Goal: Task Accomplishment & Management: Use online tool/utility

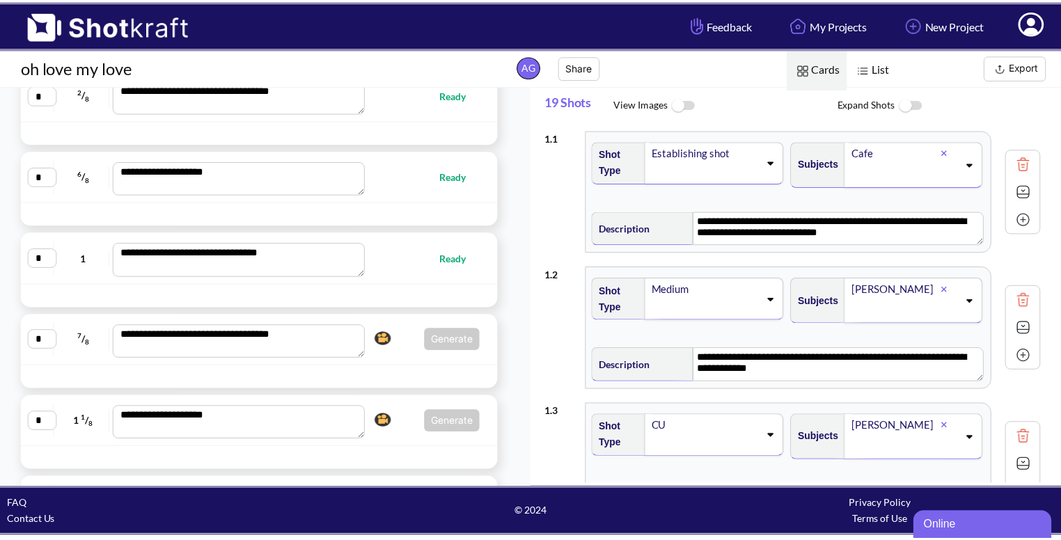
scroll to position [457, 0]
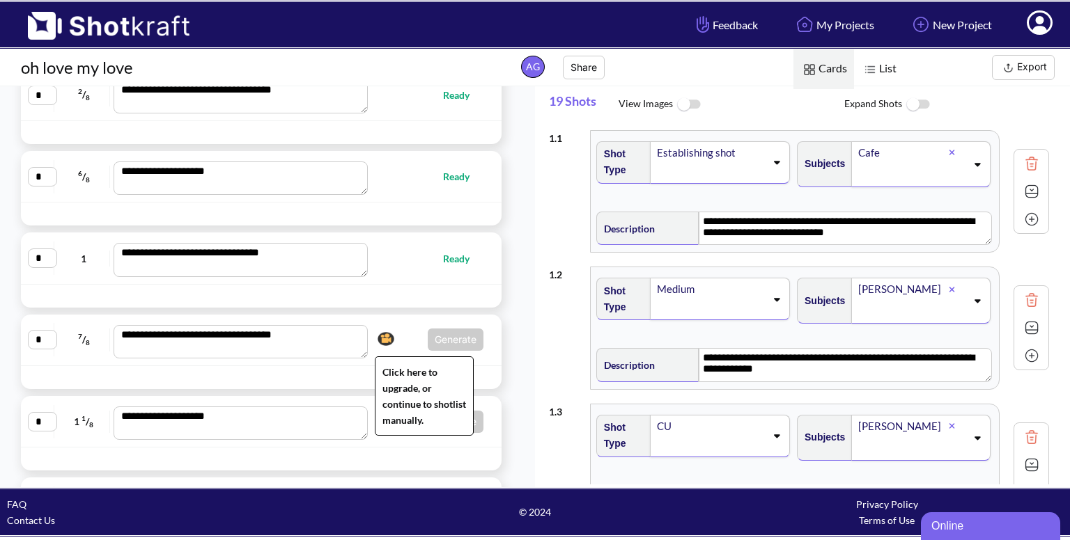
click at [390, 332] on img at bounding box center [386, 339] width 24 height 21
type textarea "**********"
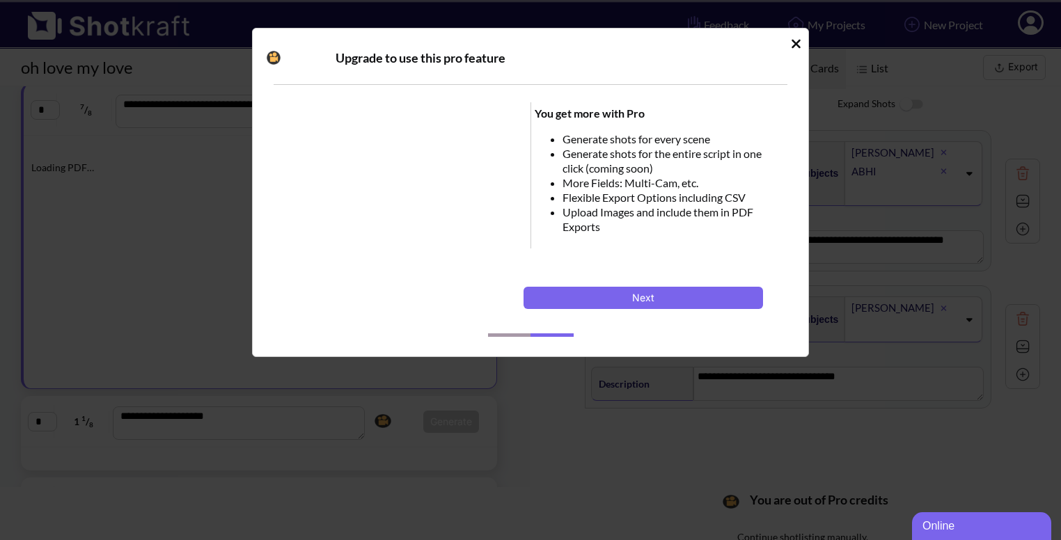
scroll to position [226, 0]
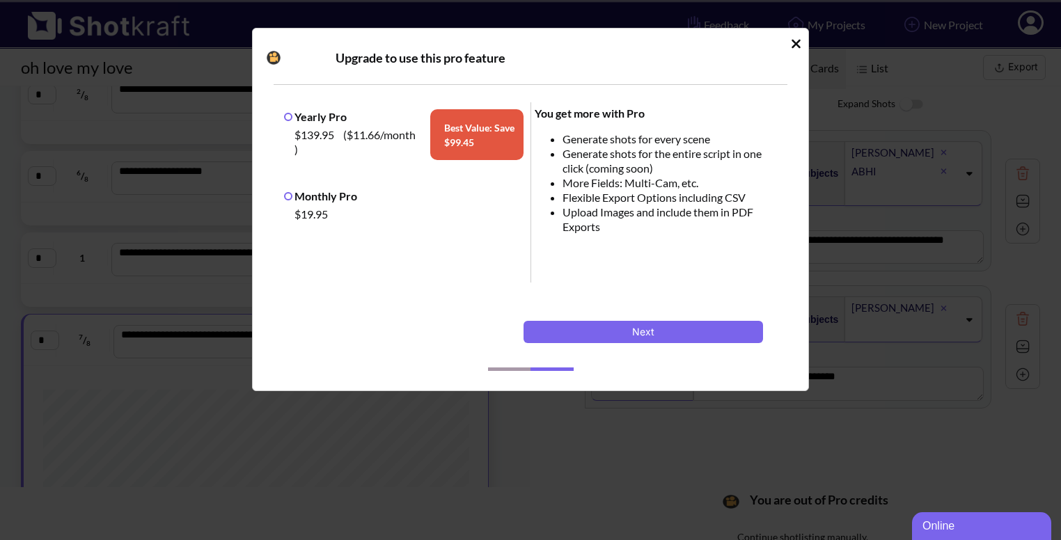
click at [802, 45] on div "Upgrade to use this pro feature Yearly Pro $139.95 ( $11.66 /month ) Best Value…" at bounding box center [530, 210] width 557 height 364
click at [795, 42] on icon "Idle Modal" at bounding box center [796, 43] width 9 height 9
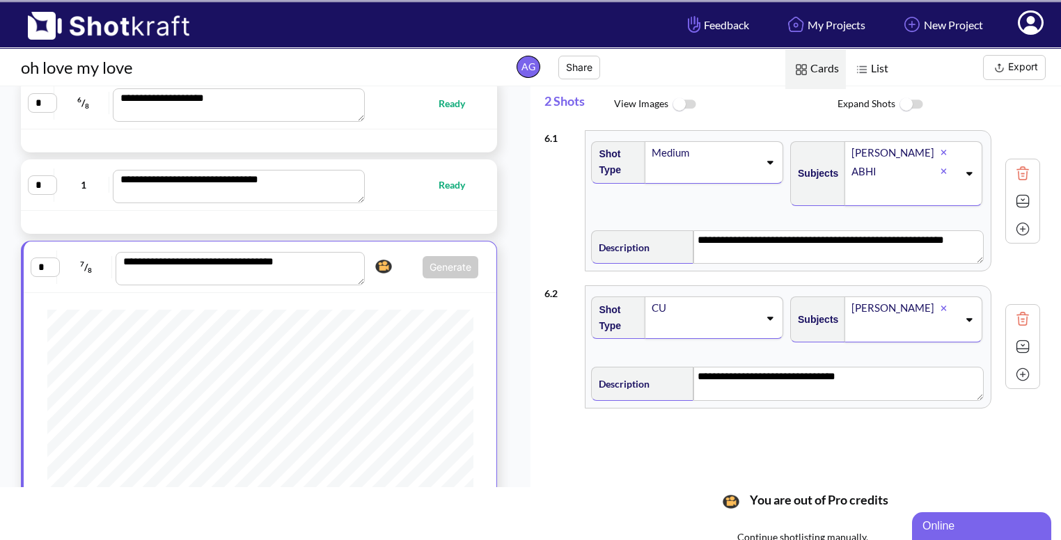
scroll to position [128, 0]
click at [395, 276] on span "Generate Click here to upgrade, or continue to shotlist manually." at bounding box center [424, 267] width 109 height 22
click at [398, 264] on span "Generate Click here to upgrade, or continue to shotlist manually." at bounding box center [424, 267] width 109 height 22
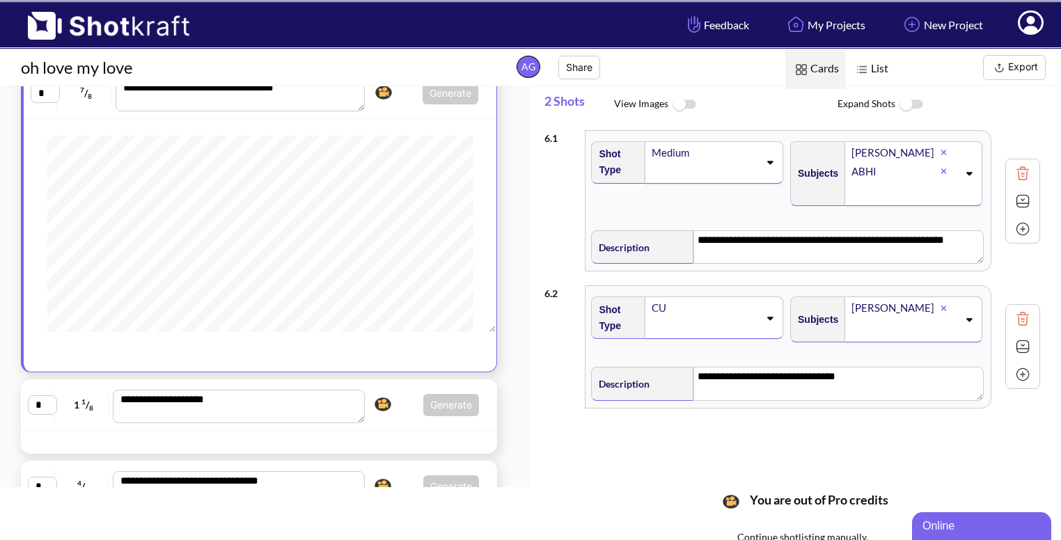
scroll to position [184, 0]
click at [403, 399] on span "Generate Click here to upgrade, or continue to shotlist manually." at bounding box center [424, 405] width 110 height 22
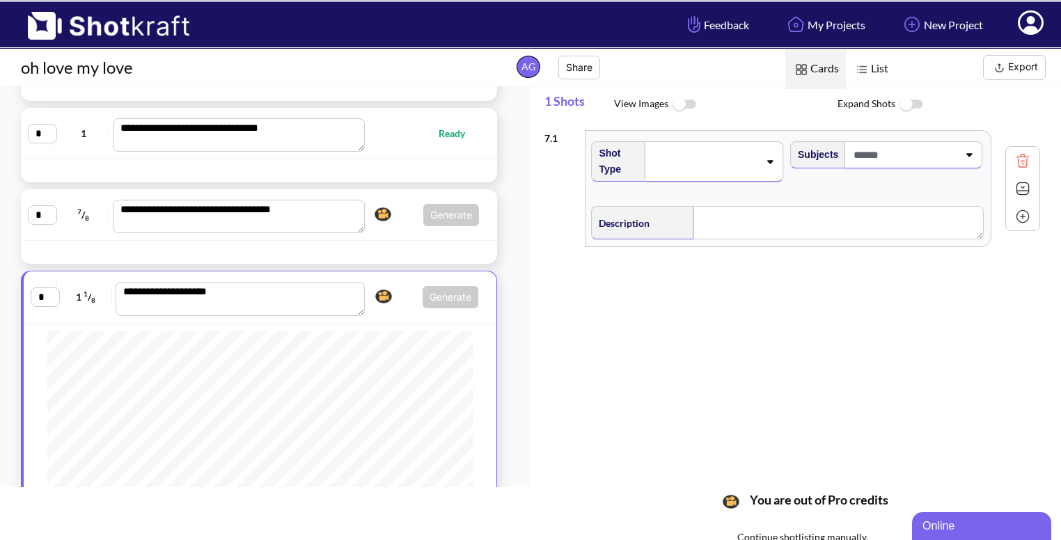
scroll to position [351, 0]
click at [404, 231] on div "**********" at bounding box center [259, 214] width 462 height 37
type textarea "**********"
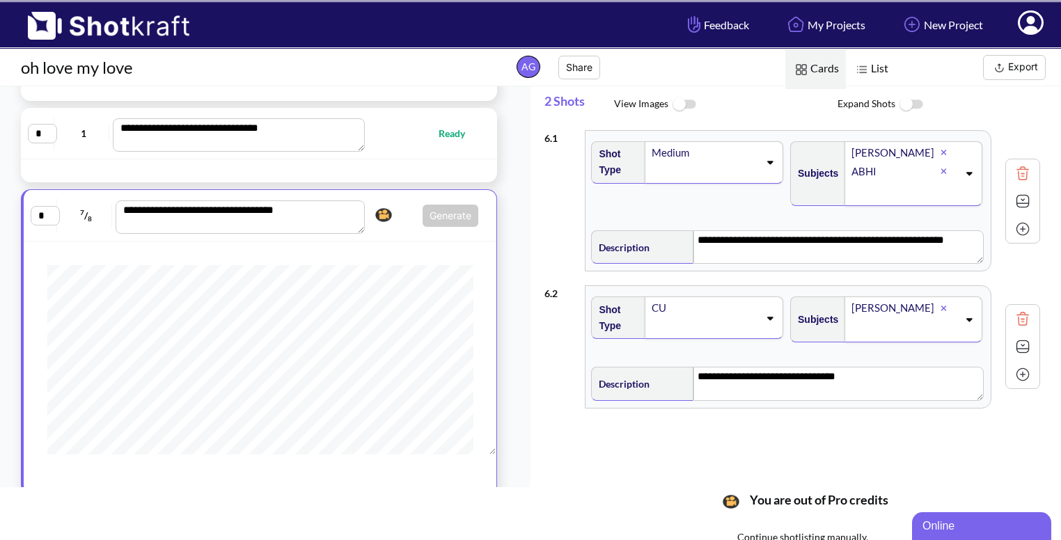
click at [404, 231] on div "**********" at bounding box center [260, 215] width 459 height 37
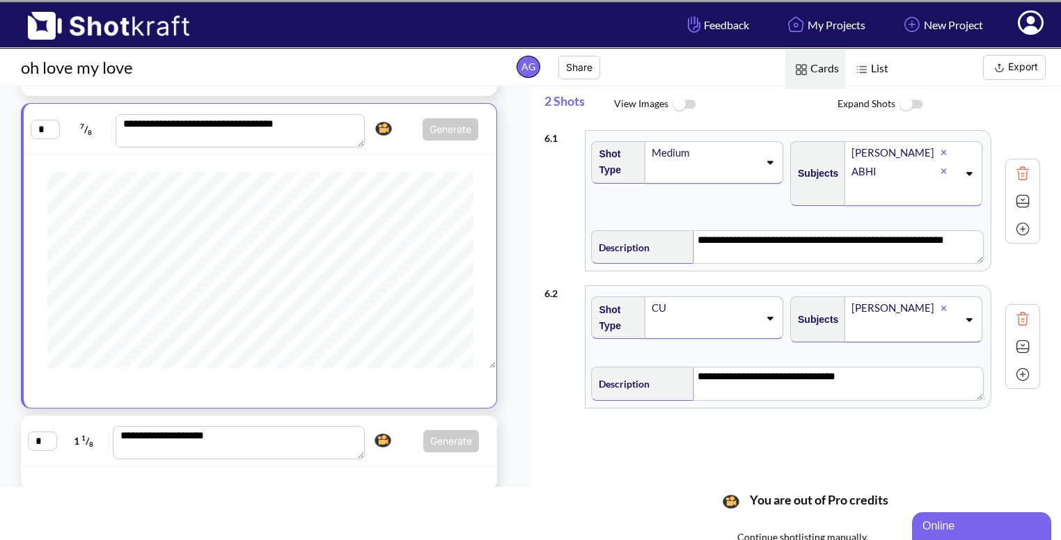
scroll to position [166, 0]
click at [405, 436] on span "Generate Click here to upgrade, or continue to shotlist manually." at bounding box center [424, 441] width 110 height 22
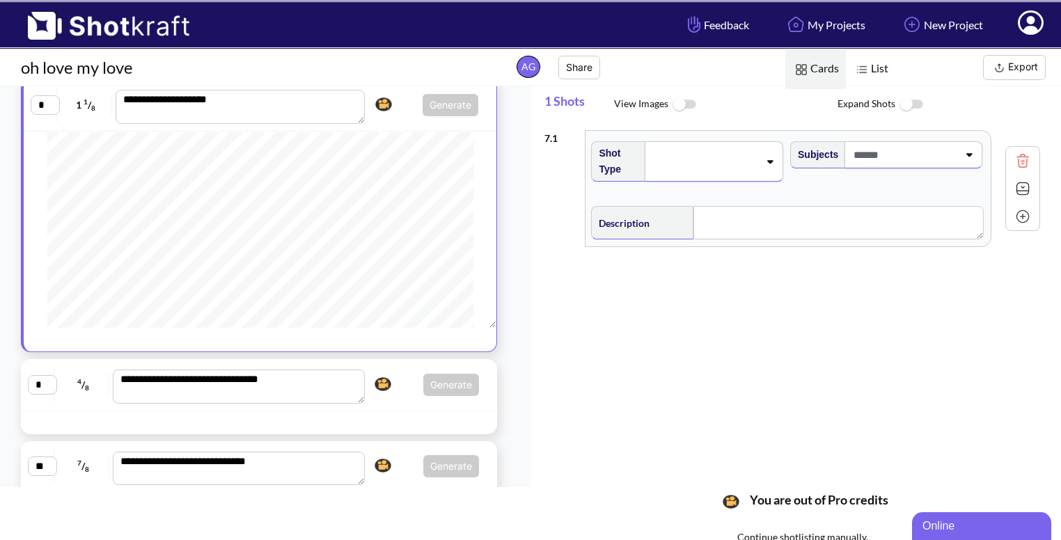
scroll to position [384, 0]
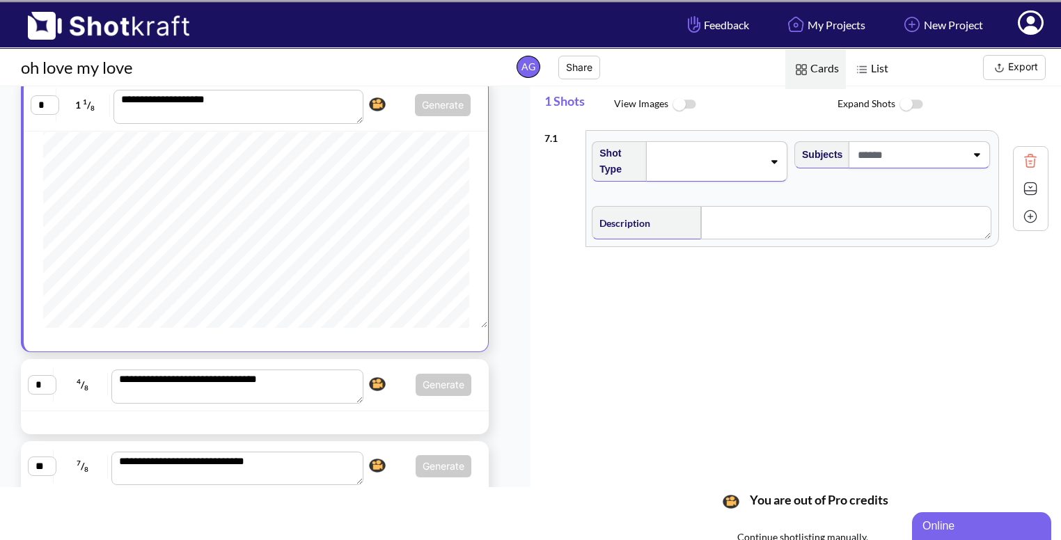
click at [746, 169] on span at bounding box center [707, 161] width 111 height 19
click at [772, 333] on div "7 . 1 Shot Type Subjects Description Notes Movement Camera Focus Frame Focal Yo…" at bounding box center [803, 303] width 517 height 361
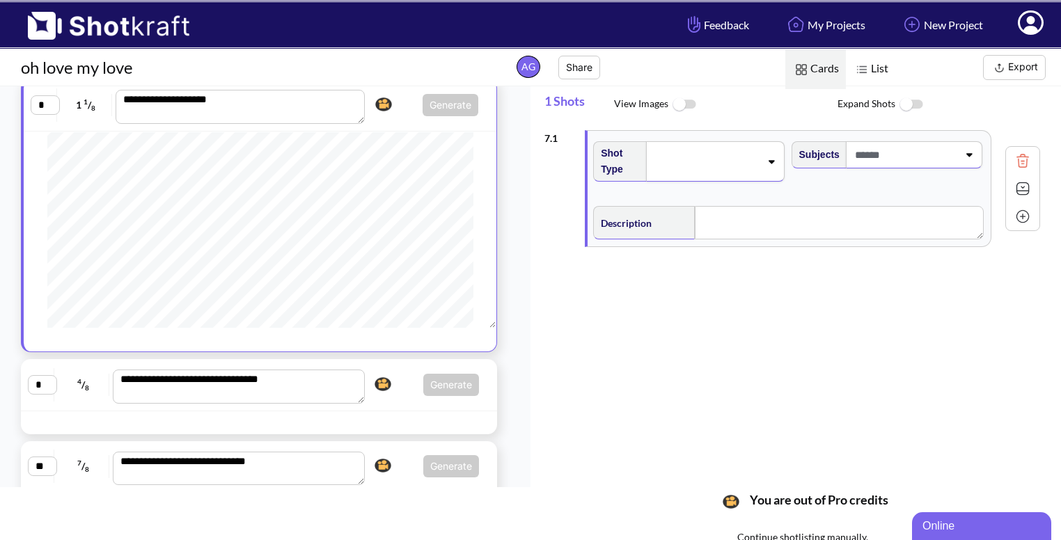
scroll to position [0, 0]
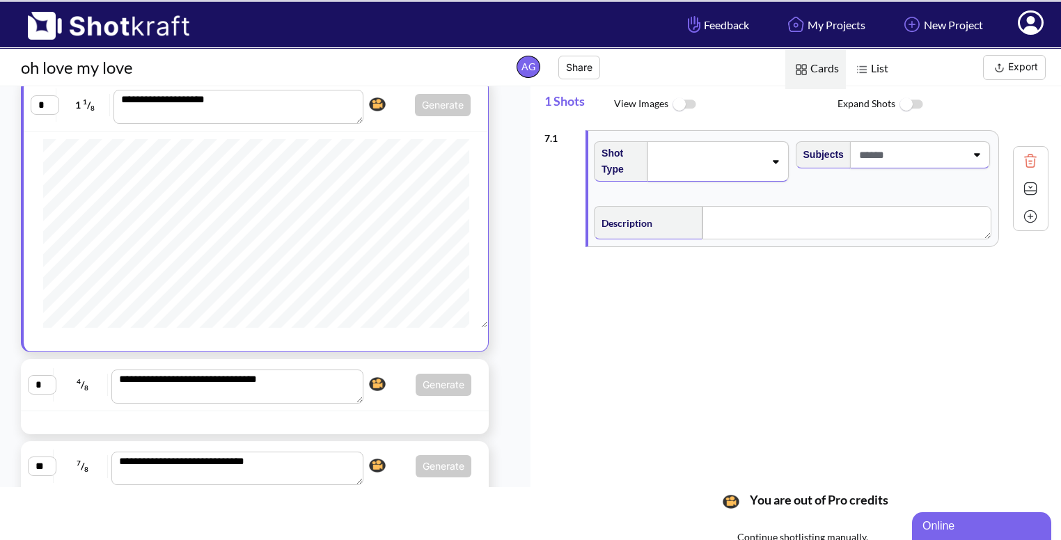
click at [754, 168] on span at bounding box center [708, 161] width 111 height 19
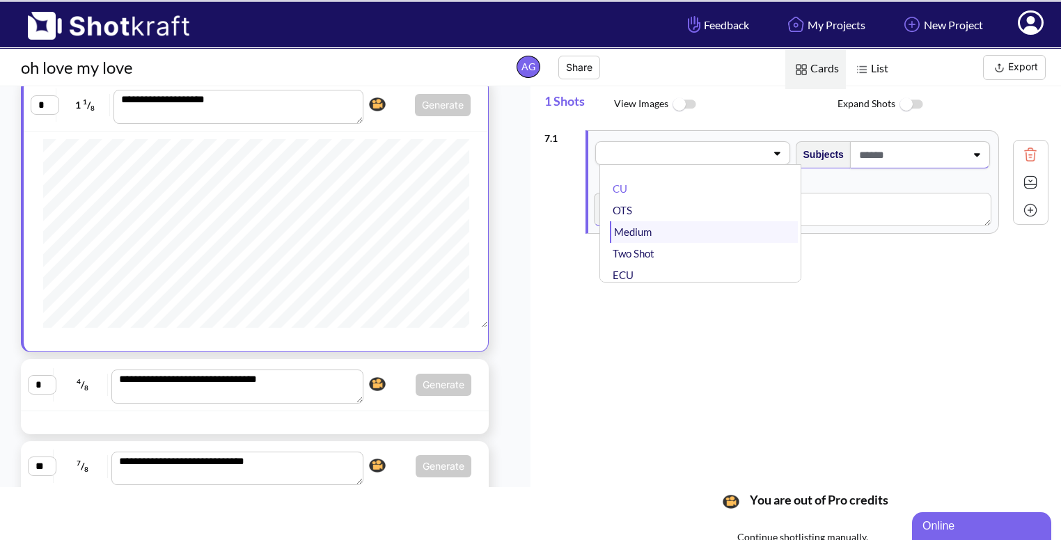
click at [703, 228] on li "Medium" at bounding box center [703, 232] width 187 height 22
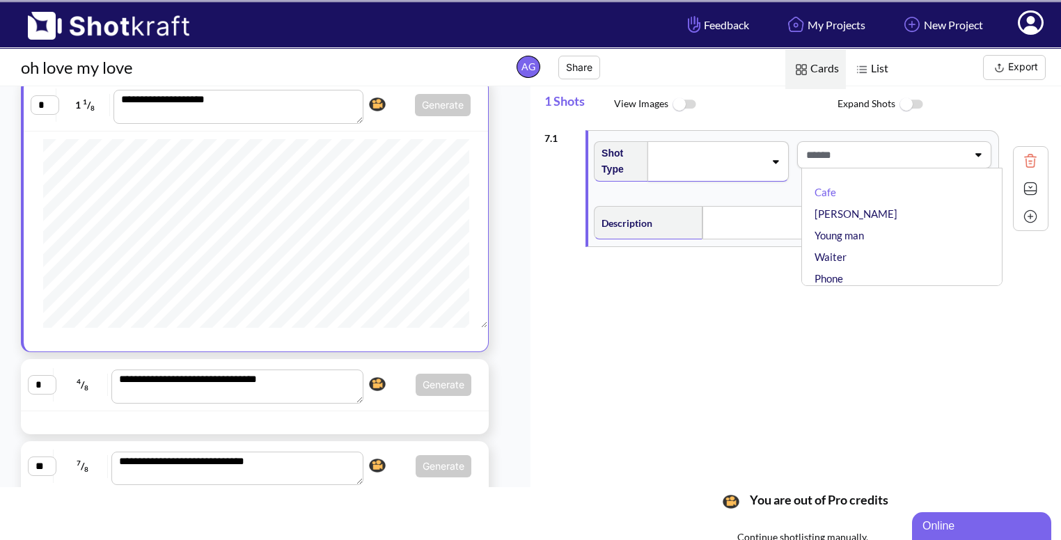
click at [887, 161] on span at bounding box center [885, 154] width 165 height 23
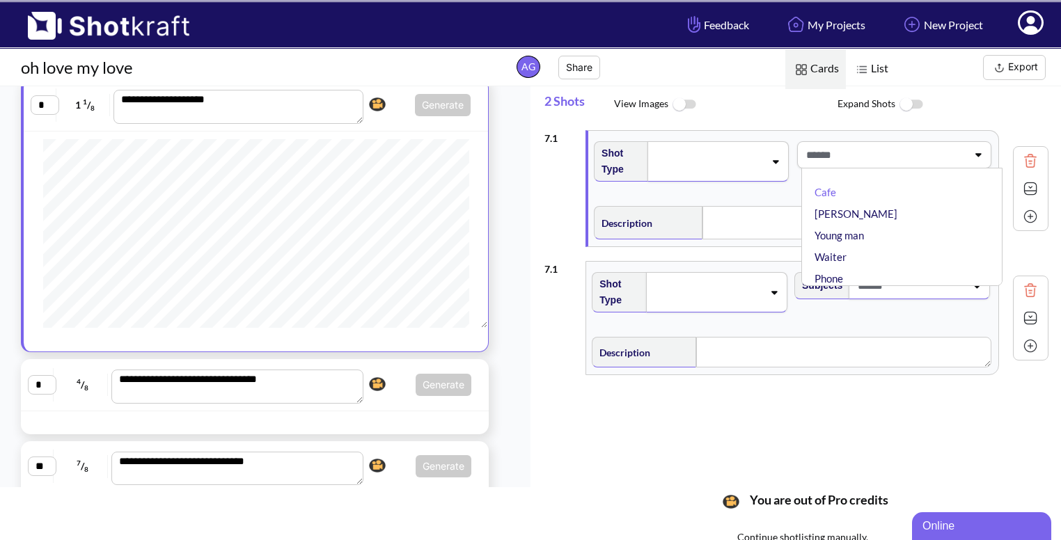
click at [887, 161] on span at bounding box center [885, 154] width 165 height 23
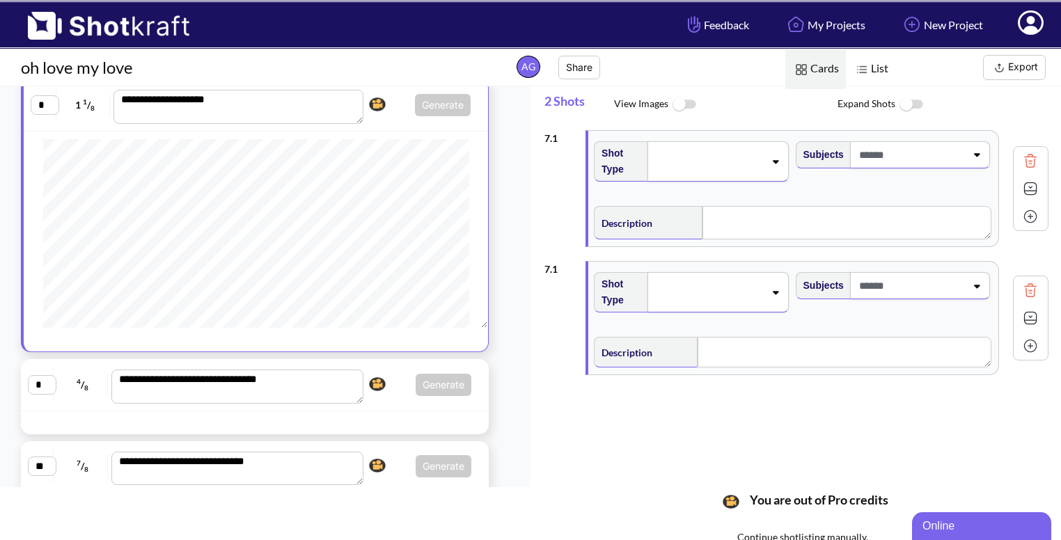
click at [972, 151] on icon at bounding box center [976, 155] width 19 height 10
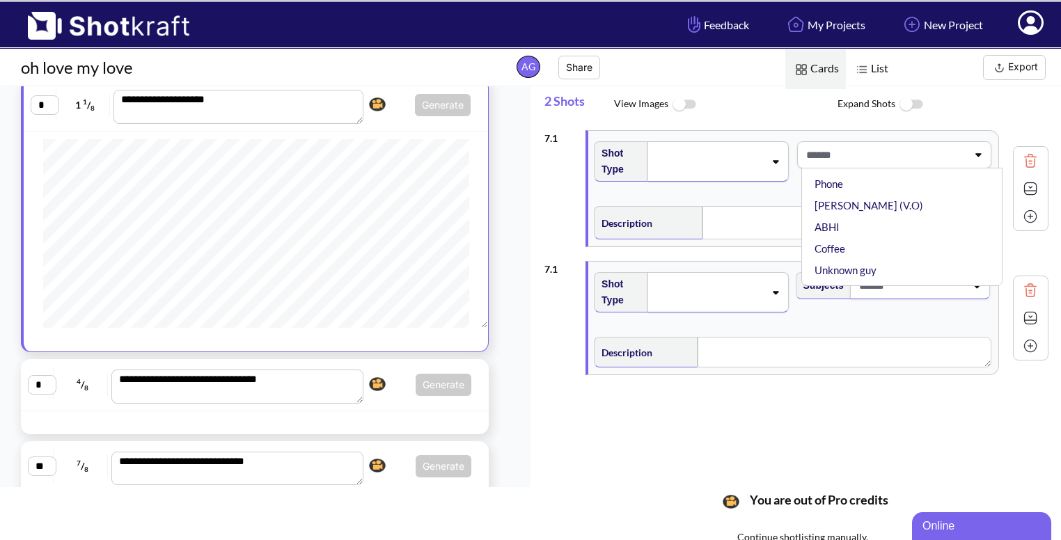
scroll to position [103, 0]
click at [891, 221] on li "ABHI" at bounding box center [905, 219] width 187 height 22
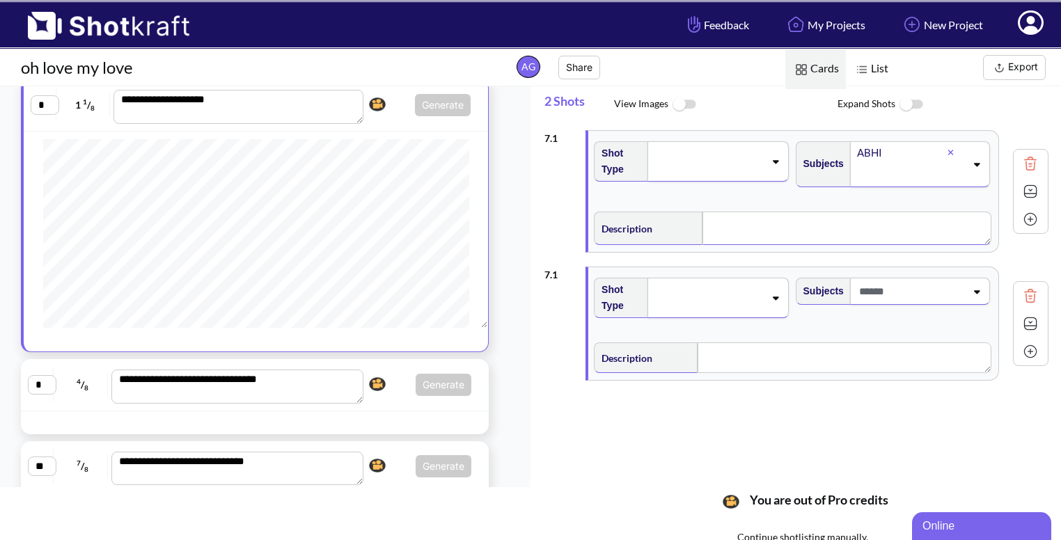
click at [772, 224] on textarea at bounding box center [847, 228] width 289 height 33
click at [770, 158] on icon at bounding box center [771, 162] width 19 height 10
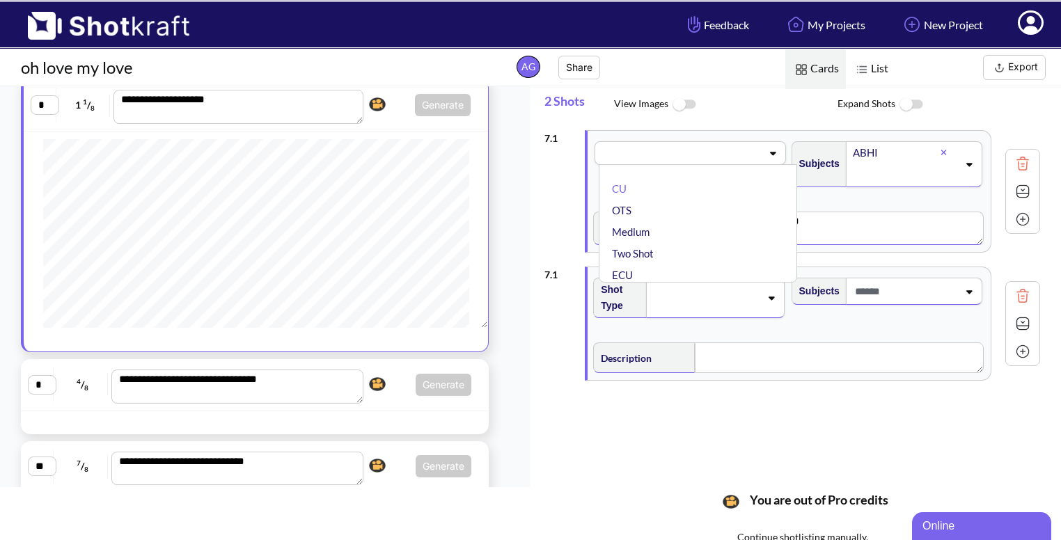
click at [770, 158] on div "CU OTS Medium Two Shot ECU Wide Master shot Cowboy Insert POV Full Shot Establi…" at bounding box center [690, 153] width 191 height 24
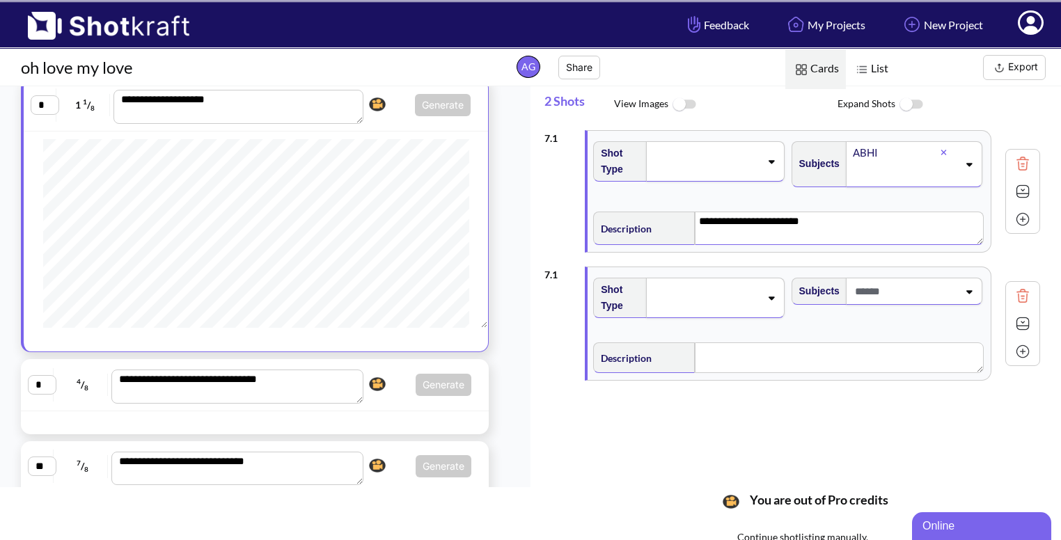
click at [770, 158] on icon at bounding box center [771, 162] width 19 height 10
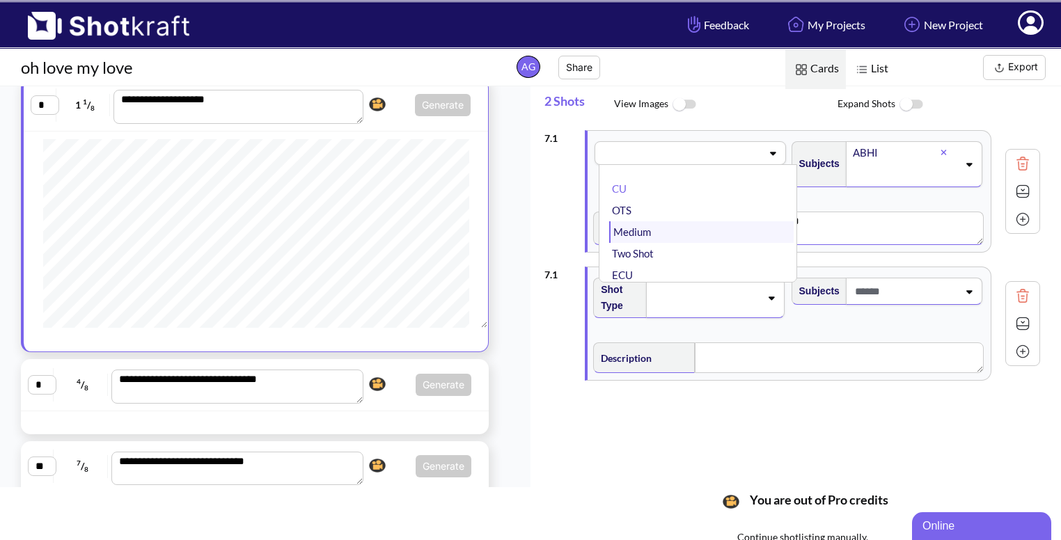
click at [693, 226] on li "Medium" at bounding box center [701, 232] width 184 height 22
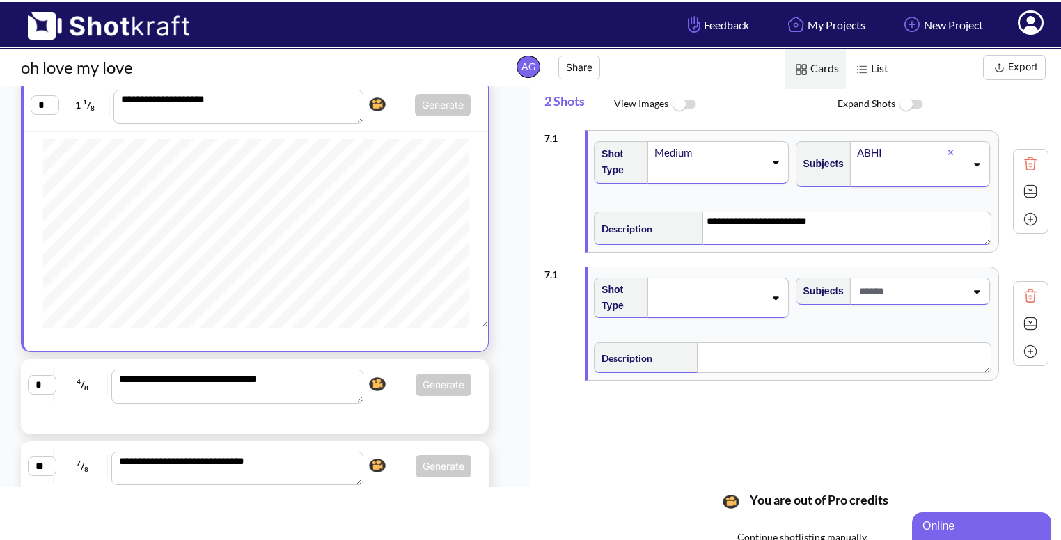
click at [769, 305] on div at bounding box center [718, 298] width 141 height 40
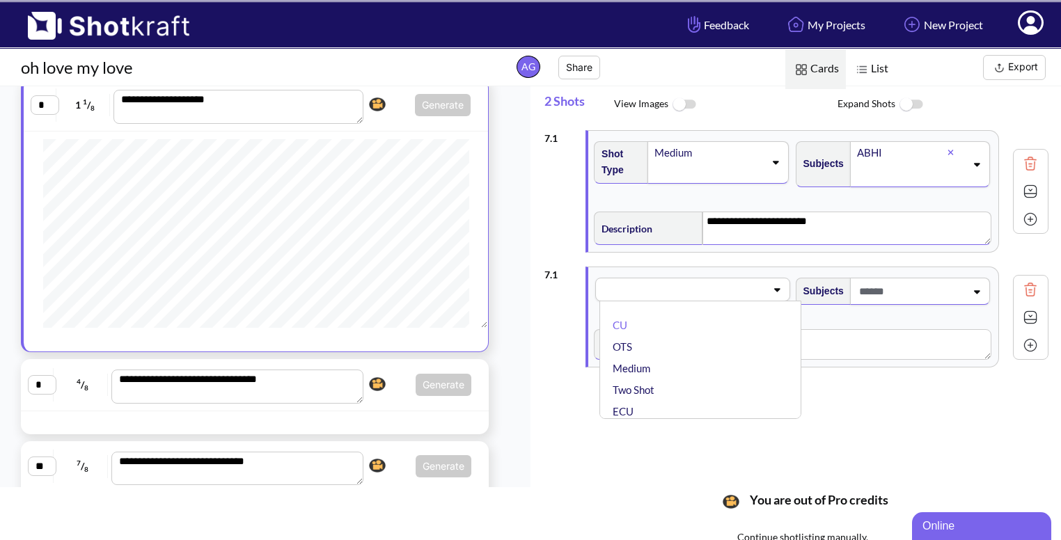
click at [766, 274] on div "Shot Type CU OTS Medium Two Shot ECU Wide Master shot Cowboy Insert POV Full Sh…" at bounding box center [692, 287] width 194 height 27
click at [710, 384] on li "Wide" at bounding box center [703, 387] width 187 height 22
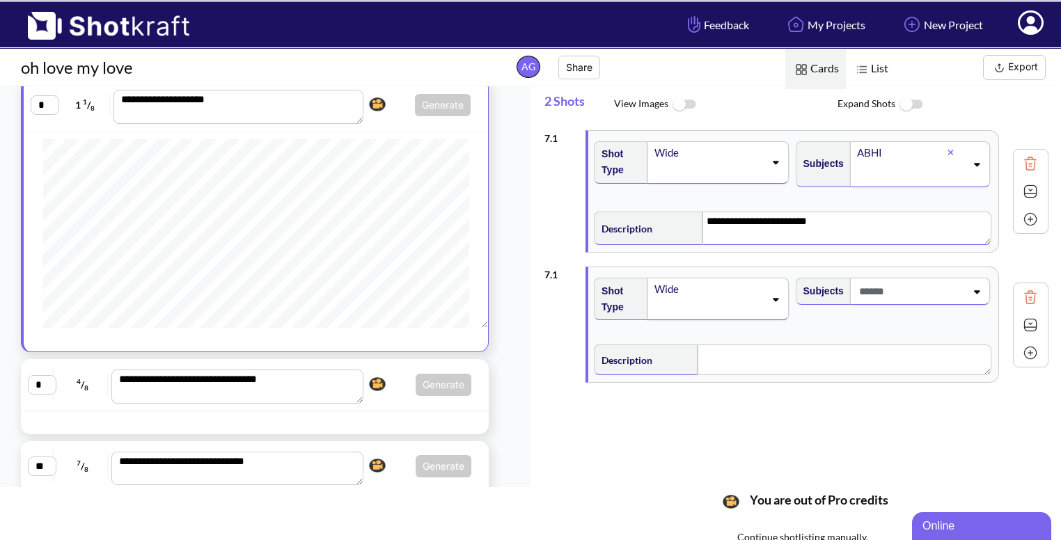
click at [974, 290] on icon at bounding box center [977, 291] width 6 height 3
click at [950, 353] on li "[PERSON_NAME]" at bounding box center [905, 351] width 187 height 22
type textarea "**********"
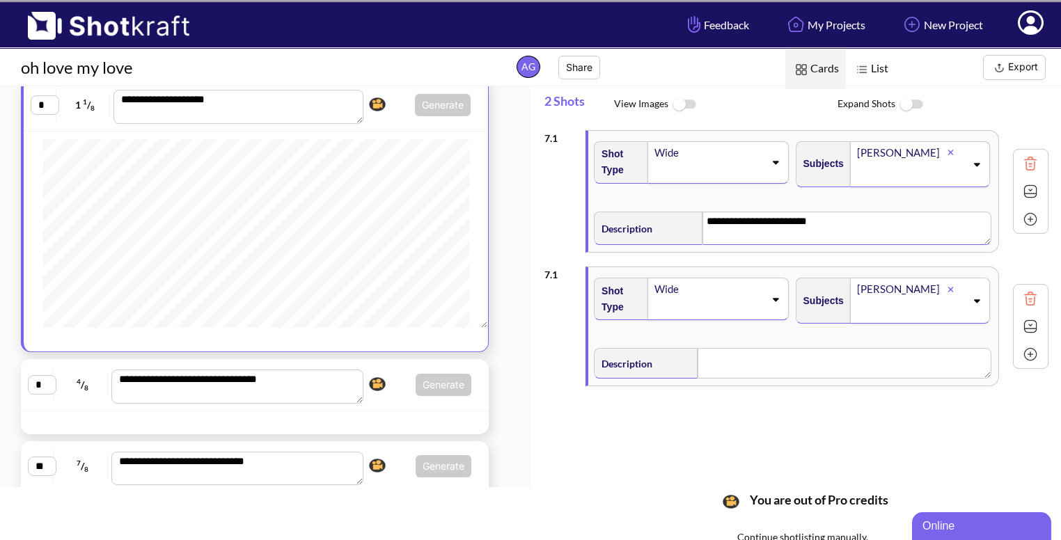
click at [874, 223] on textarea "**********" at bounding box center [847, 228] width 289 height 33
type textarea "**********"
click at [816, 366] on textarea at bounding box center [839, 363] width 288 height 31
type textarea "**"
type textarea "**********"
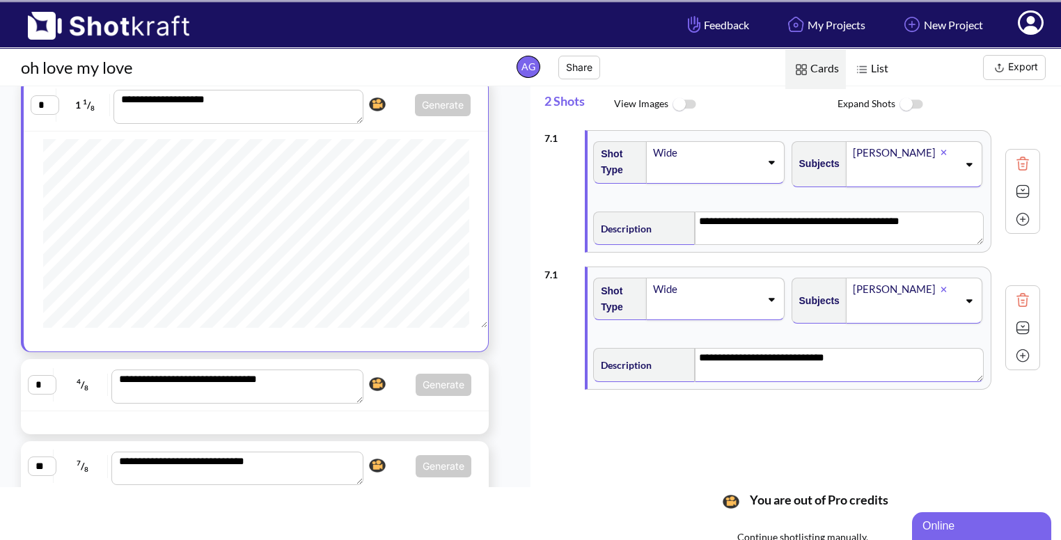
click at [1025, 194] on img at bounding box center [1023, 191] width 21 height 21
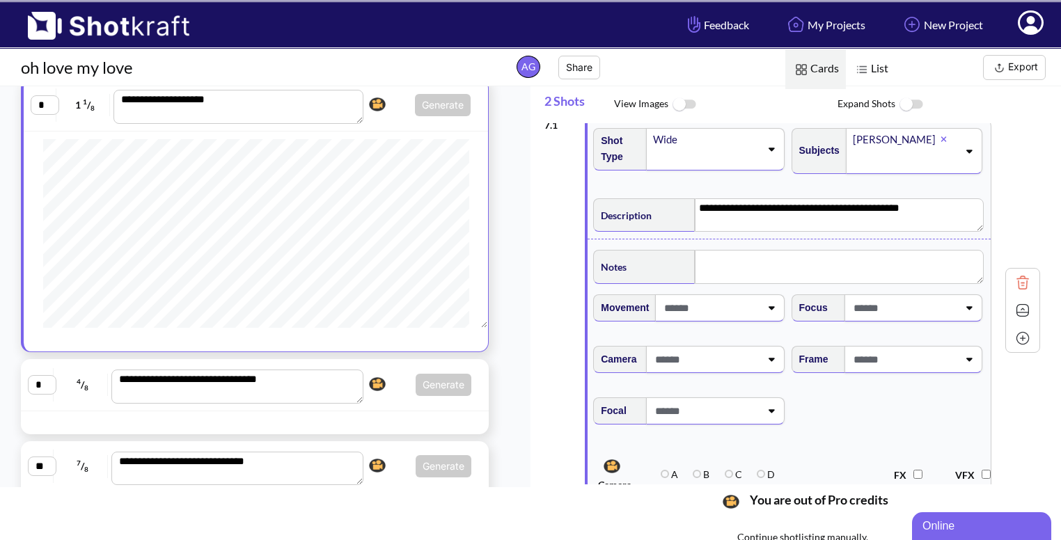
scroll to position [14, 0]
click at [964, 354] on icon at bounding box center [969, 359] width 19 height 10
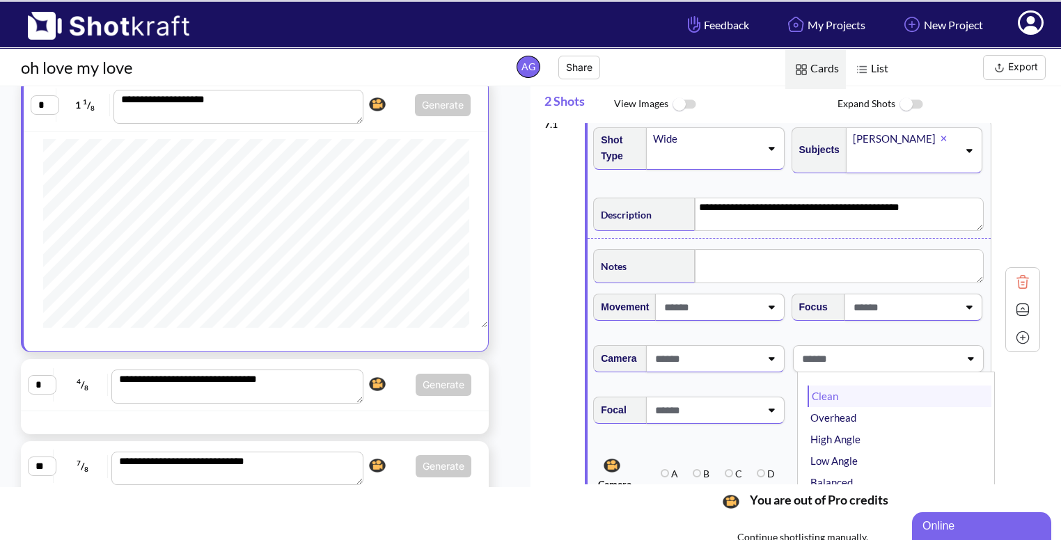
click at [941, 401] on li "Clean" at bounding box center [900, 397] width 184 height 22
type textarea "**********"
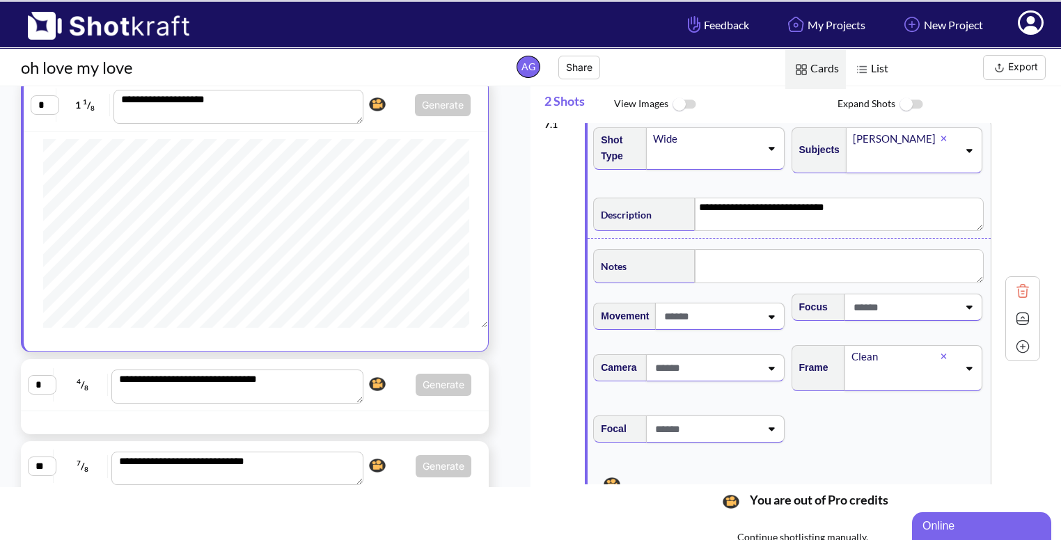
click at [1026, 311] on img at bounding box center [1023, 319] width 21 height 21
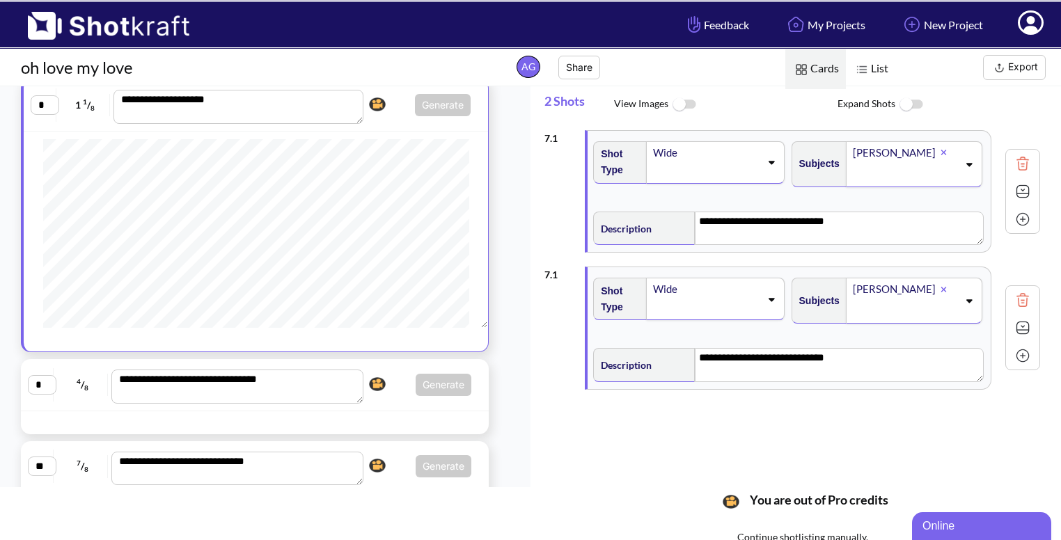
click at [1021, 330] on img at bounding box center [1023, 328] width 21 height 21
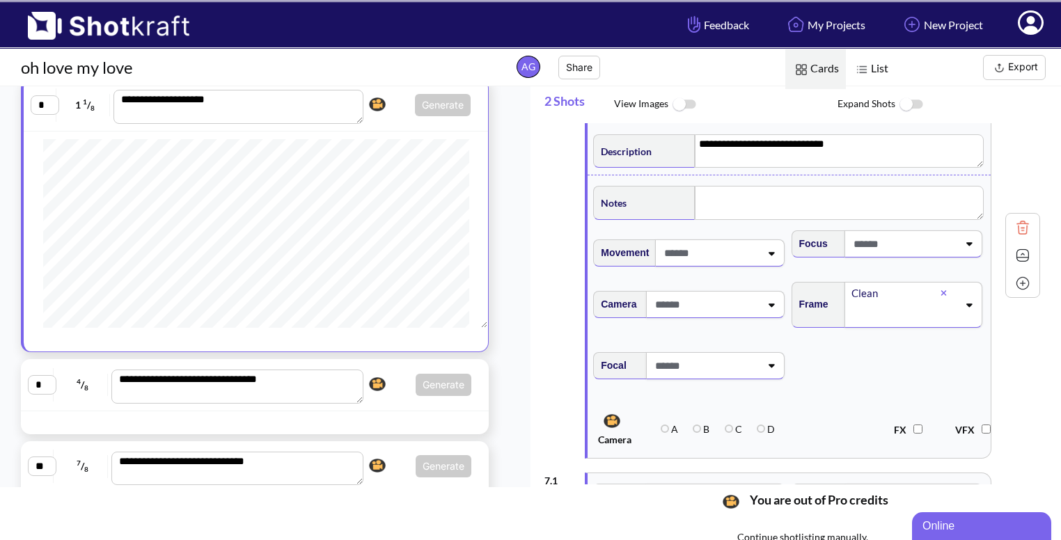
scroll to position [78, 0]
click at [1020, 257] on img at bounding box center [1023, 254] width 21 height 21
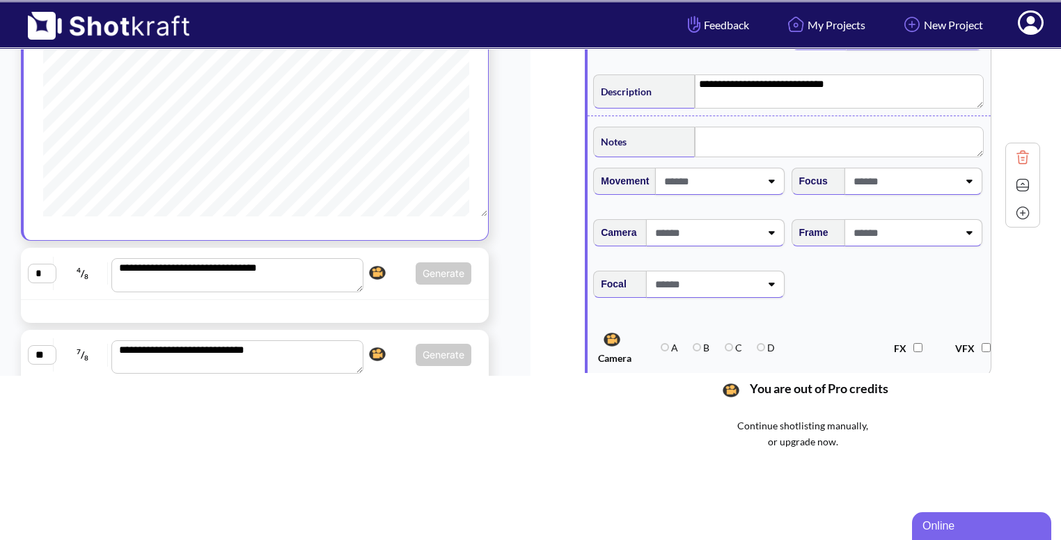
scroll to position [116, 0]
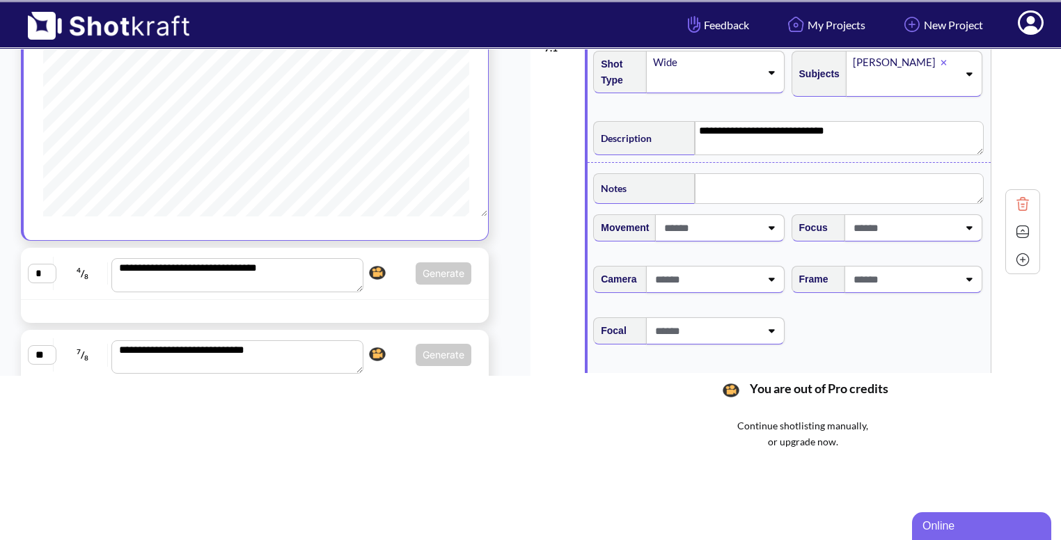
click at [937, 282] on span at bounding box center [904, 279] width 108 height 23
click at [891, 319] on li "Clean" at bounding box center [900, 317] width 184 height 22
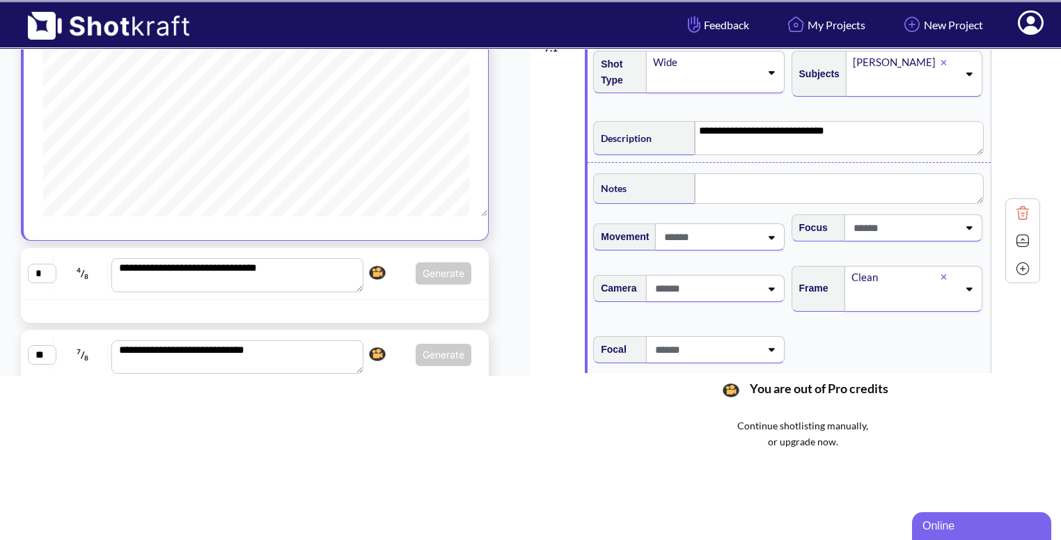
click at [1024, 274] on img at bounding box center [1023, 268] width 21 height 21
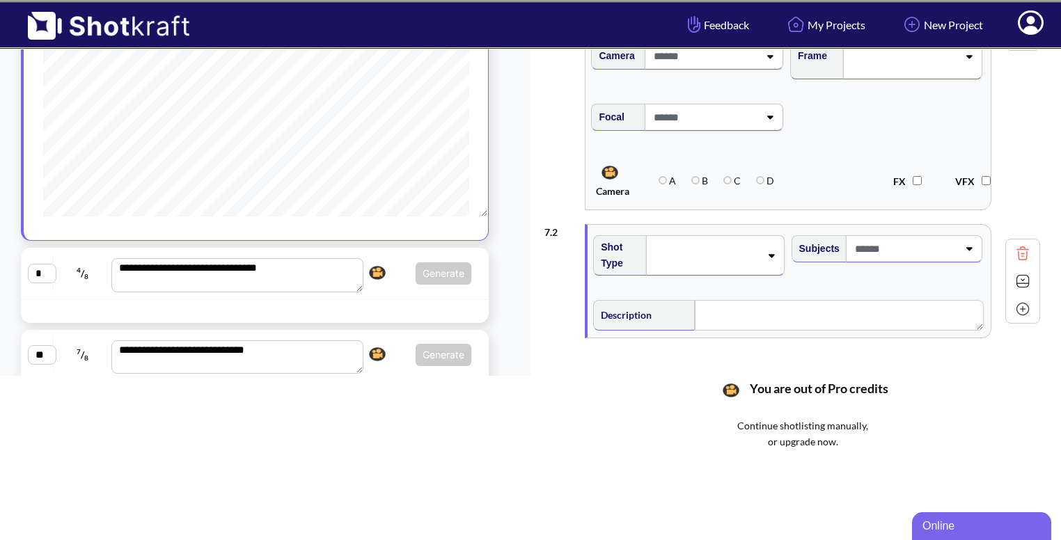
type textarea "**********"
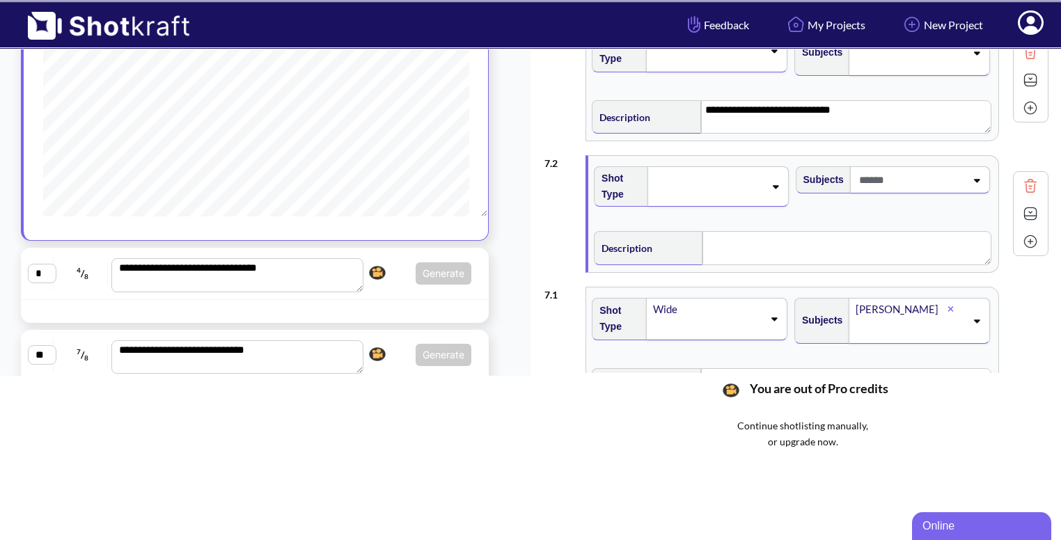
scroll to position [0, 0]
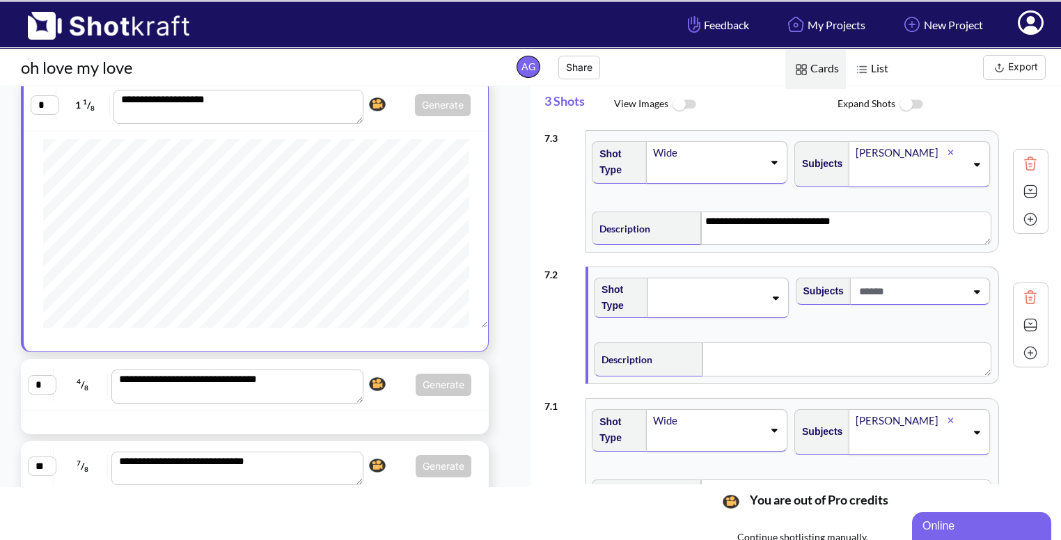
click at [1020, 169] on img at bounding box center [1030, 163] width 21 height 21
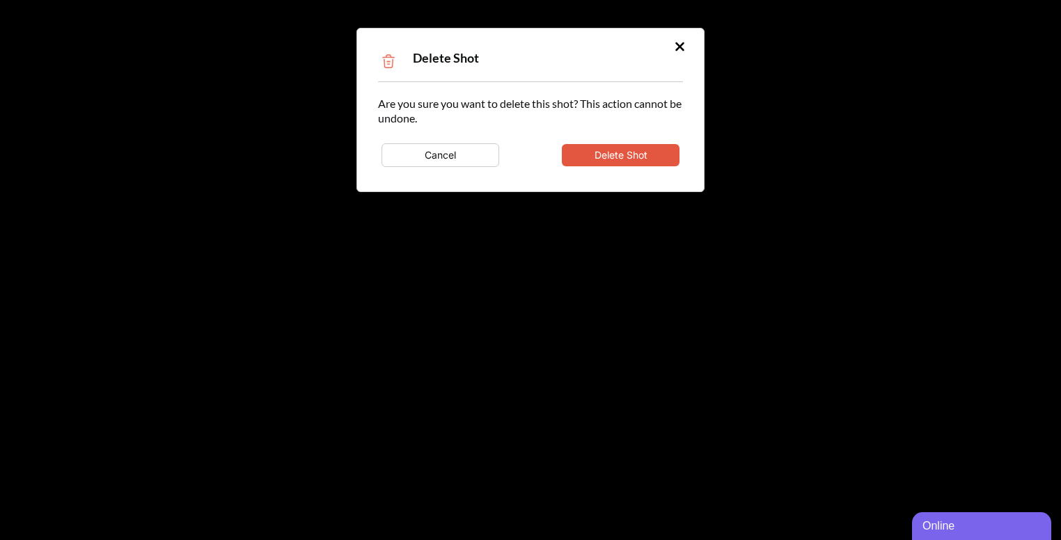
click at [647, 160] on button "Delete Shot" at bounding box center [621, 155] width 118 height 22
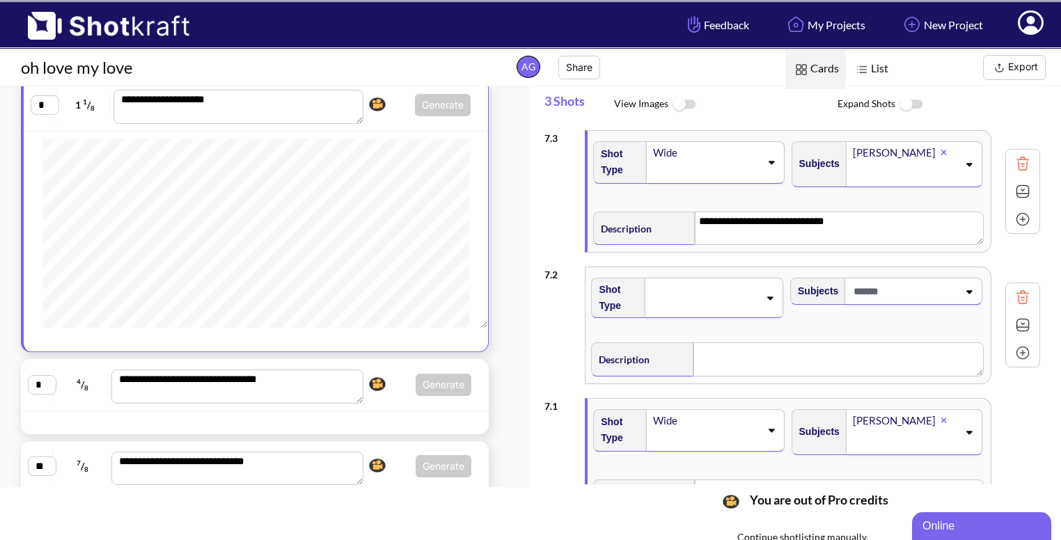
type textarea "**********"
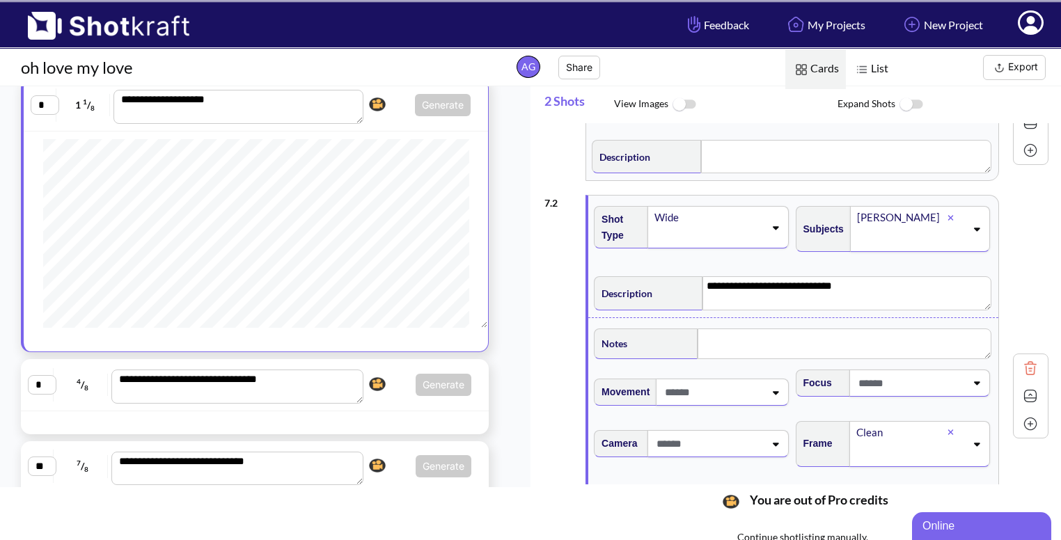
scroll to position [63, 0]
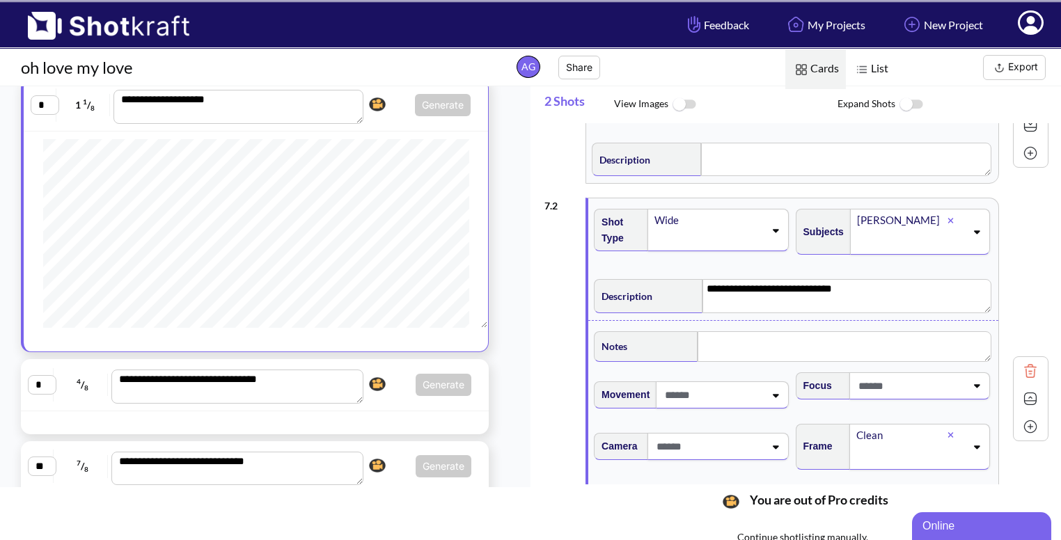
click at [1020, 393] on img at bounding box center [1030, 399] width 21 height 21
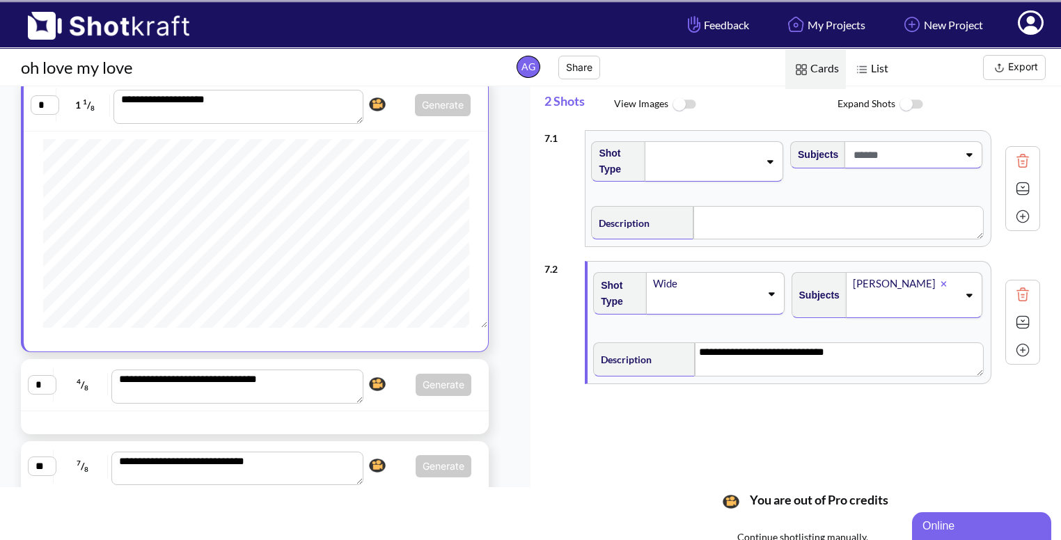
click at [770, 160] on icon at bounding box center [770, 161] width 6 height 3
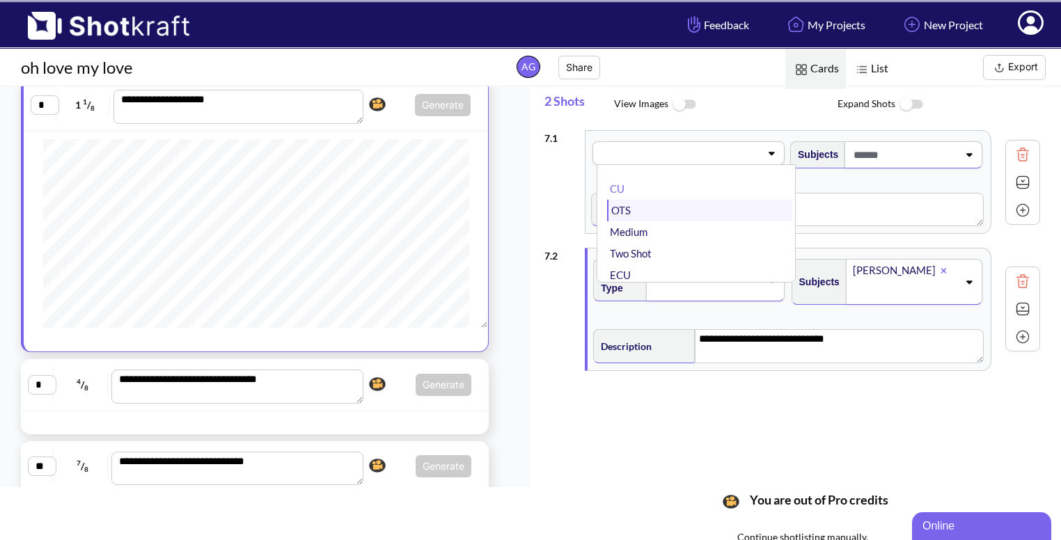
scroll to position [17, 0]
click at [717, 212] on li "Medium" at bounding box center [699, 216] width 185 height 22
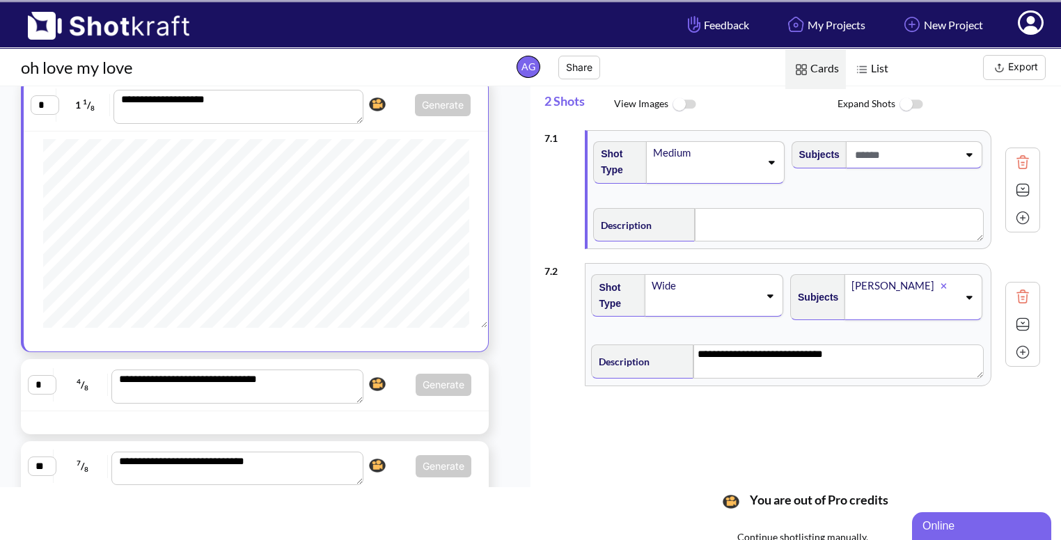
click at [936, 148] on span at bounding box center [905, 154] width 107 height 23
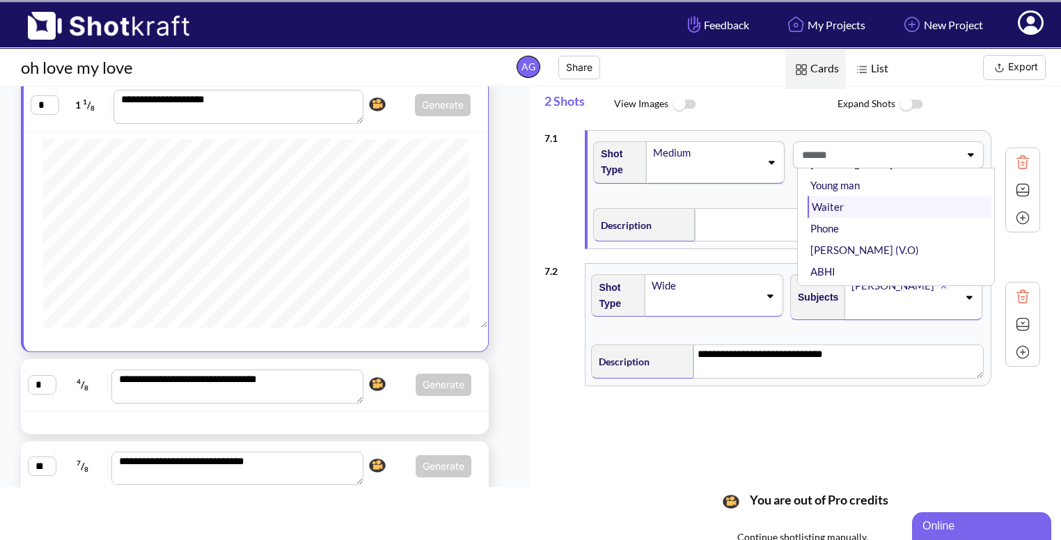
scroll to position [56, 0]
click at [886, 257] on li "ABHI" at bounding box center [900, 267] width 184 height 22
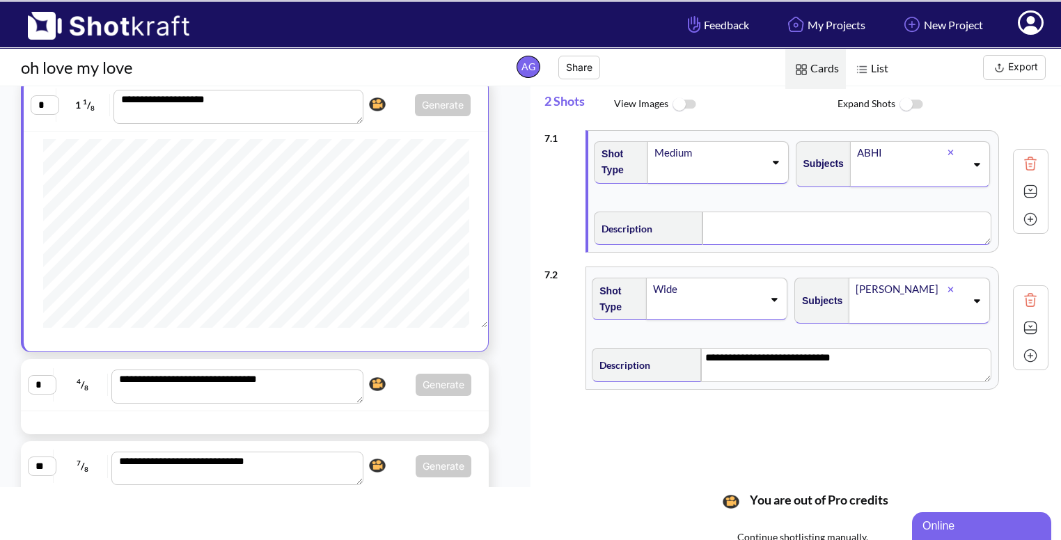
click at [790, 221] on textarea at bounding box center [847, 228] width 289 height 33
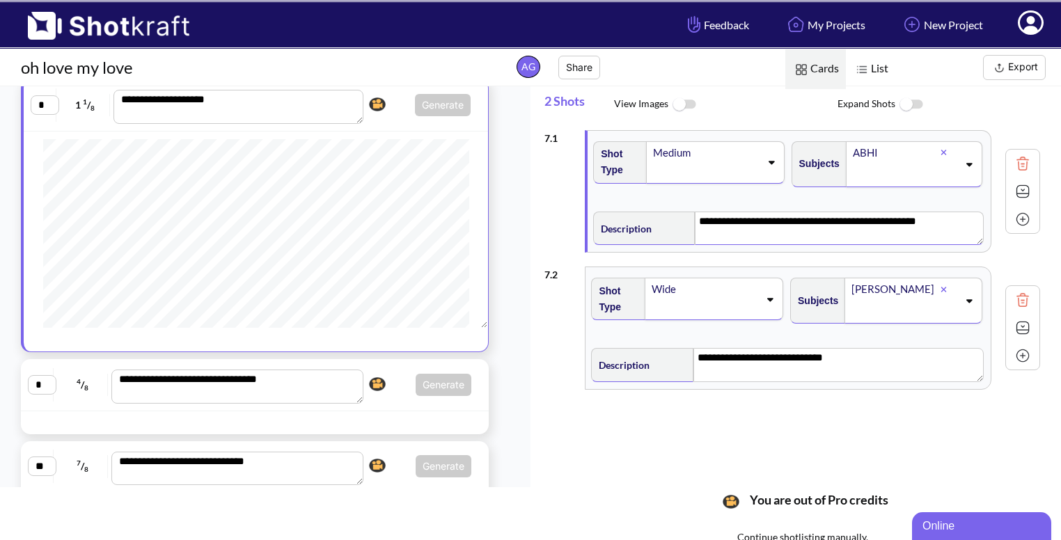
click at [953, 329] on div "Subjects [PERSON_NAME]" at bounding box center [887, 306] width 199 height 70
click at [1022, 352] on img at bounding box center [1023, 355] width 21 height 21
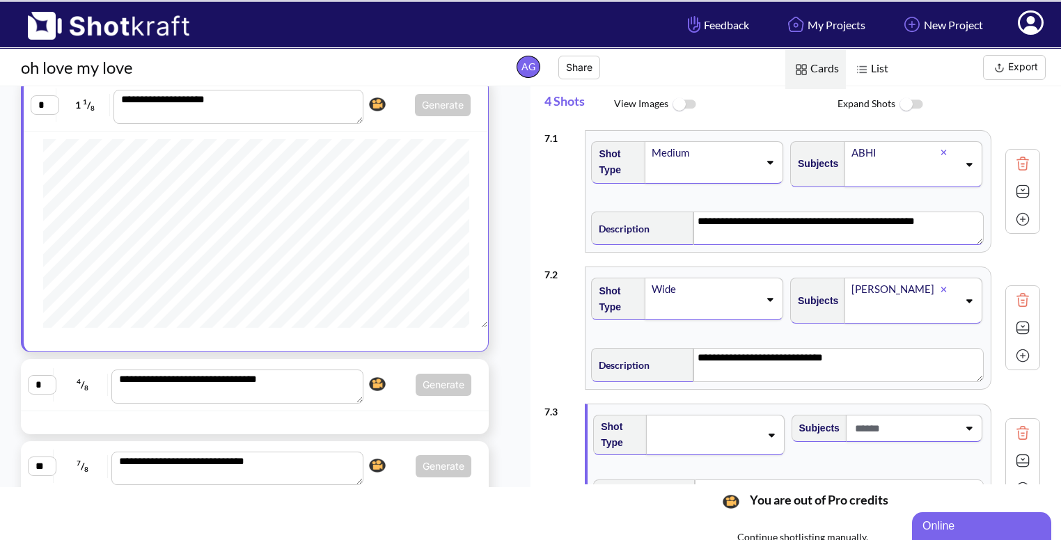
click at [774, 448] on div at bounding box center [715, 435] width 138 height 40
click at [716, 457] on li "CU" at bounding box center [701, 463] width 184 height 22
click at [965, 430] on icon at bounding box center [969, 428] width 19 height 10
click at [896, 470] on li "[PERSON_NAME]" at bounding box center [900, 469] width 184 height 22
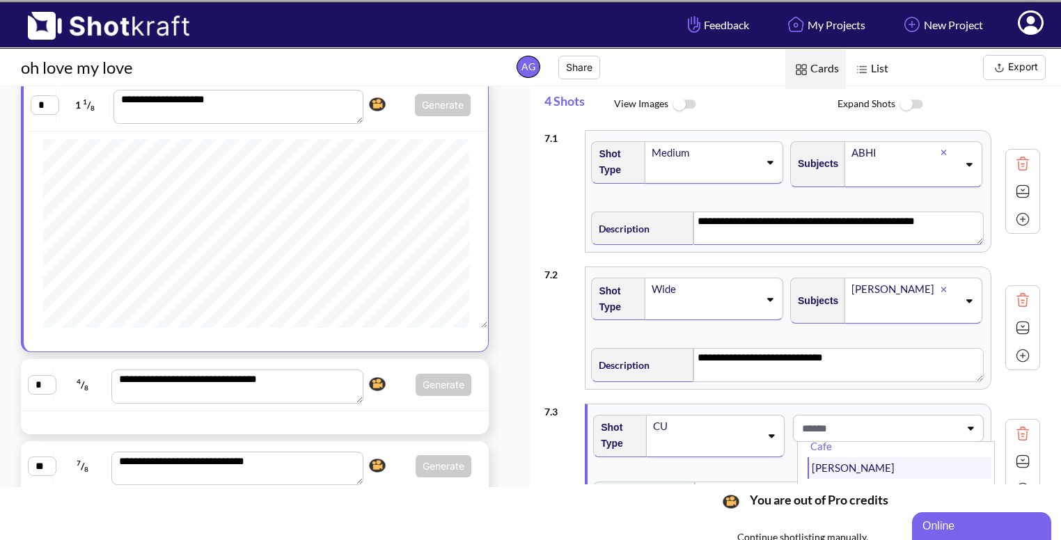
type textarea "**********"
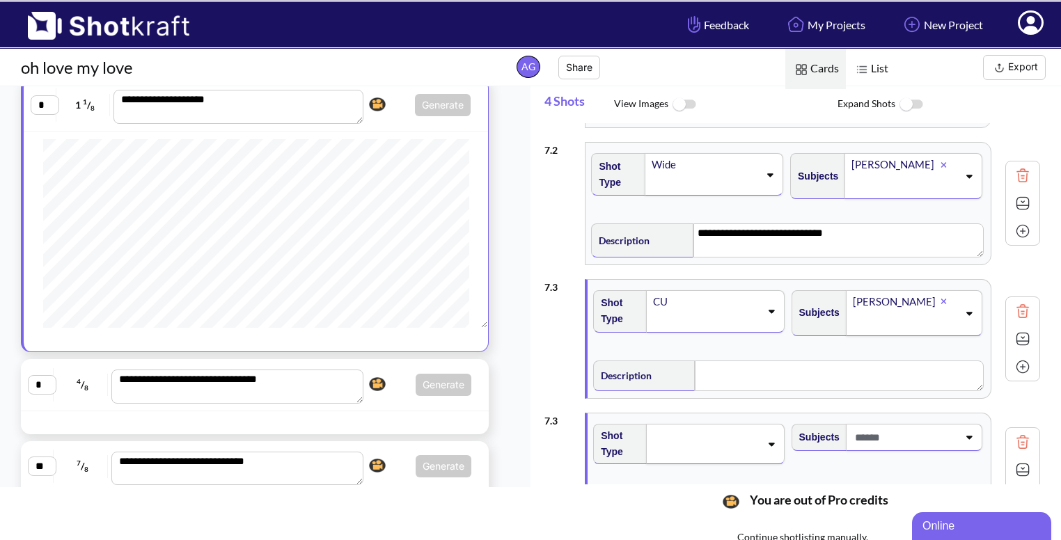
scroll to position [125, 0]
click at [749, 385] on textarea at bounding box center [839, 375] width 288 height 31
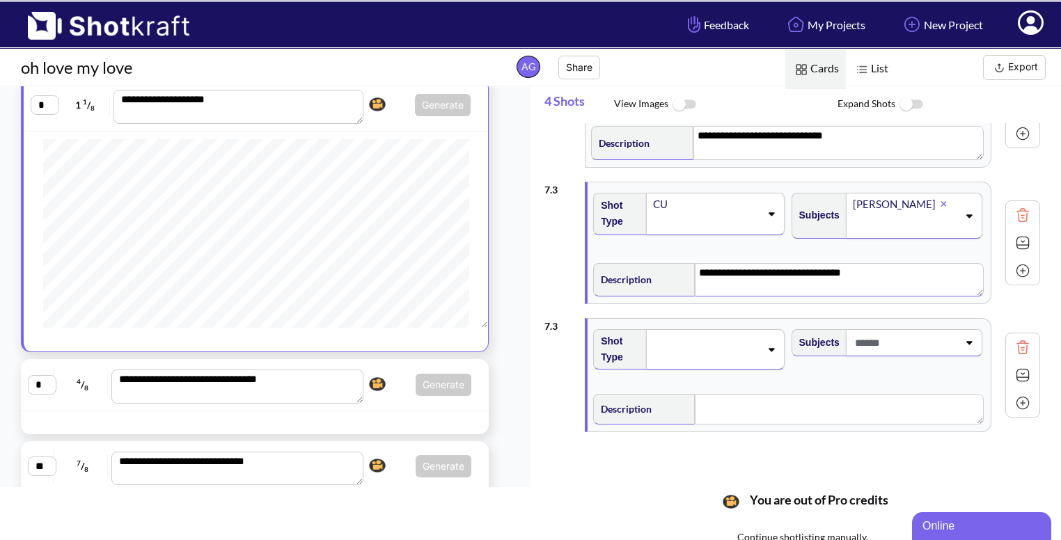
click at [1024, 240] on img at bounding box center [1023, 243] width 21 height 21
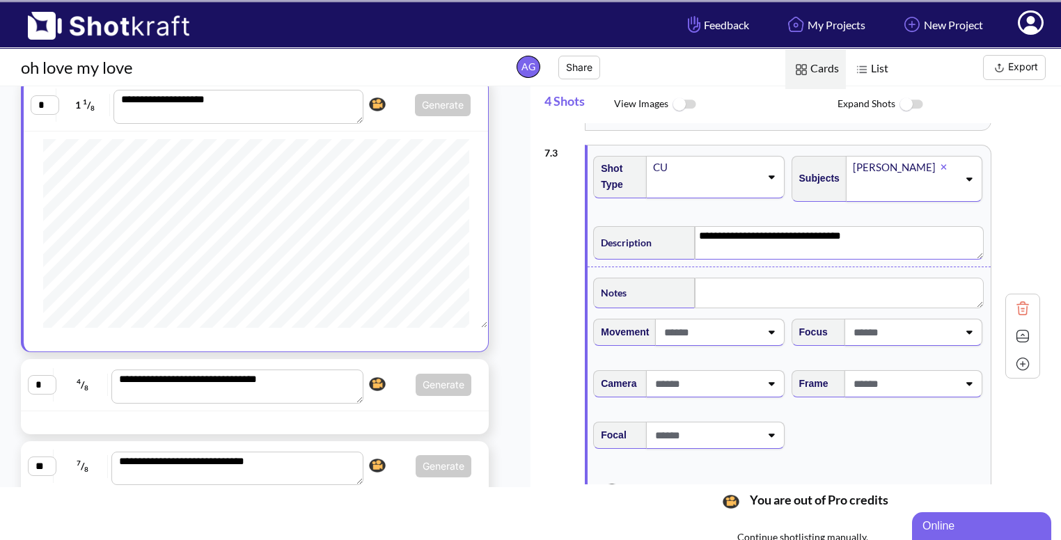
scroll to position [264, 0]
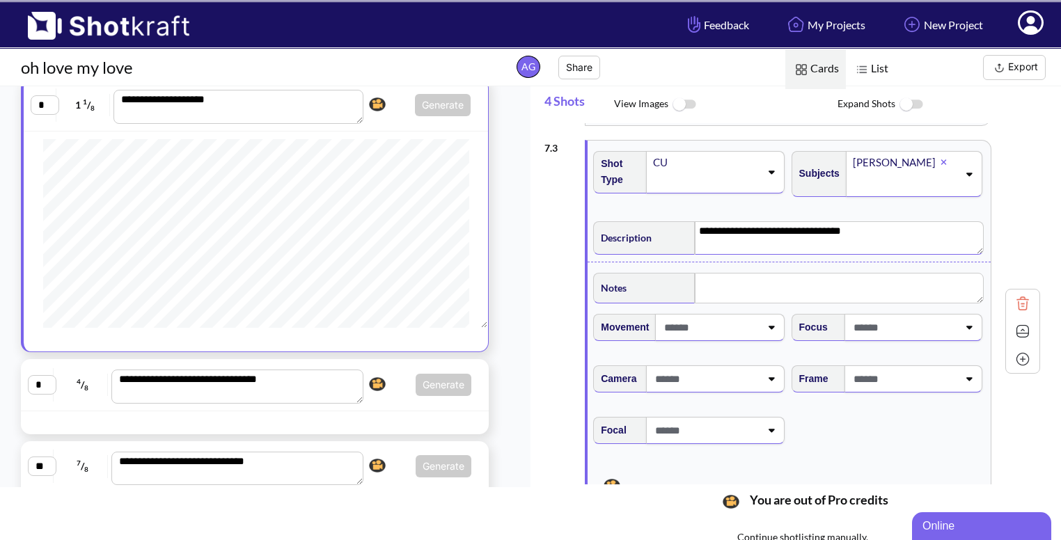
click at [947, 377] on span at bounding box center [904, 379] width 108 height 23
type textarea "**********"
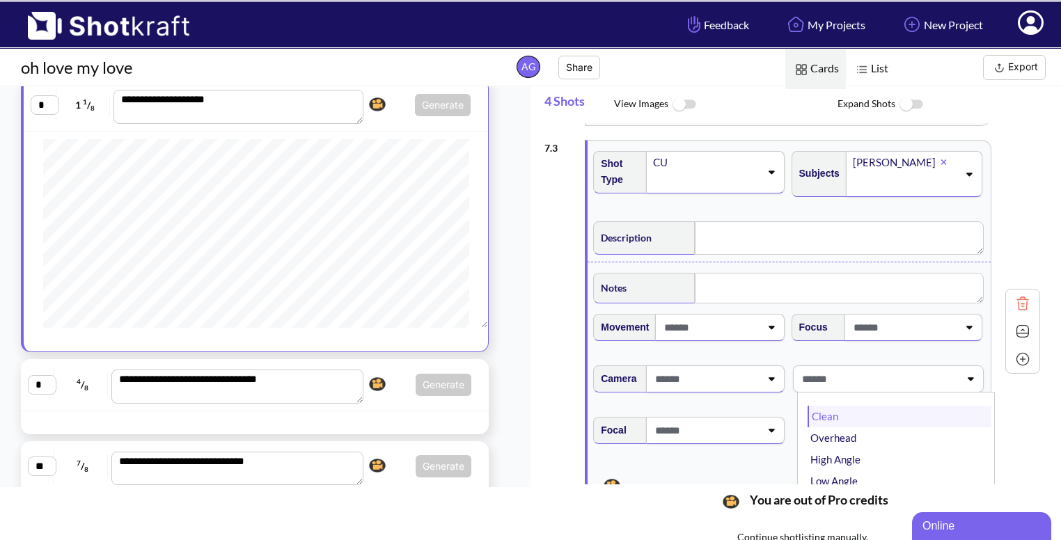
type textarea "**********"
click at [850, 421] on li "Center Punch" at bounding box center [900, 432] width 184 height 22
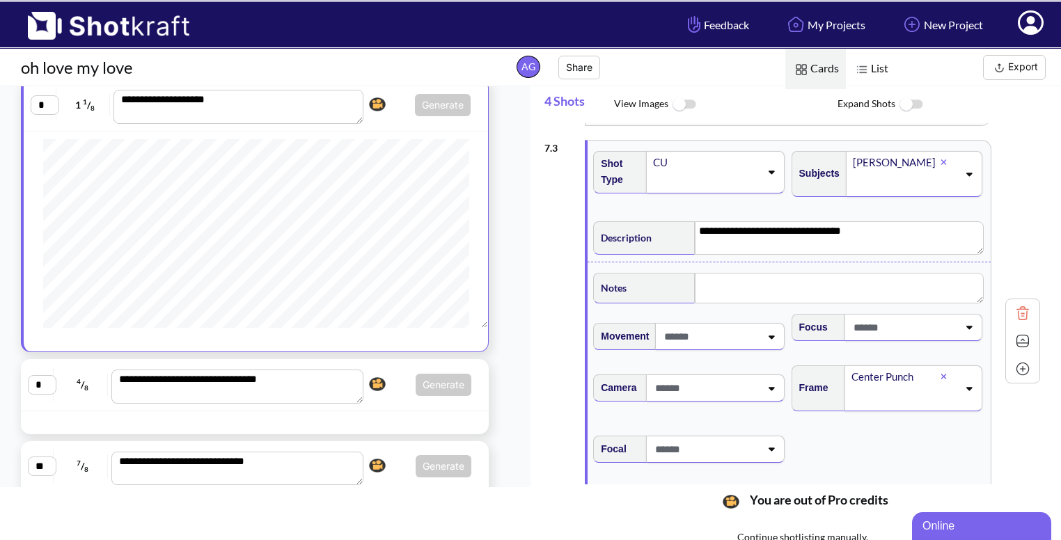
click at [1021, 337] on img at bounding box center [1023, 341] width 21 height 21
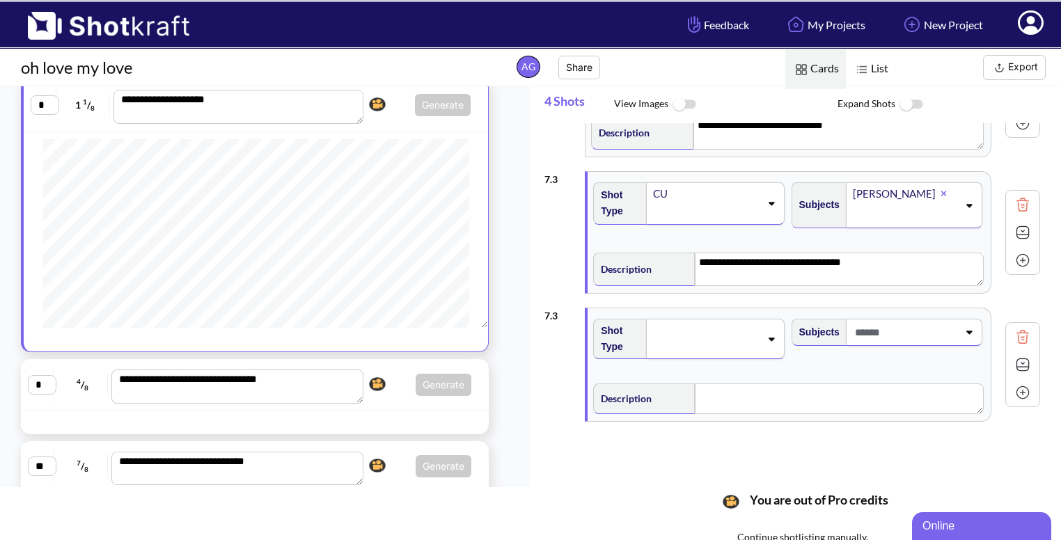
click at [937, 377] on div "Description" at bounding box center [789, 397] width 396 height 41
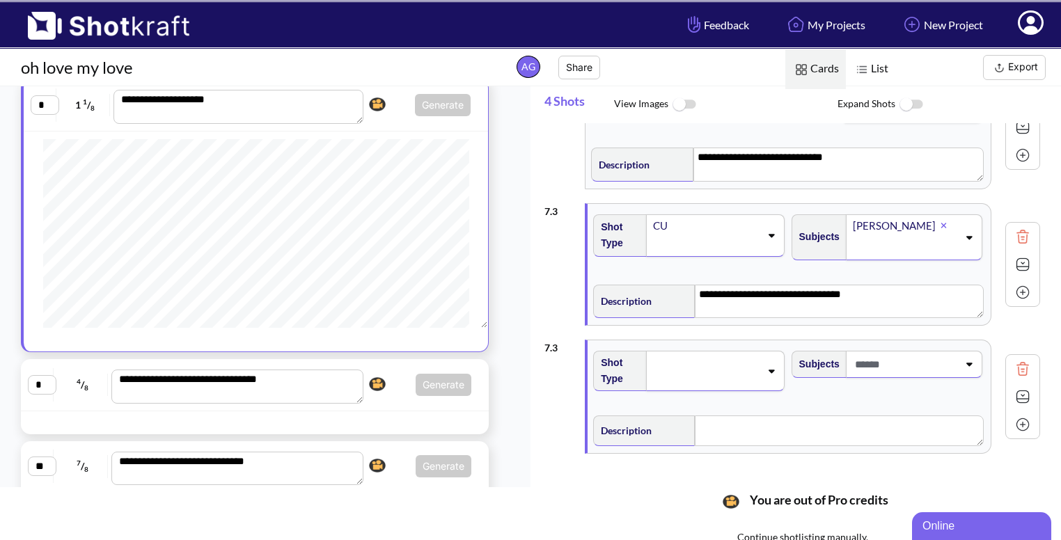
scroll to position [221, 0]
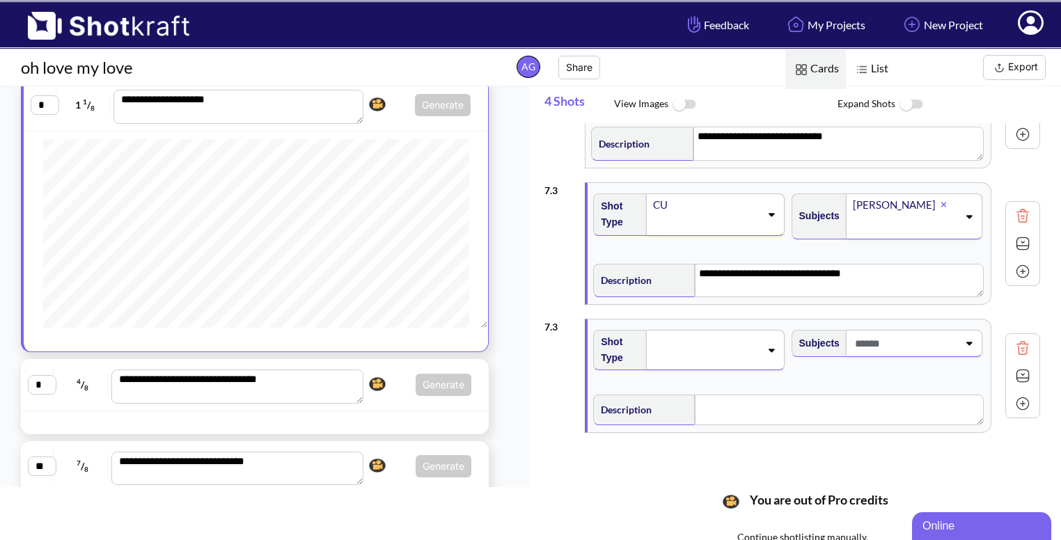
click at [702, 359] on div at bounding box center [715, 350] width 138 height 40
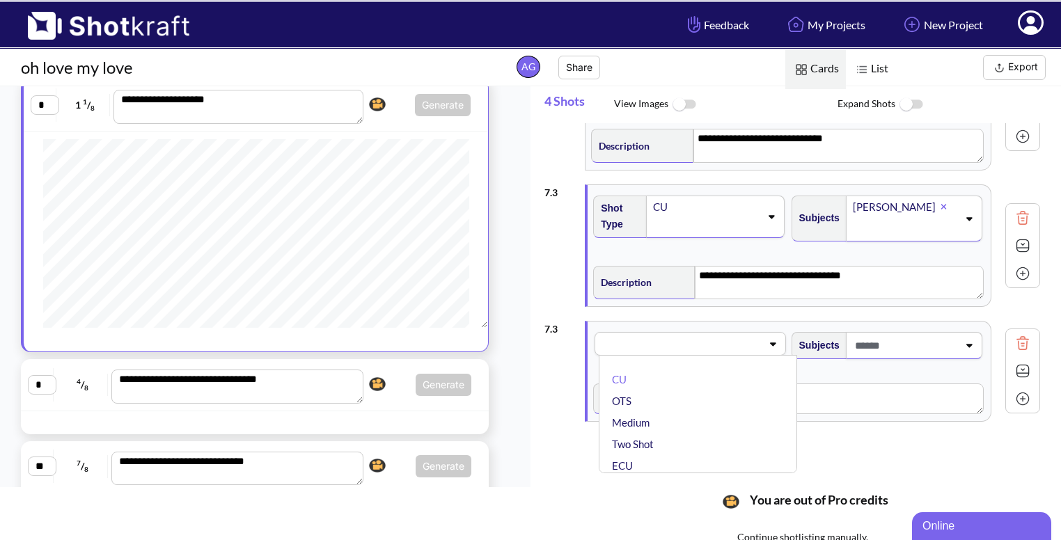
scroll to position [220, 0]
click at [696, 413] on li "Medium" at bounding box center [701, 423] width 184 height 22
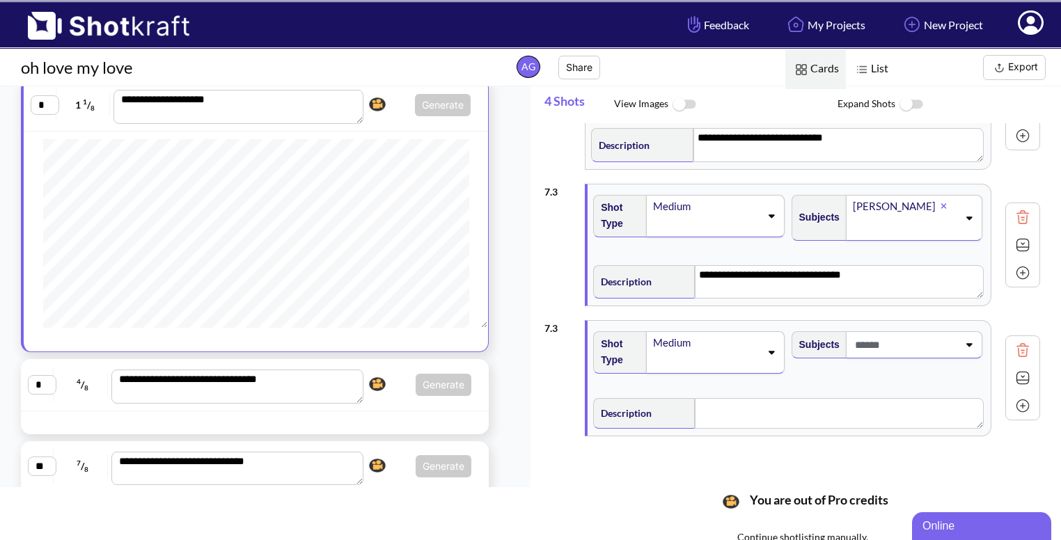
click at [770, 219] on div "Medium" at bounding box center [715, 216] width 138 height 42
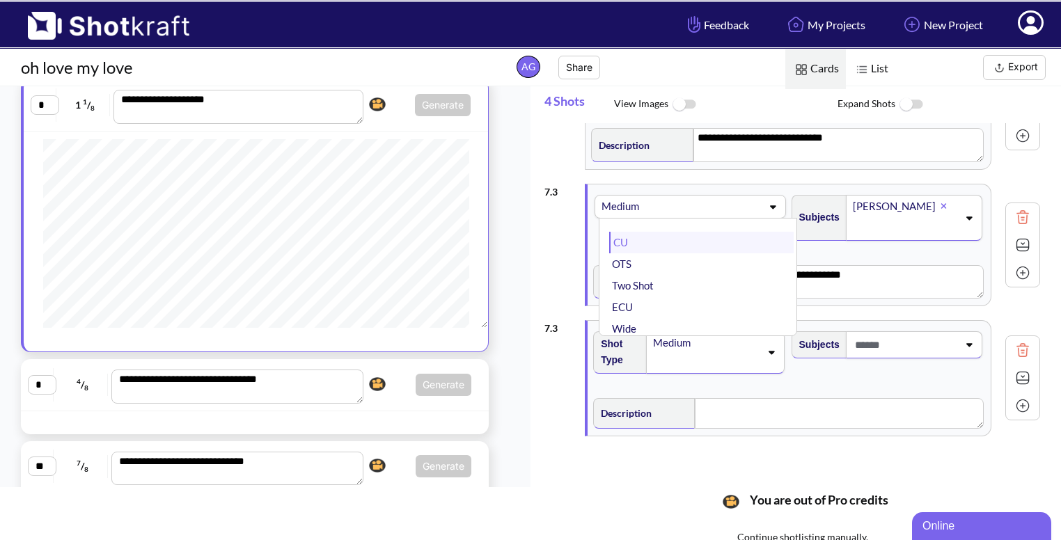
click at [734, 245] on li "CU" at bounding box center [701, 243] width 184 height 22
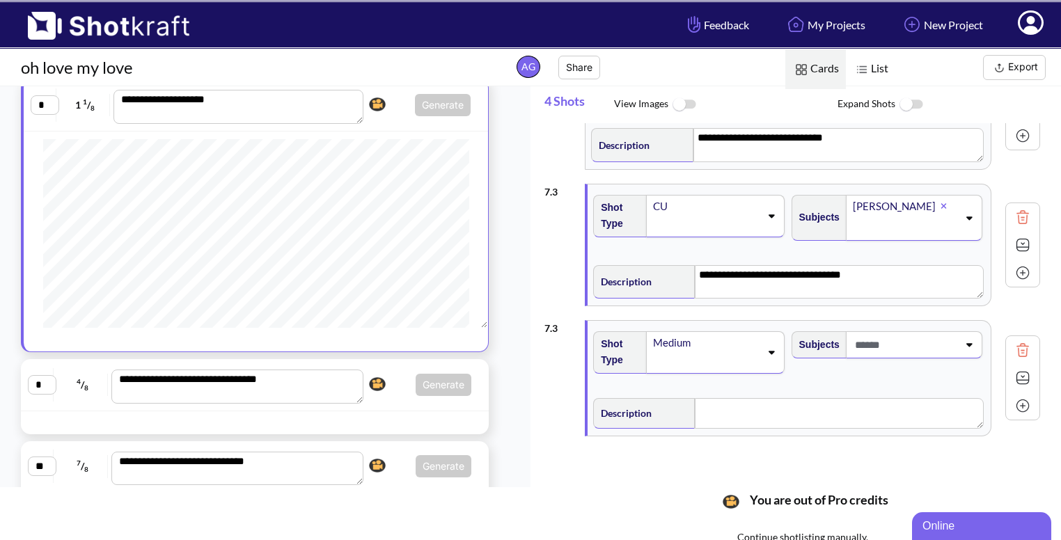
click at [919, 341] on span at bounding box center [905, 345] width 107 height 23
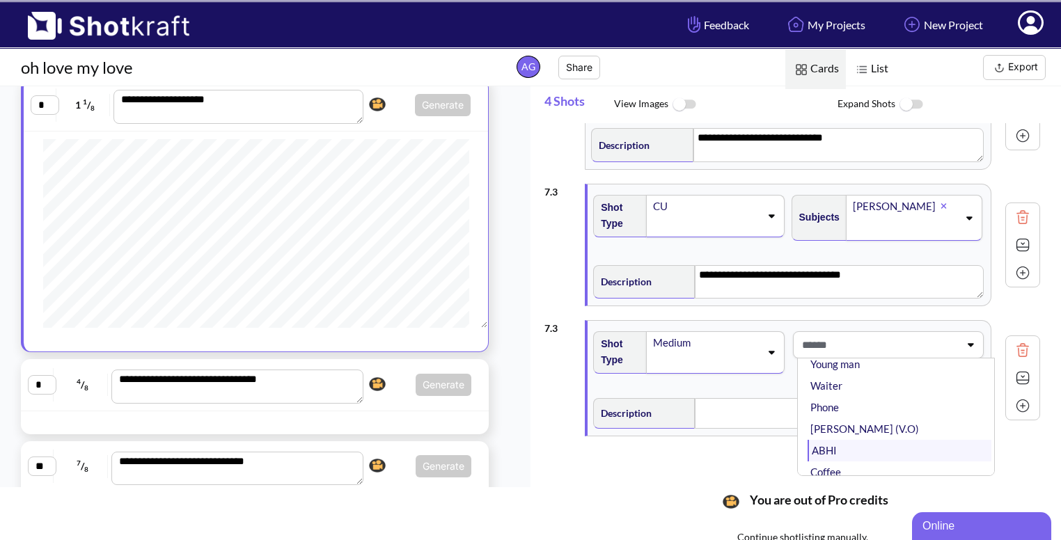
click at [896, 440] on li "ABHI" at bounding box center [900, 451] width 184 height 22
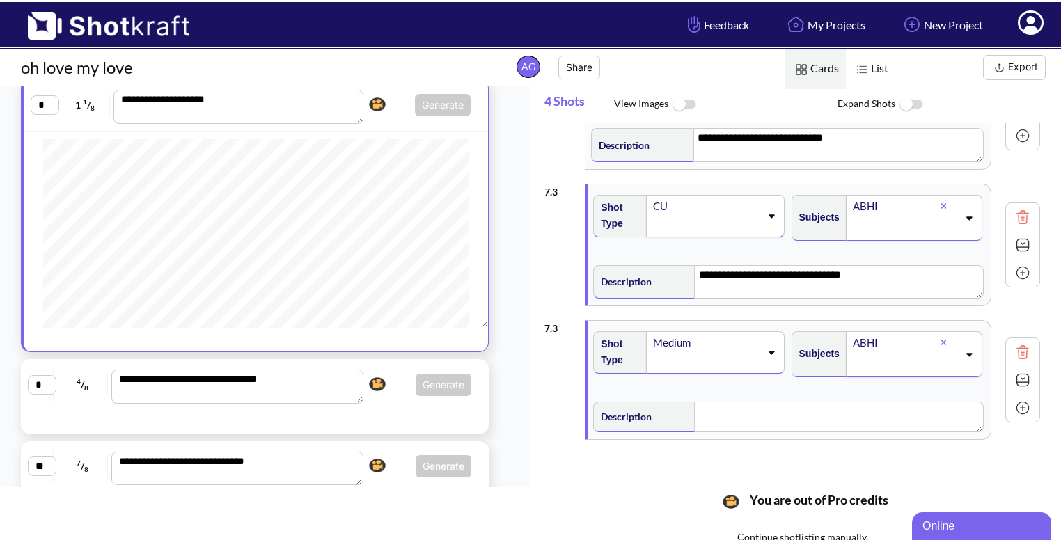
click at [942, 203] on icon at bounding box center [944, 206] width 6 height 8
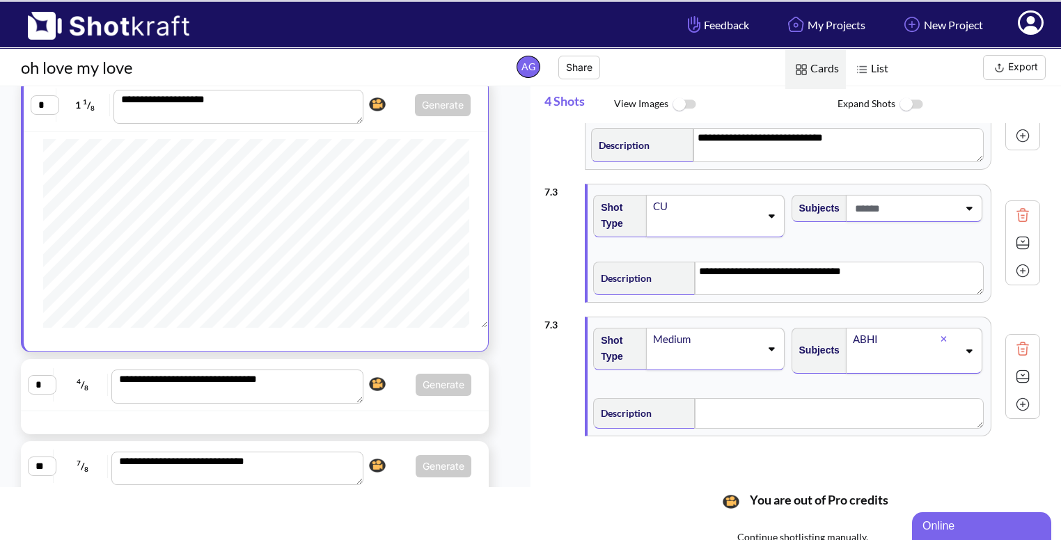
click at [971, 221] on div "Subjects" at bounding box center [889, 221] width 198 height 67
click at [973, 212] on div at bounding box center [914, 208] width 136 height 27
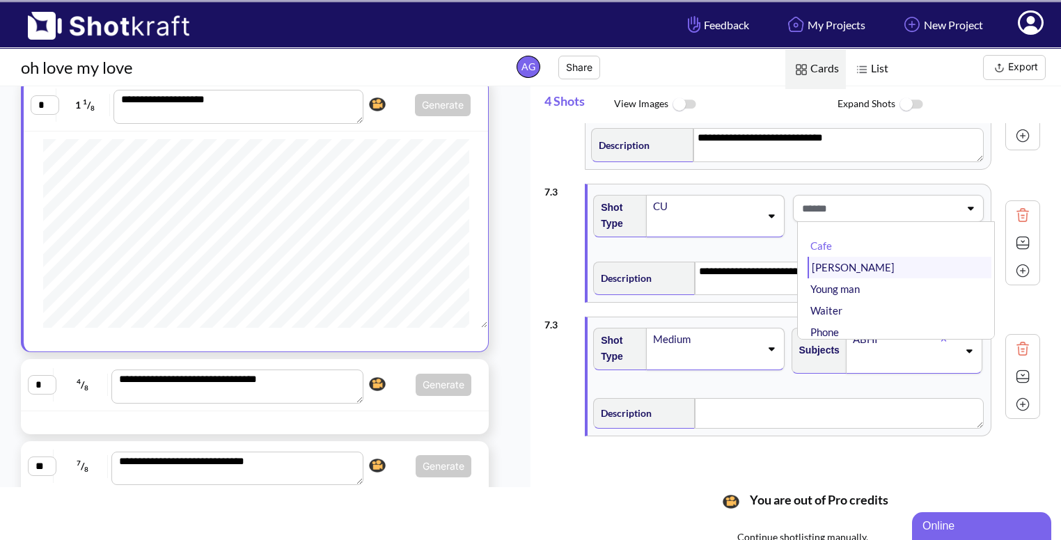
click at [900, 260] on li "[PERSON_NAME]" at bounding box center [900, 268] width 184 height 22
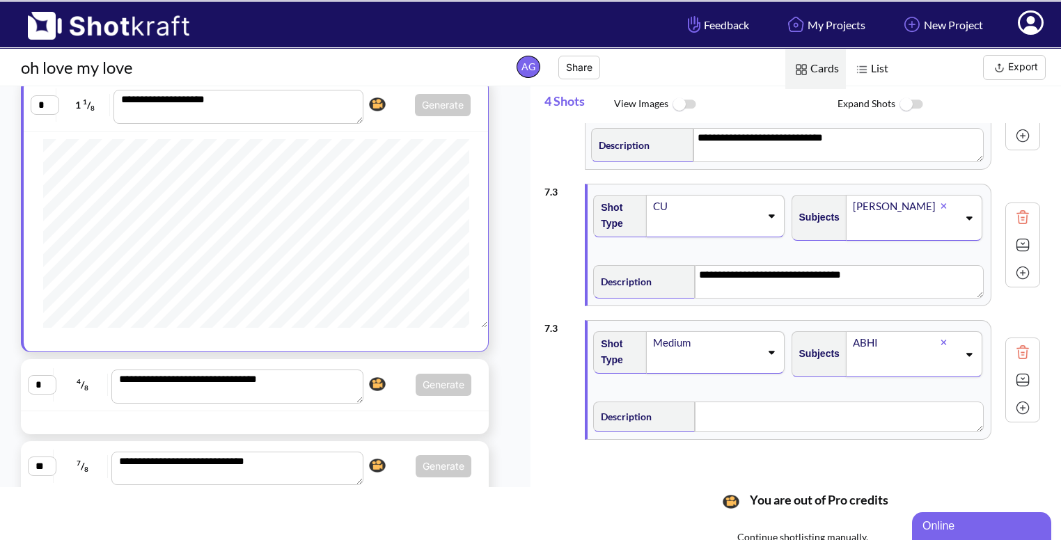
click at [1024, 405] on img at bounding box center [1023, 408] width 21 height 21
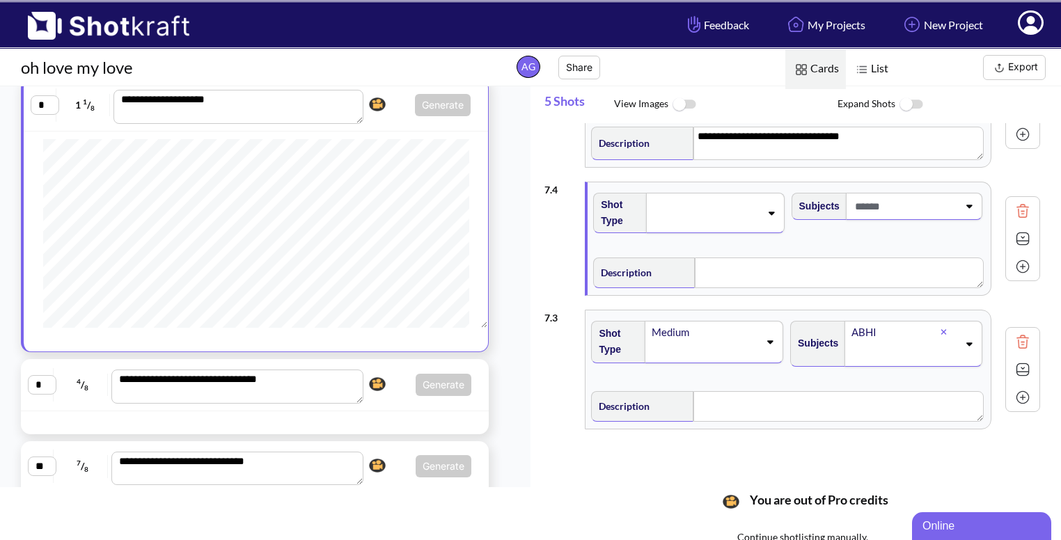
scroll to position [359, 0]
click at [1020, 343] on img at bounding box center [1023, 341] width 21 height 21
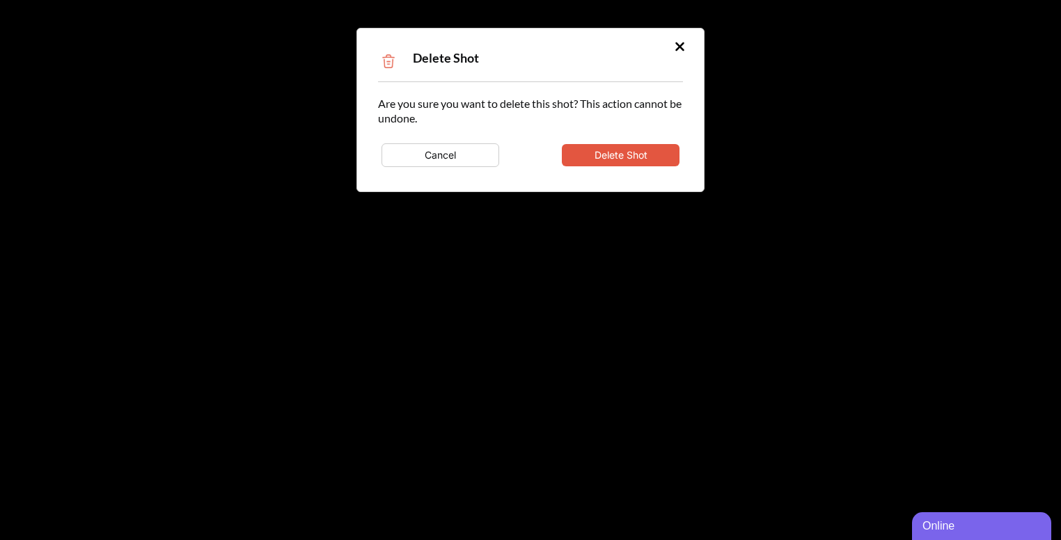
click at [661, 163] on button "Delete Shot" at bounding box center [621, 155] width 118 height 22
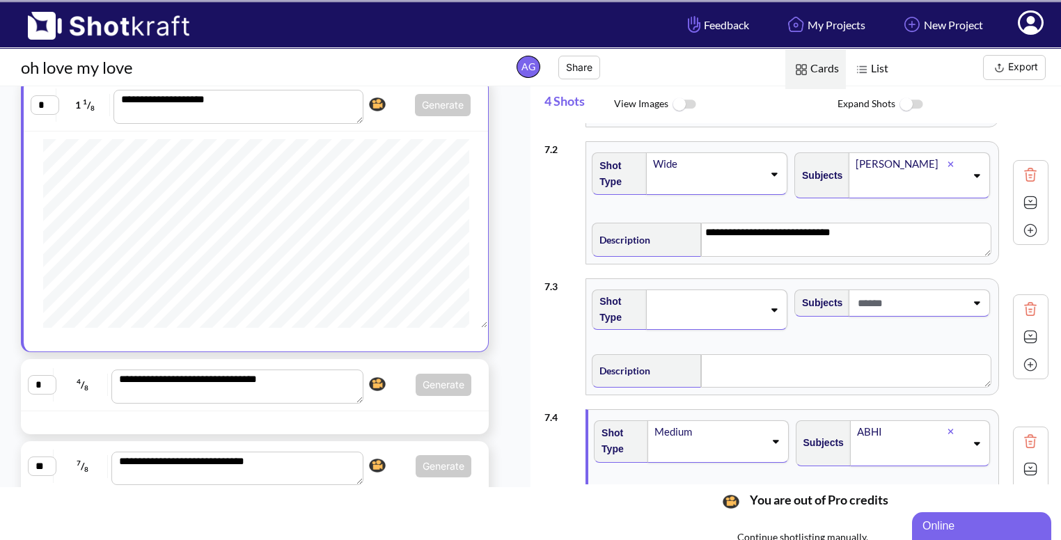
scroll to position [125, 0]
click at [764, 310] on icon at bounding box center [769, 311] width 19 height 10
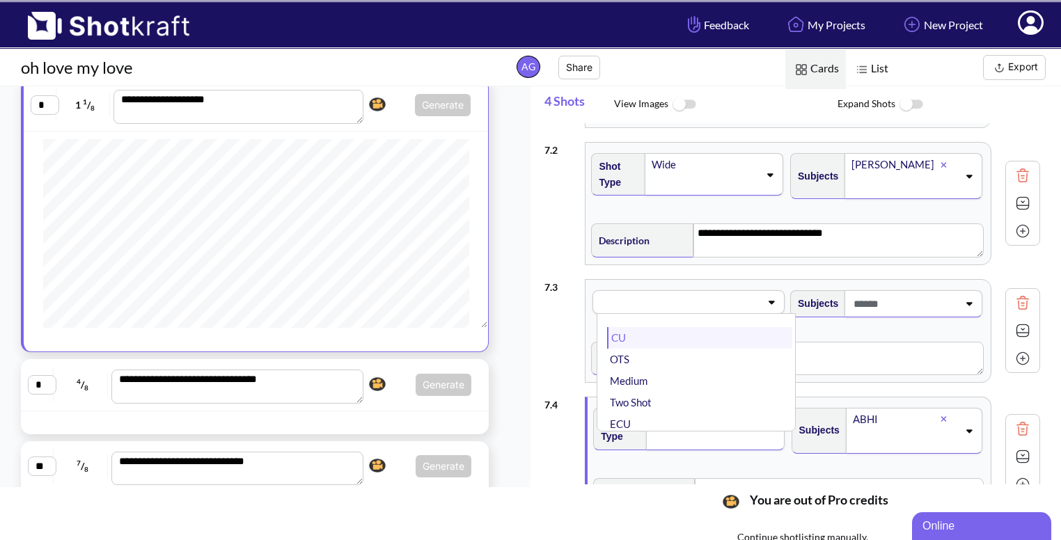
click at [716, 331] on li "CU" at bounding box center [699, 338] width 185 height 22
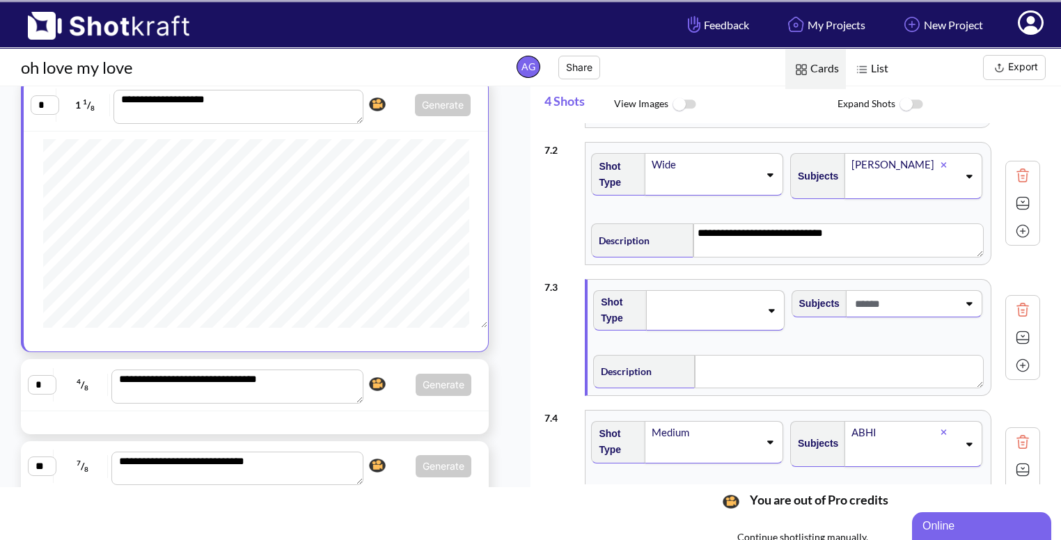
click at [976, 299] on icon at bounding box center [969, 304] width 19 height 10
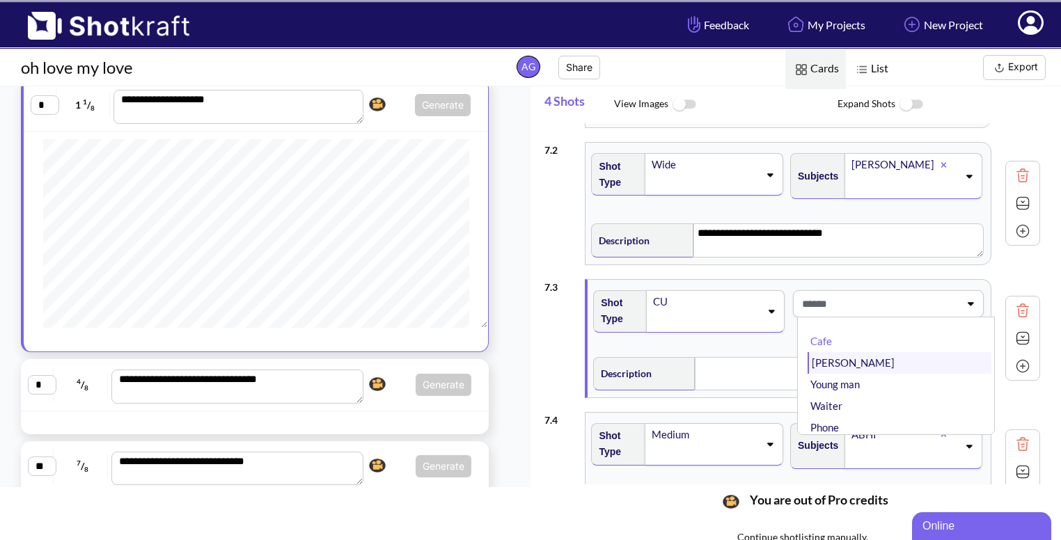
click at [888, 357] on li "[PERSON_NAME]" at bounding box center [900, 363] width 184 height 22
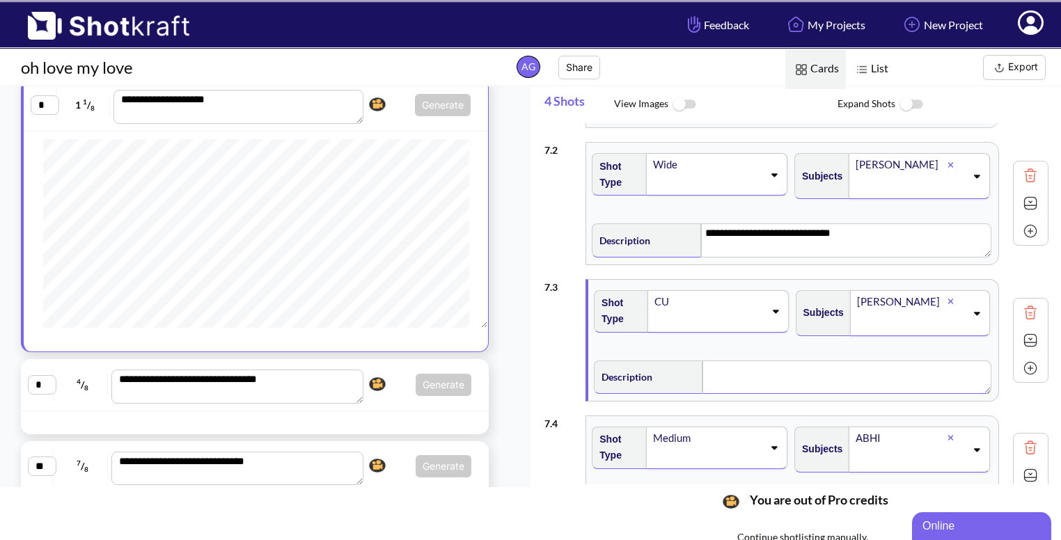
click at [765, 388] on textarea at bounding box center [847, 377] width 289 height 33
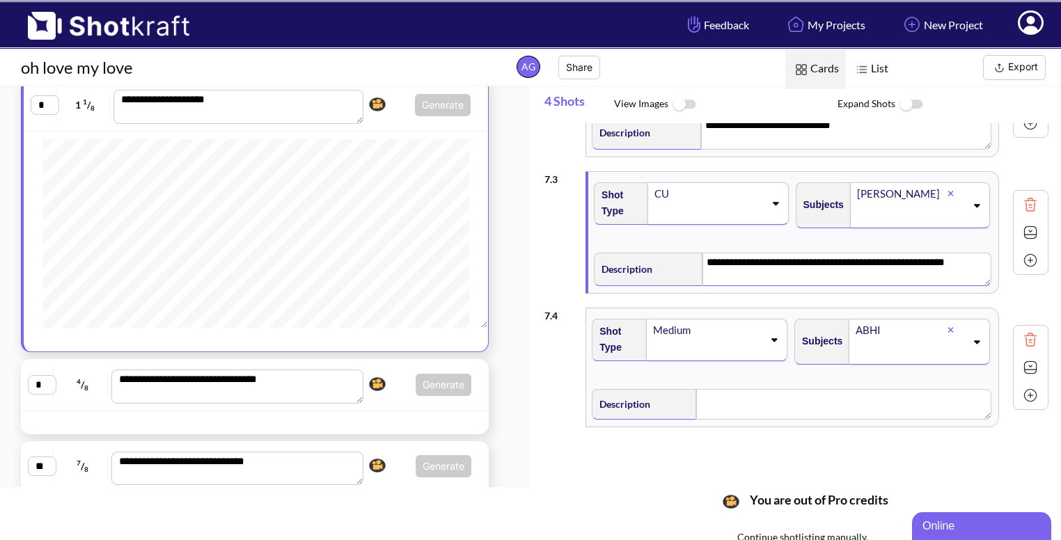
scroll to position [239, 0]
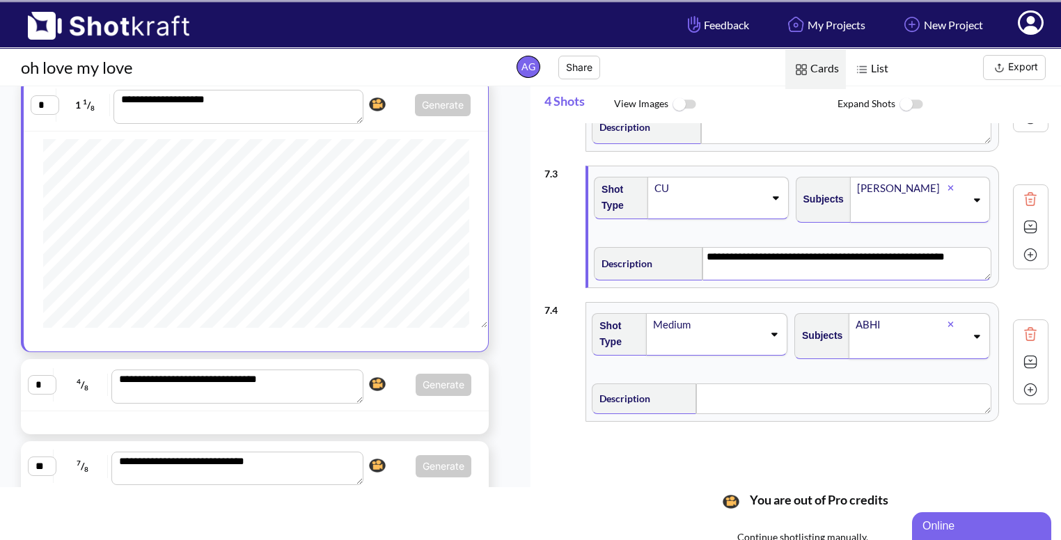
type textarea "**********"
click at [743, 394] on textarea at bounding box center [843, 399] width 295 height 31
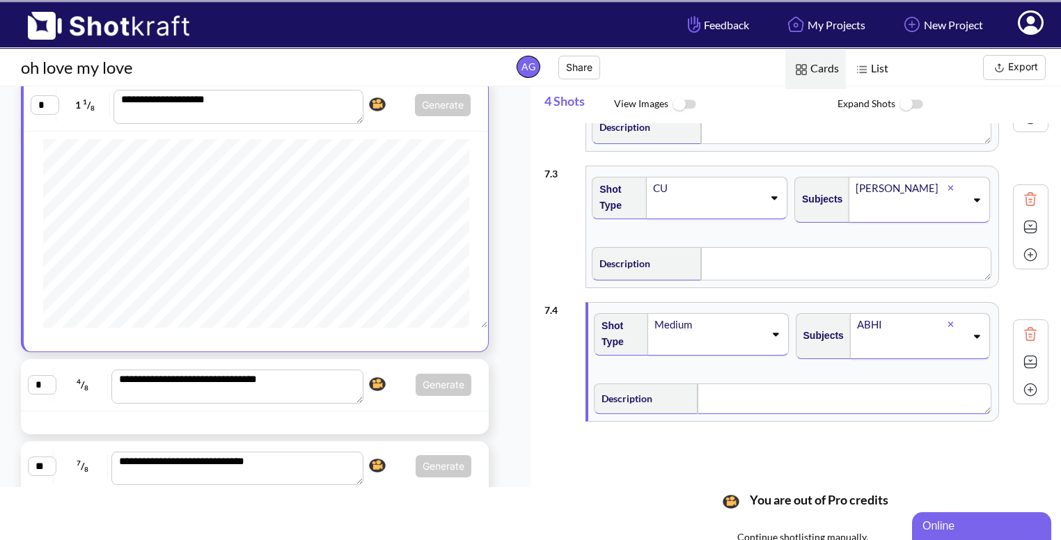
type textarea "**********"
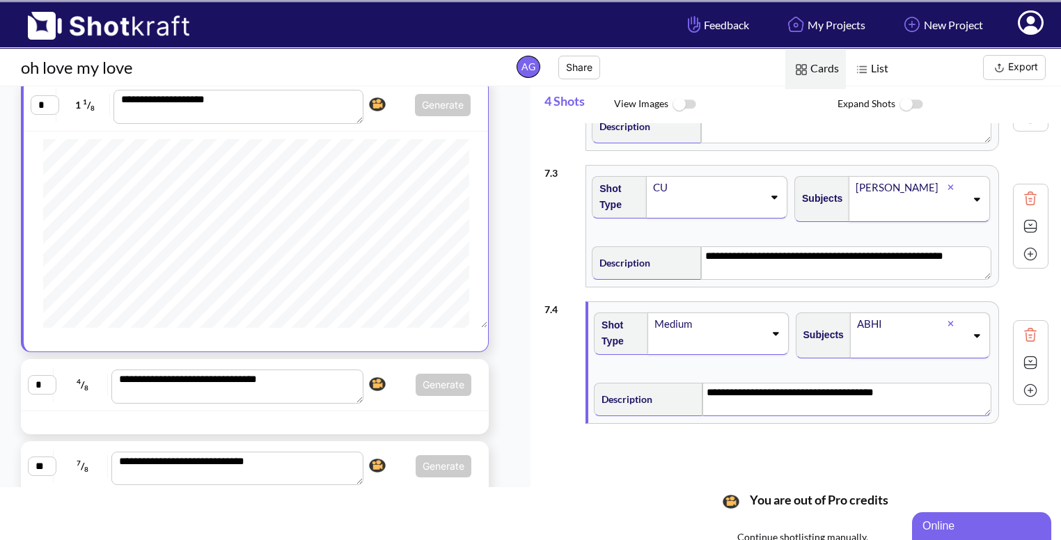
click at [1028, 391] on img at bounding box center [1030, 390] width 21 height 21
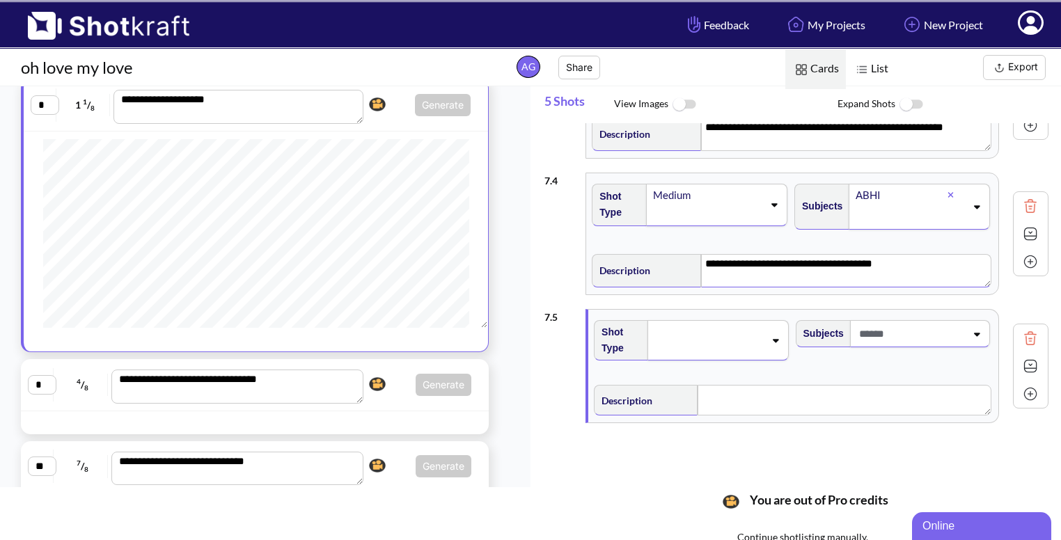
scroll to position [369, 0]
click at [769, 334] on icon at bounding box center [775, 339] width 19 height 10
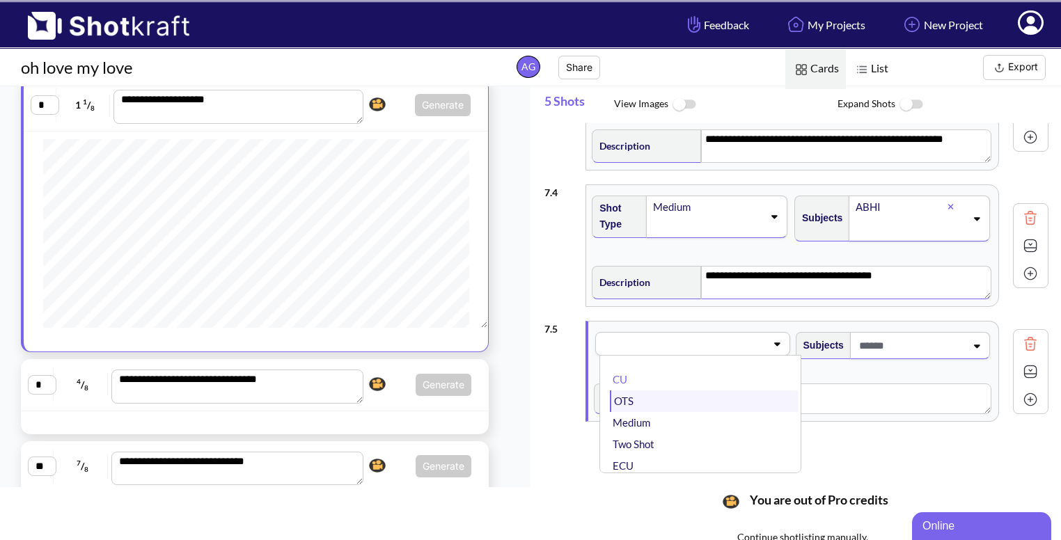
click at [710, 404] on li "OTS" at bounding box center [703, 402] width 187 height 22
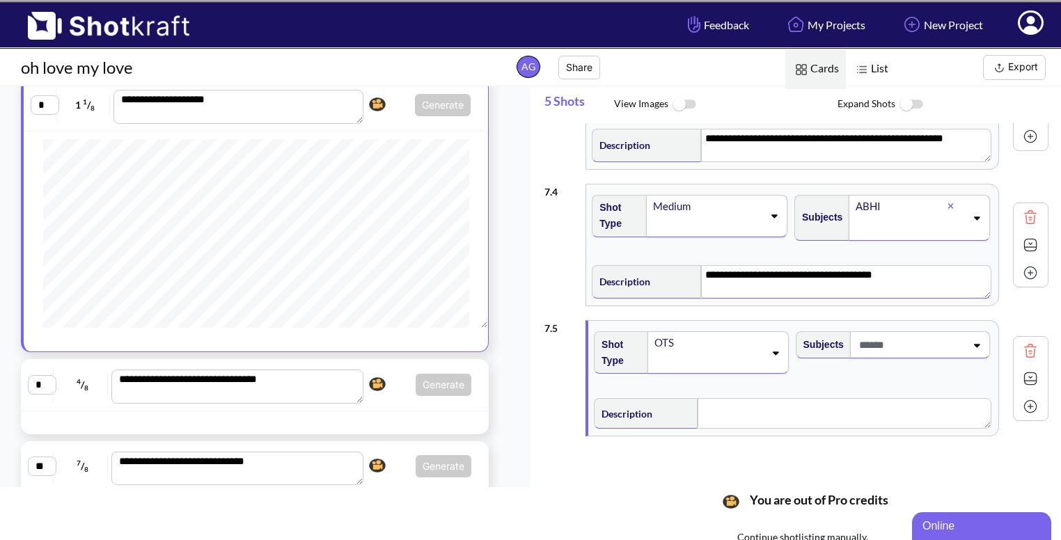
type textarea "**********"
click at [816, 421] on textarea at bounding box center [845, 413] width 294 height 31
type textarea "**********"
click at [946, 343] on span at bounding box center [911, 345] width 110 height 23
type textarea "**********"
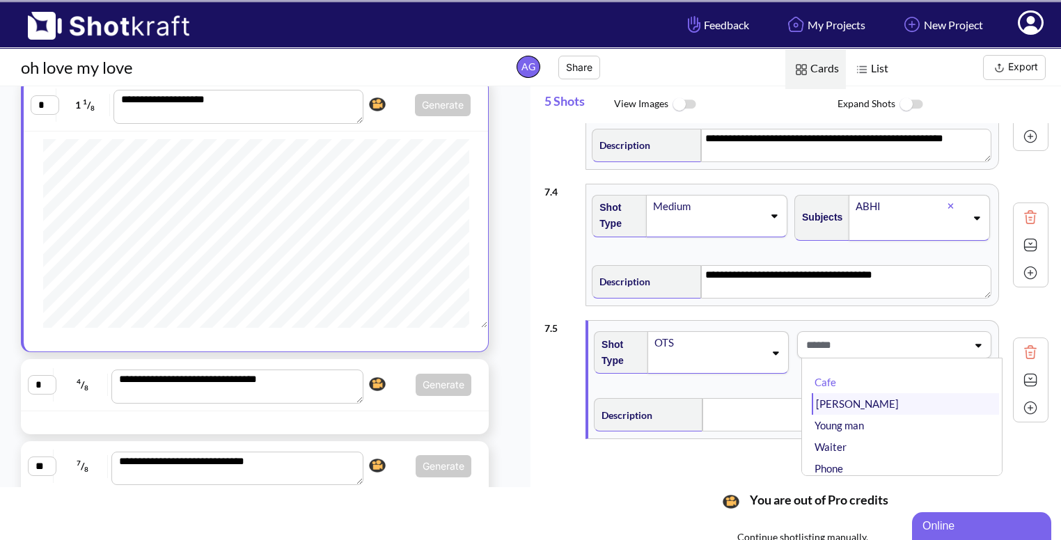
click at [845, 408] on li "[PERSON_NAME]" at bounding box center [905, 404] width 187 height 22
type textarea "**********"
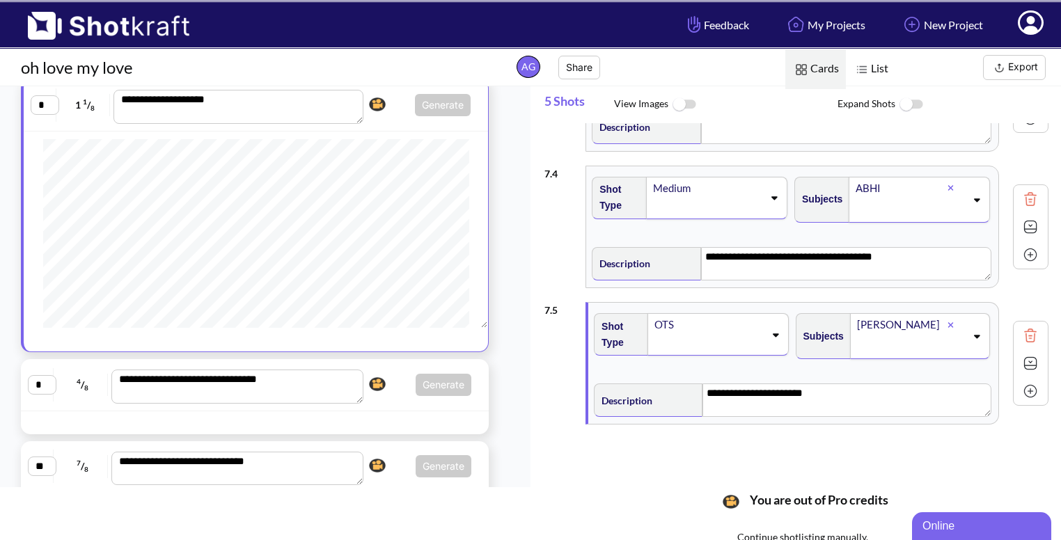
scroll to position [58, 0]
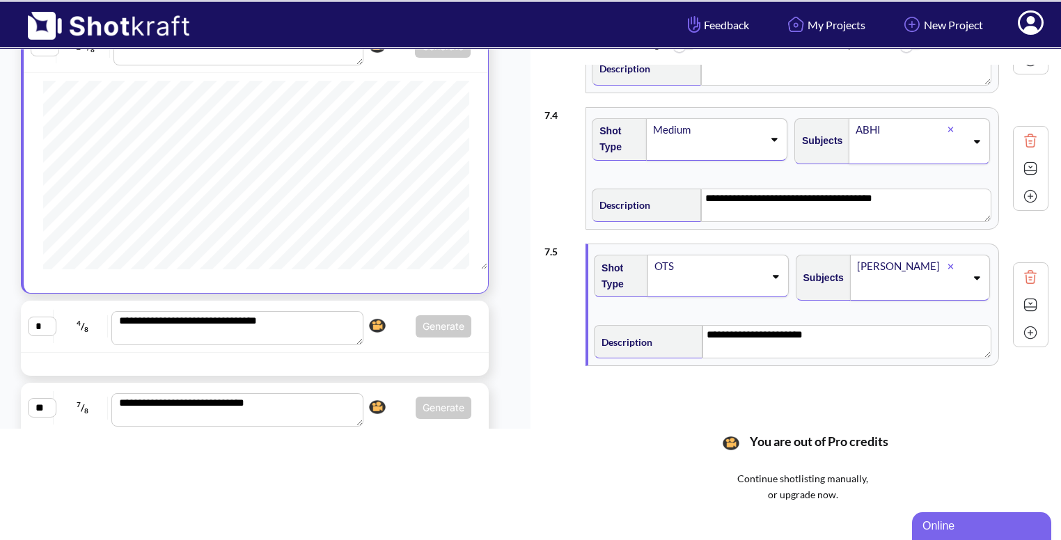
click at [1027, 329] on img at bounding box center [1030, 332] width 21 height 21
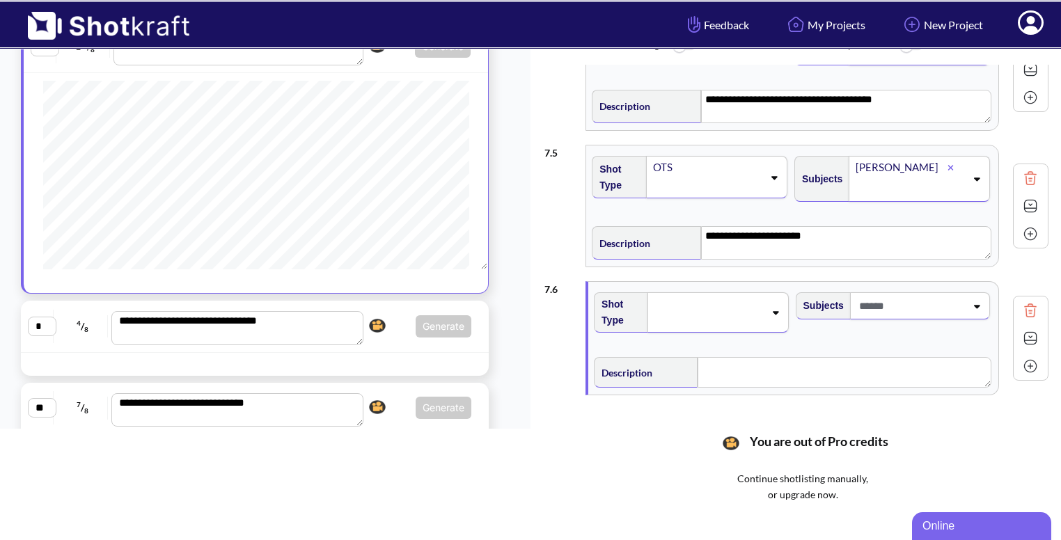
scroll to position [487, 0]
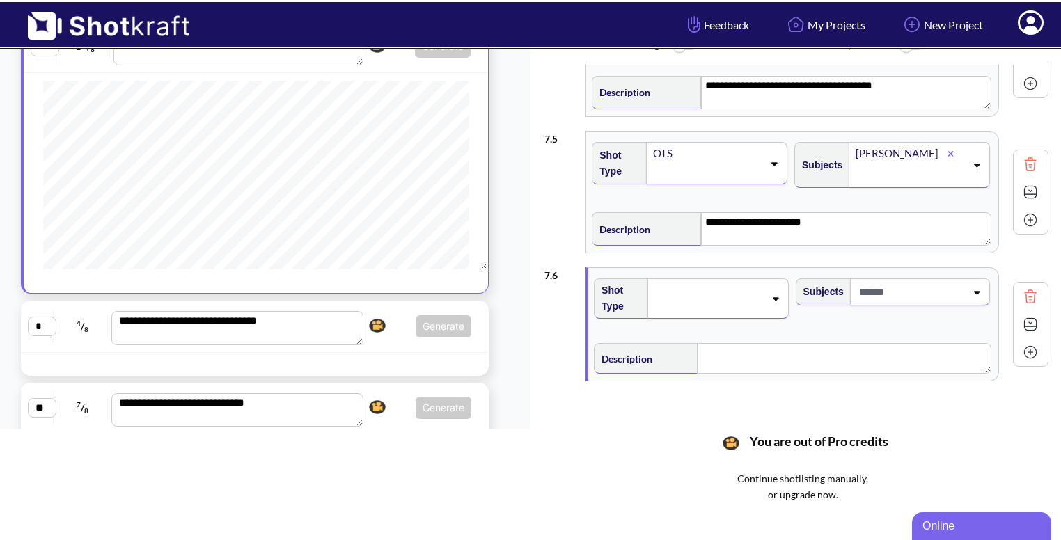
click at [770, 307] on div at bounding box center [718, 299] width 141 height 40
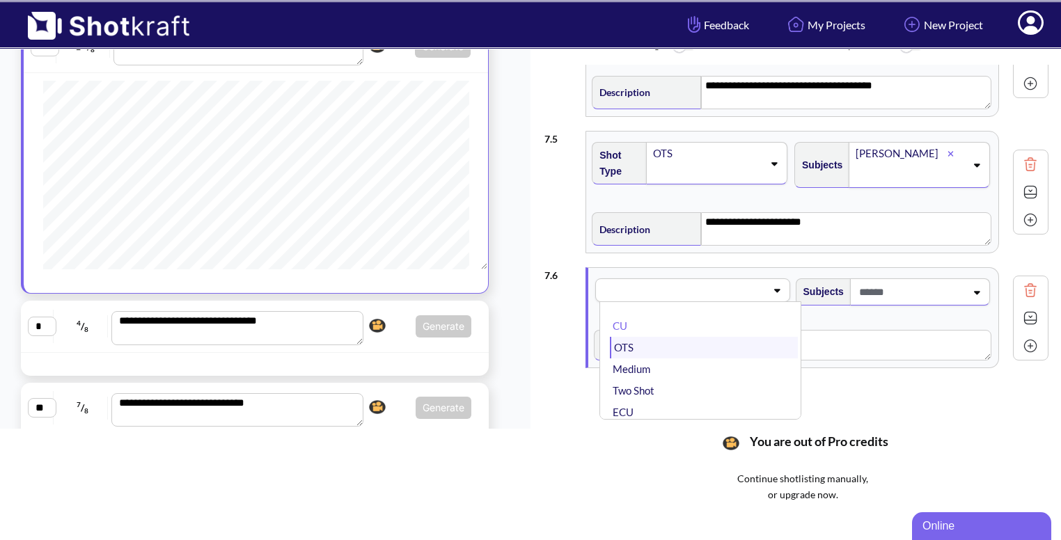
click at [719, 341] on li "OTS" at bounding box center [703, 348] width 187 height 22
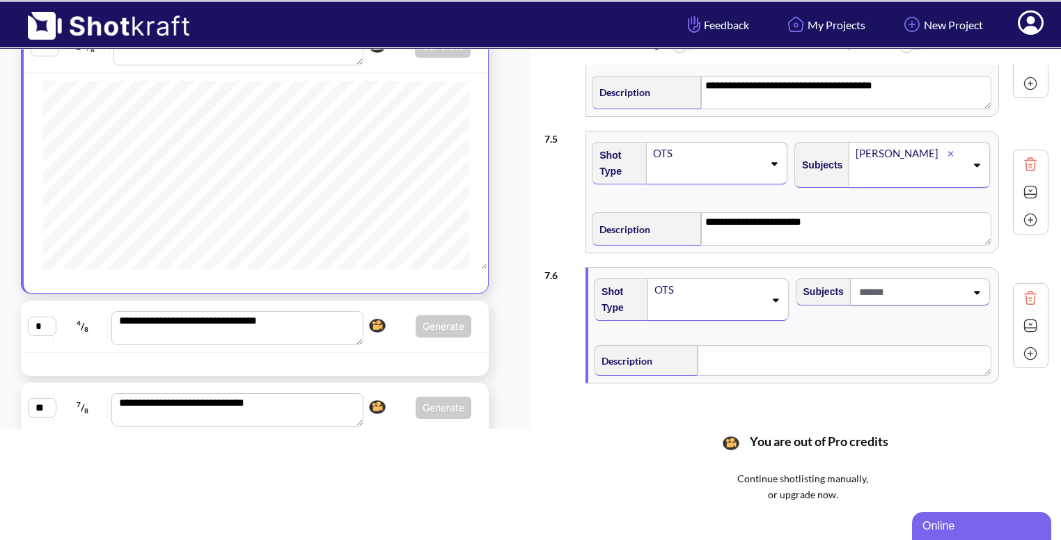
click at [974, 288] on icon at bounding box center [976, 293] width 19 height 10
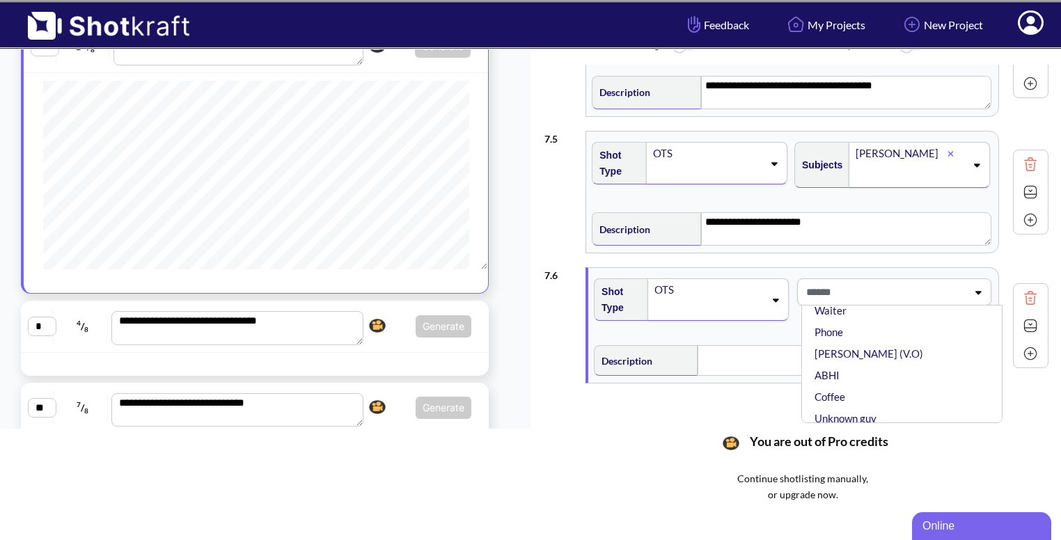
scroll to position [85, 0]
click at [862, 370] on li "ABHI" at bounding box center [905, 375] width 187 height 22
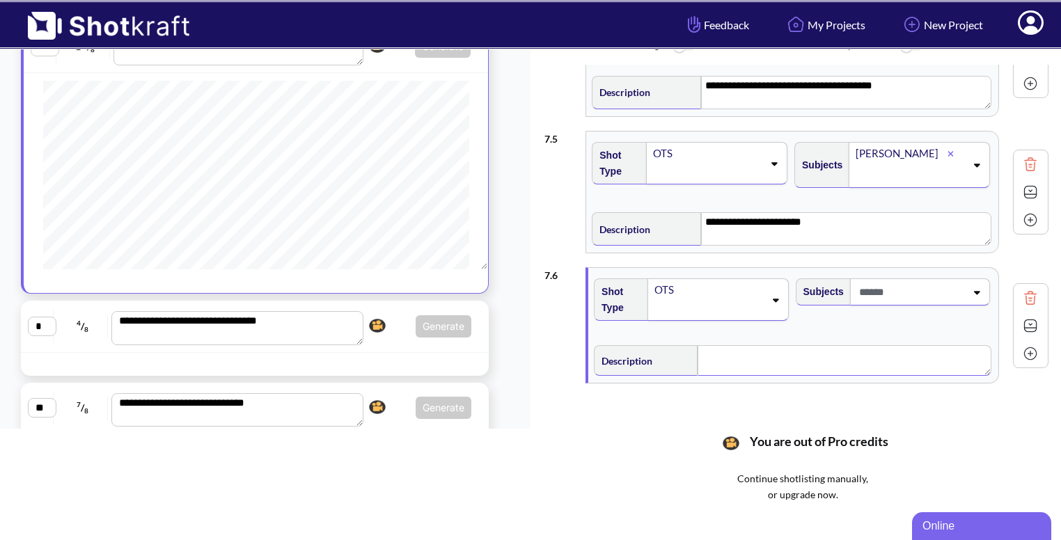
click at [780, 366] on textarea at bounding box center [845, 360] width 294 height 31
click at [703, 354] on textarea "**********" at bounding box center [847, 365] width 289 height 33
click at [799, 357] on textarea "**********" at bounding box center [847, 365] width 289 height 33
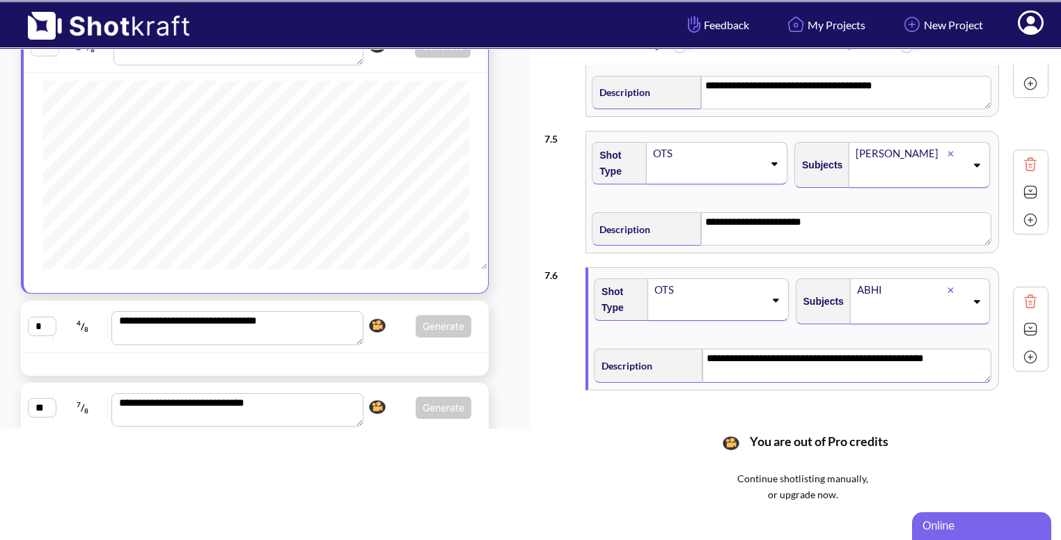
click at [1025, 351] on img at bounding box center [1030, 357] width 21 height 21
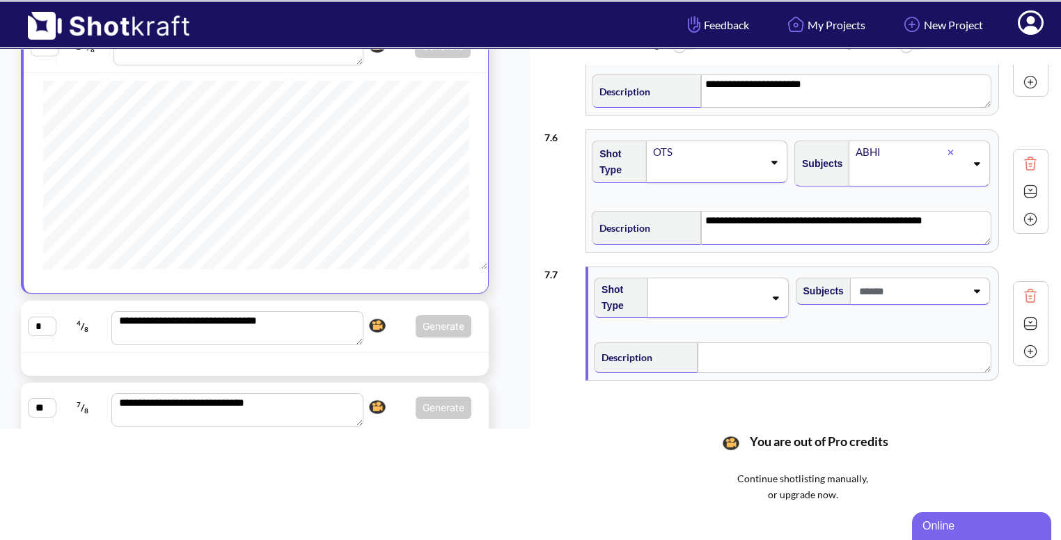
scroll to position [641, 0]
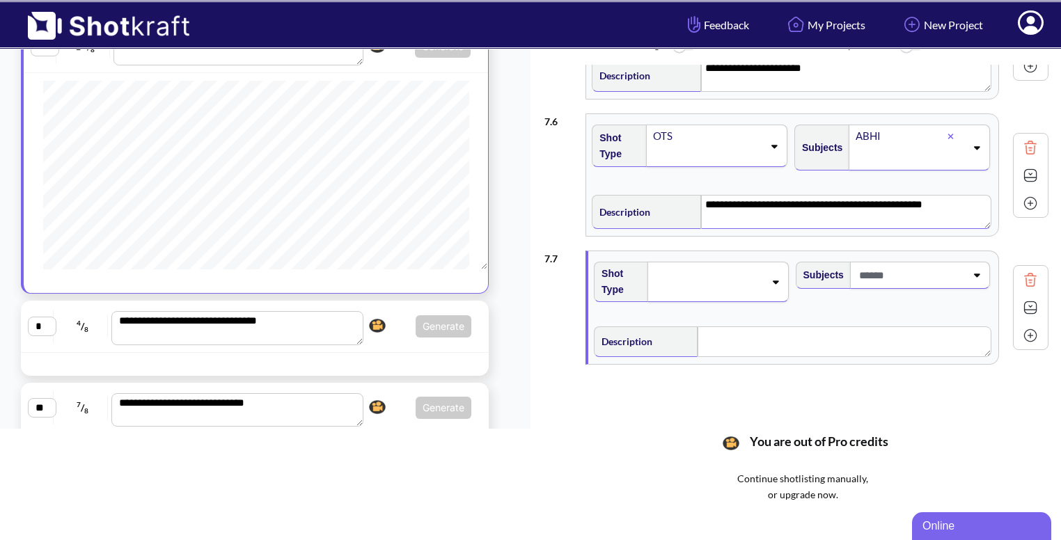
click at [771, 281] on icon at bounding box center [775, 282] width 19 height 10
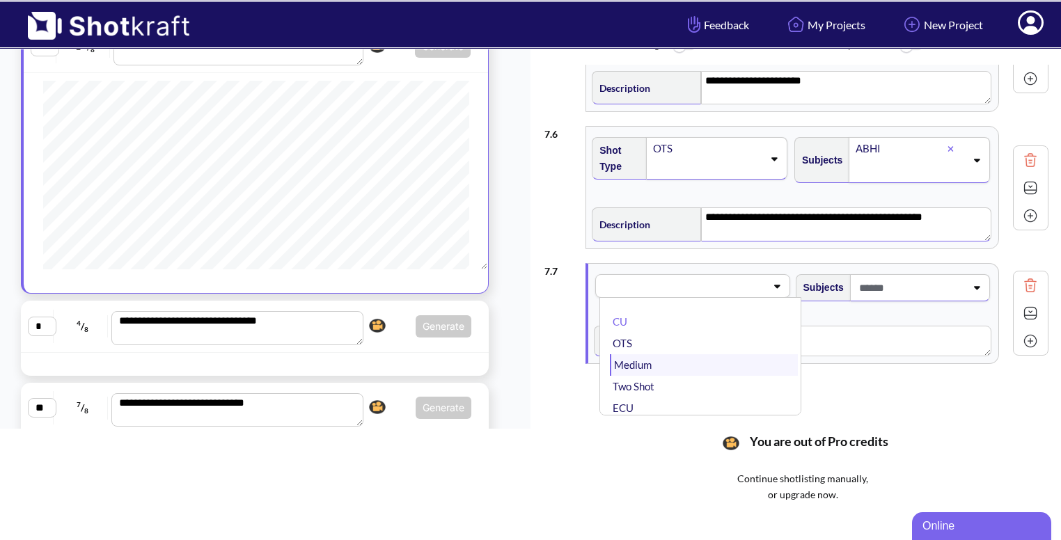
click at [747, 359] on li "Medium" at bounding box center [703, 365] width 187 height 22
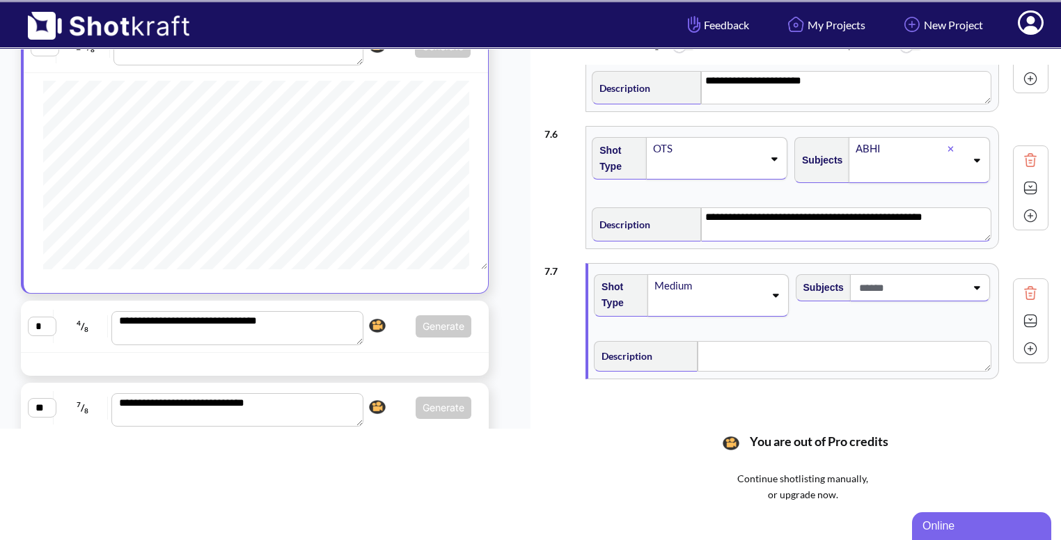
click at [978, 290] on div at bounding box center [920, 287] width 140 height 27
type textarea "**********"
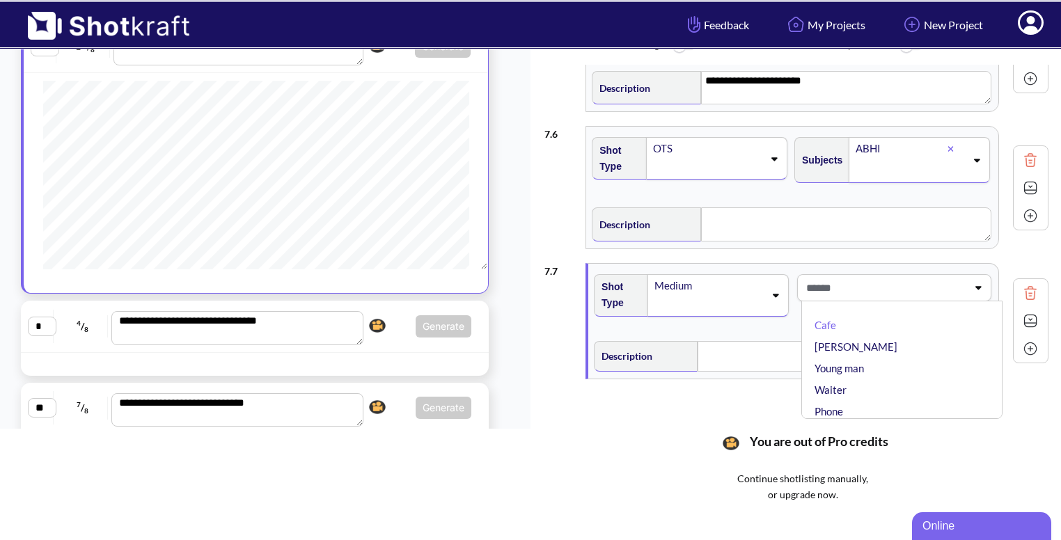
type textarea "**********"
click at [905, 346] on li "[PERSON_NAME]" at bounding box center [905, 347] width 187 height 22
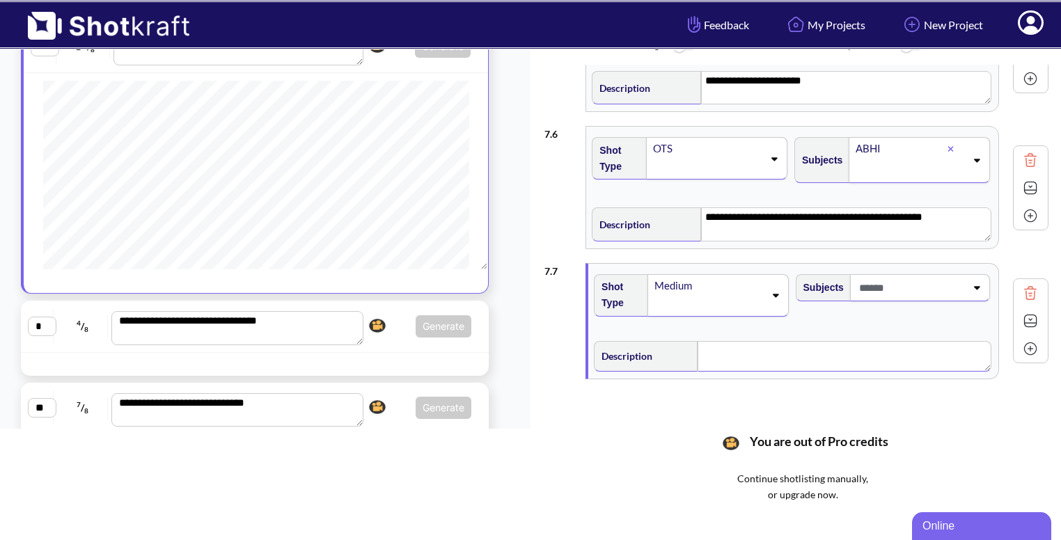
click at [810, 368] on textarea at bounding box center [845, 356] width 294 height 31
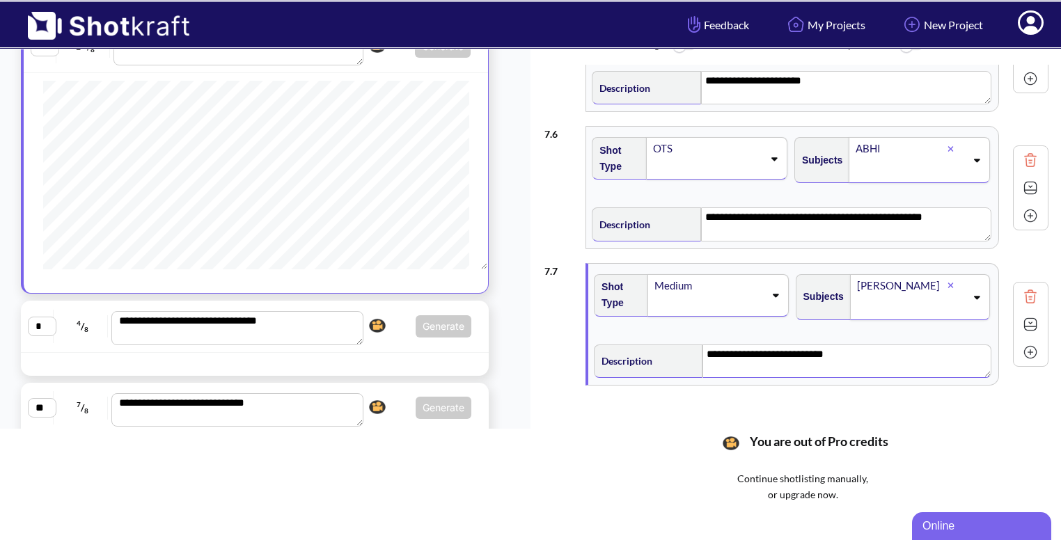
click at [1025, 358] on div at bounding box center [1031, 352] width 28 height 28
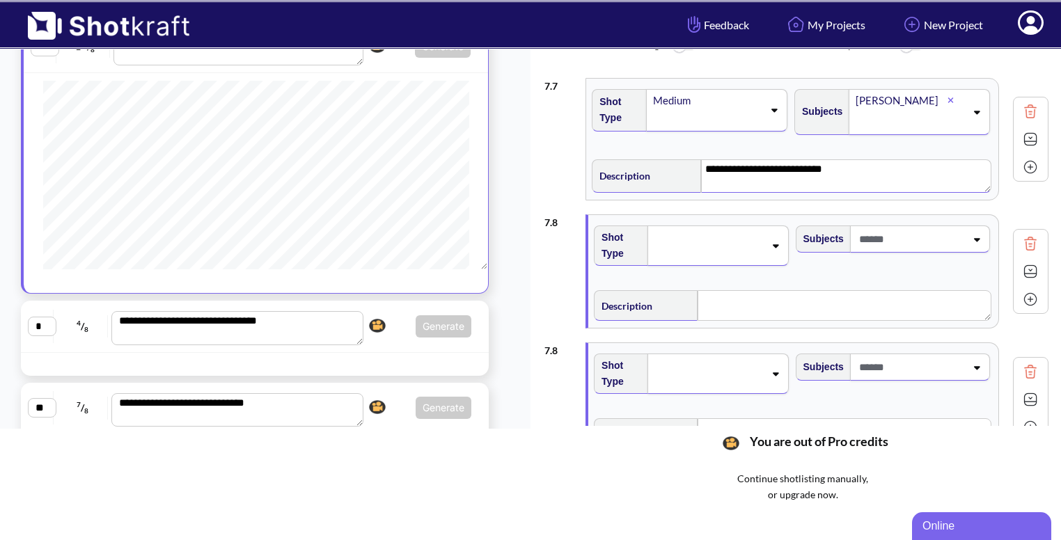
scroll to position [908, 0]
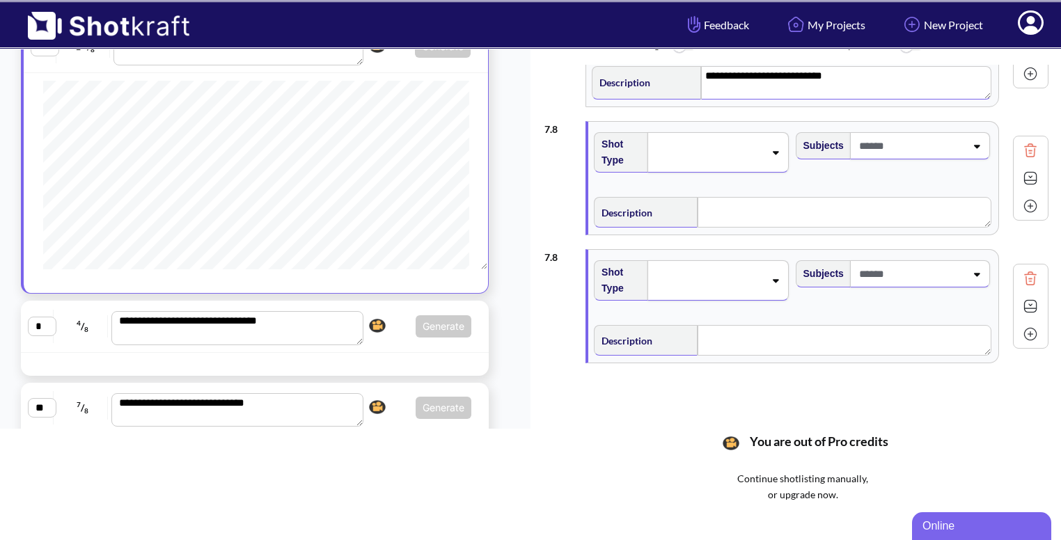
click at [1022, 281] on img at bounding box center [1030, 278] width 21 height 21
type textarea "**********"
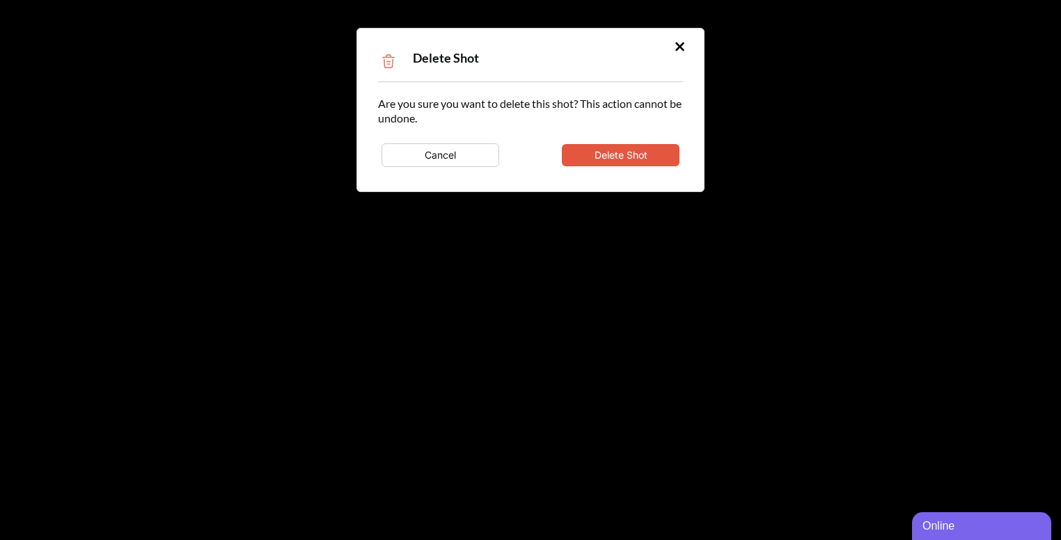
type textarea "**********"
click at [674, 157] on button "Delete Shot" at bounding box center [621, 155] width 118 height 22
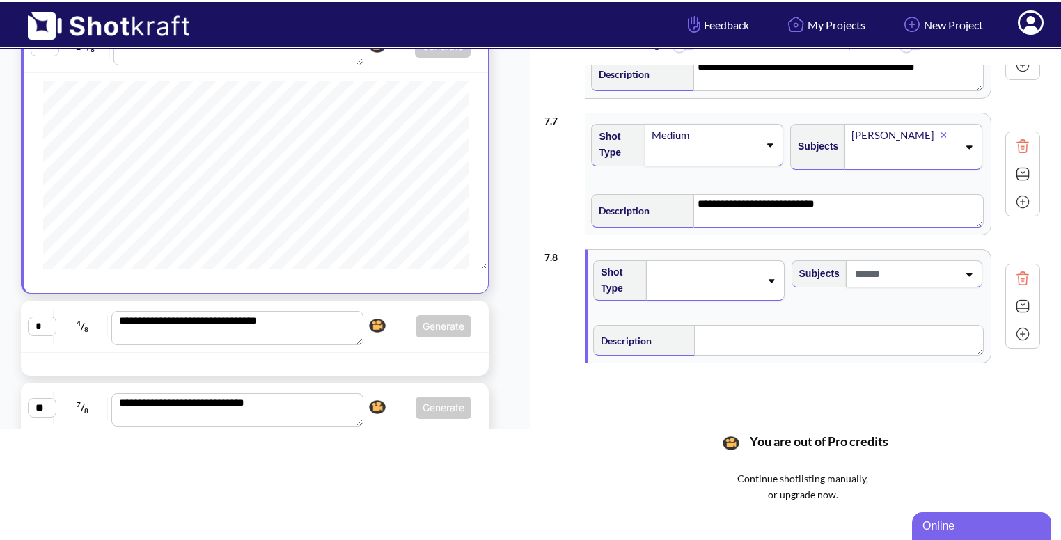
scroll to position [778, 0]
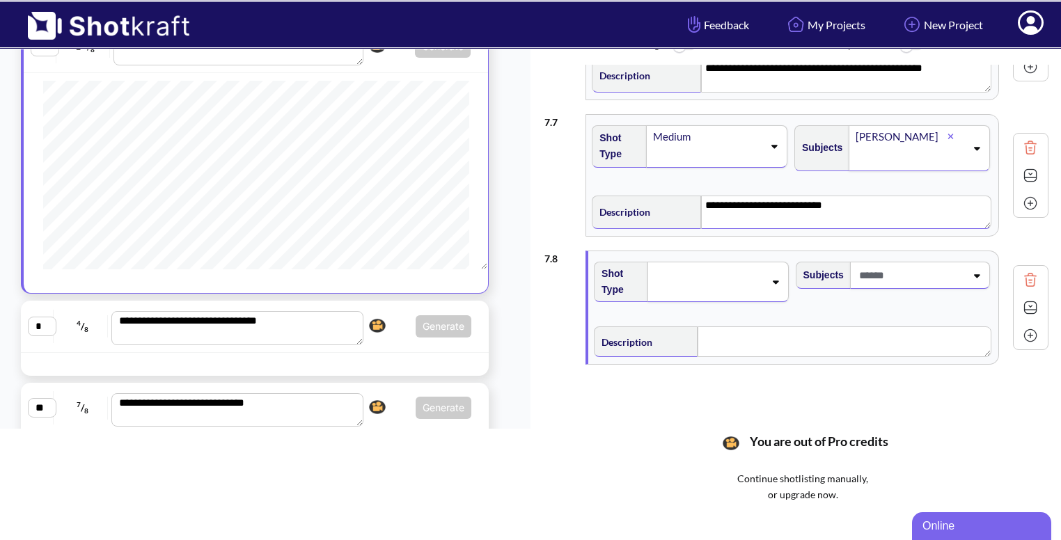
click at [723, 272] on span at bounding box center [708, 281] width 111 height 19
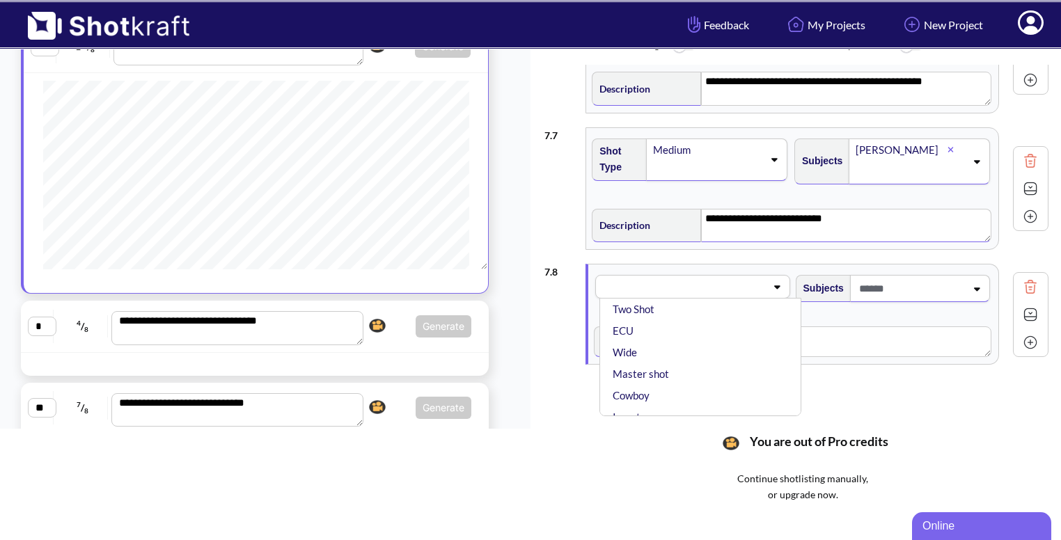
scroll to position [96, 0]
click at [692, 338] on li "Wide" at bounding box center [703, 335] width 187 height 22
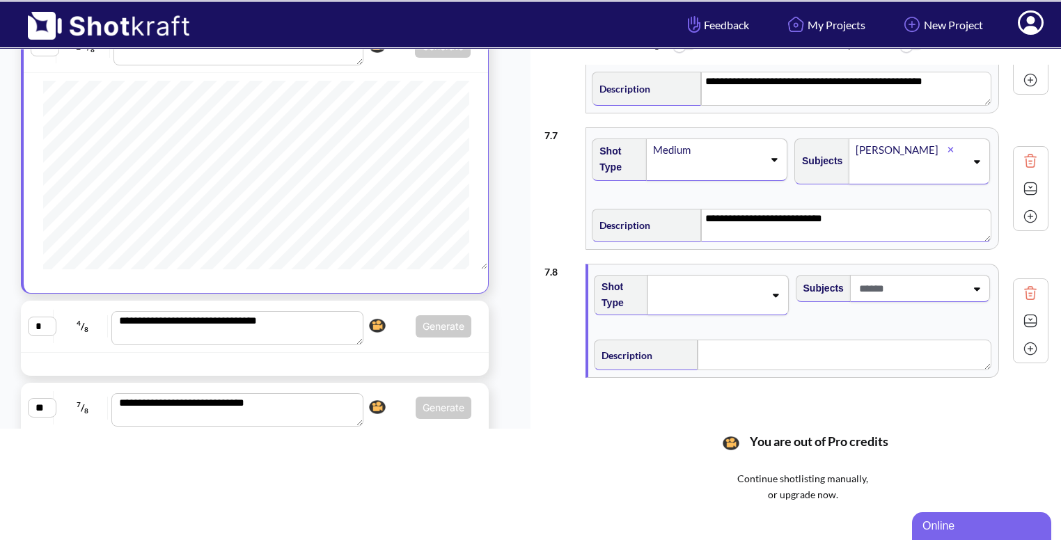
click at [969, 284] on icon at bounding box center [976, 289] width 19 height 10
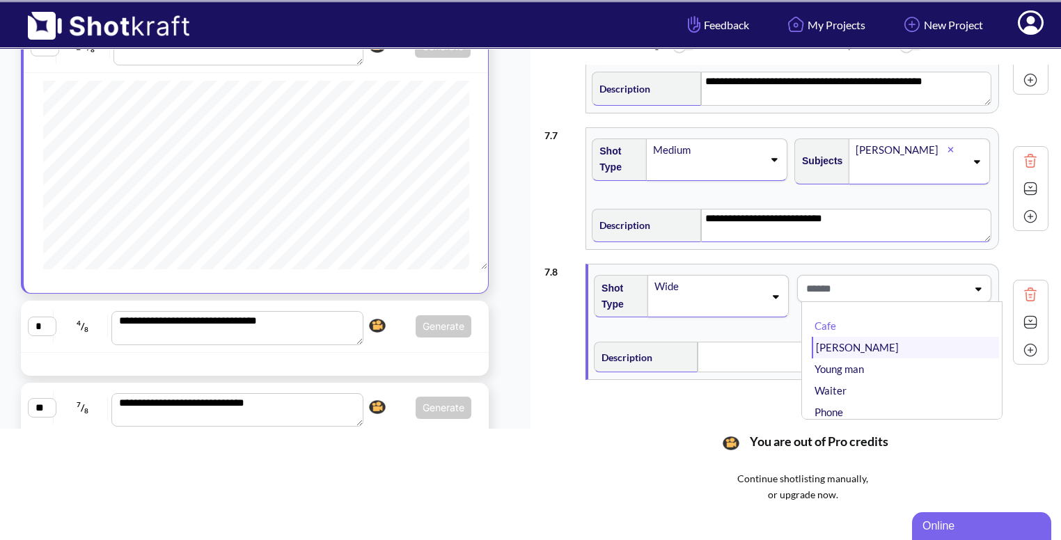
click at [921, 341] on li "[PERSON_NAME]" at bounding box center [905, 348] width 187 height 22
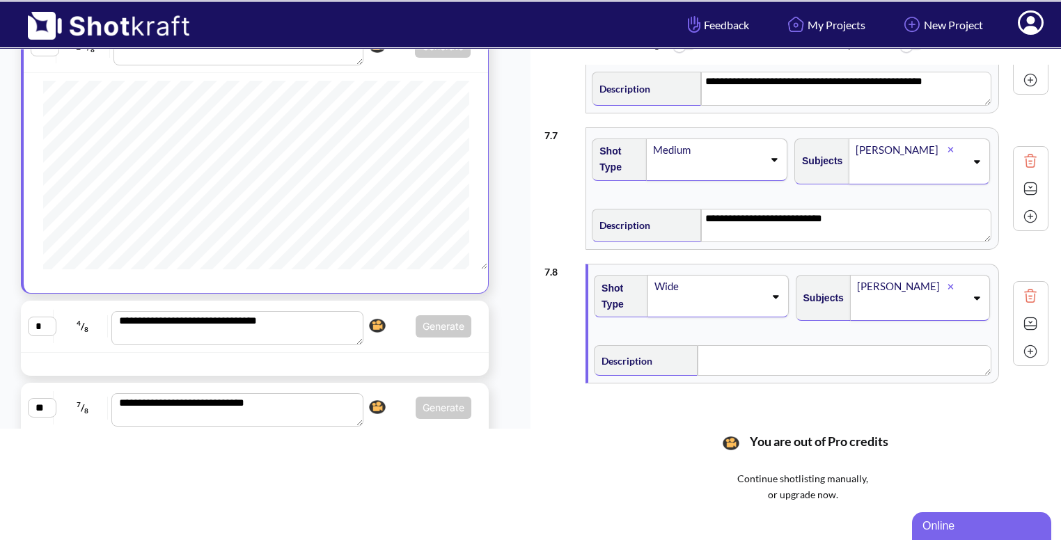
click at [972, 293] on icon at bounding box center [976, 298] width 19 height 10
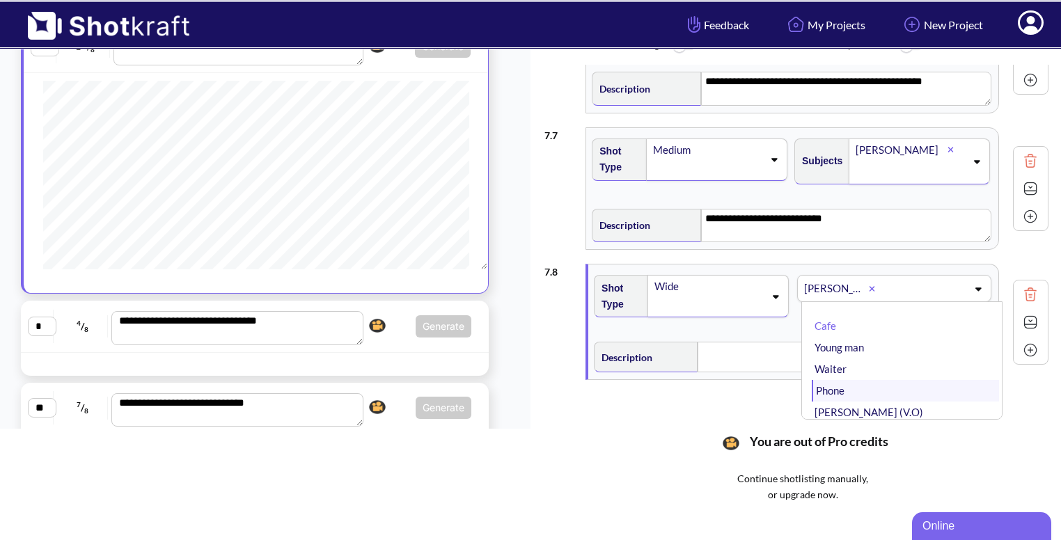
scroll to position [45, 0]
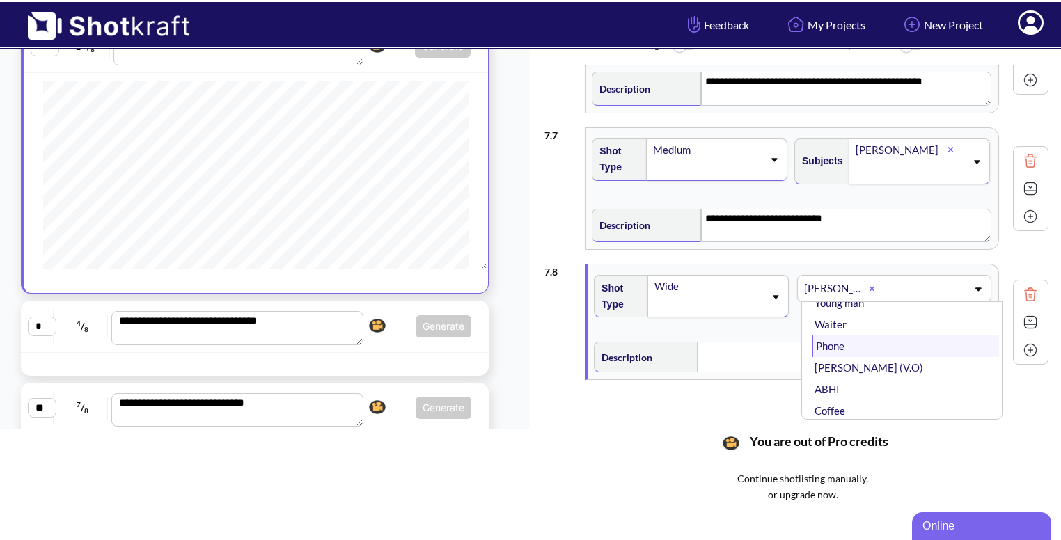
click at [850, 384] on li "ABHI" at bounding box center [905, 390] width 187 height 22
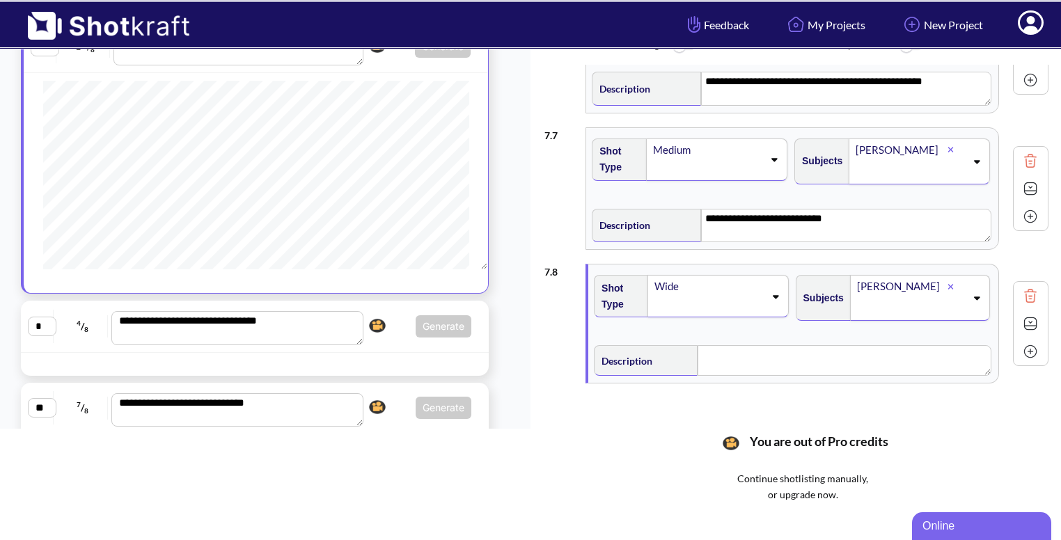
scroll to position [783, 0]
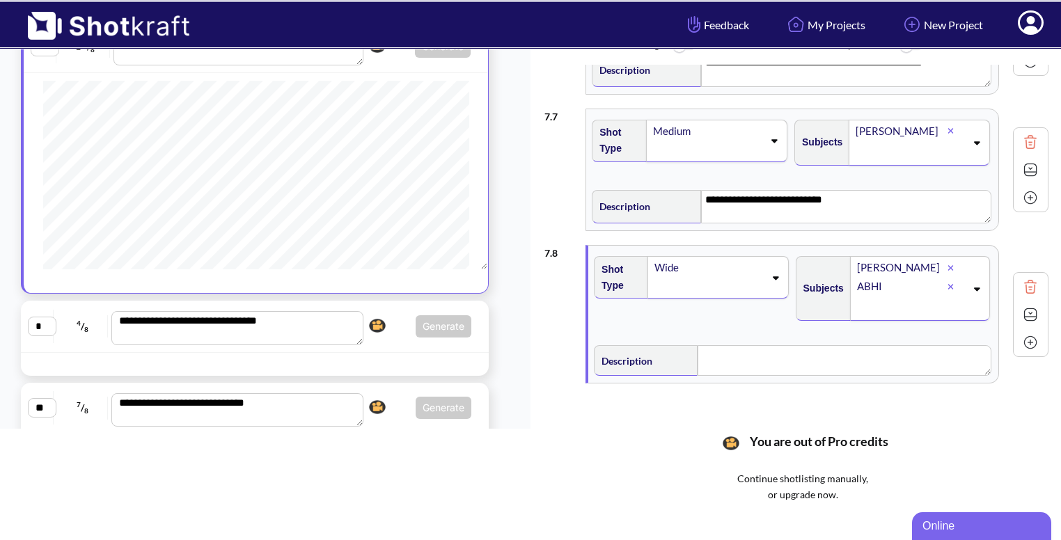
click at [1020, 309] on img at bounding box center [1030, 314] width 21 height 21
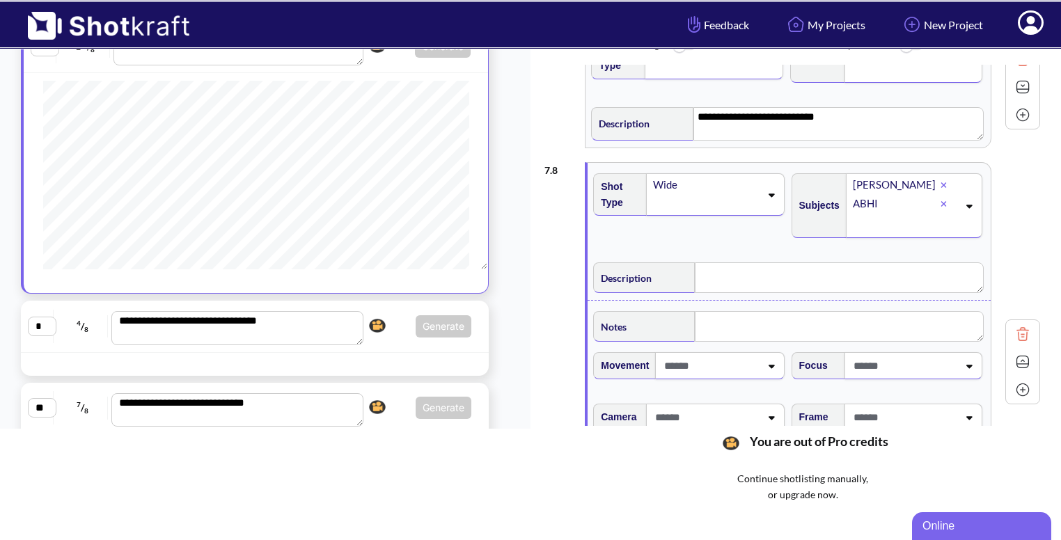
scroll to position [873, 0]
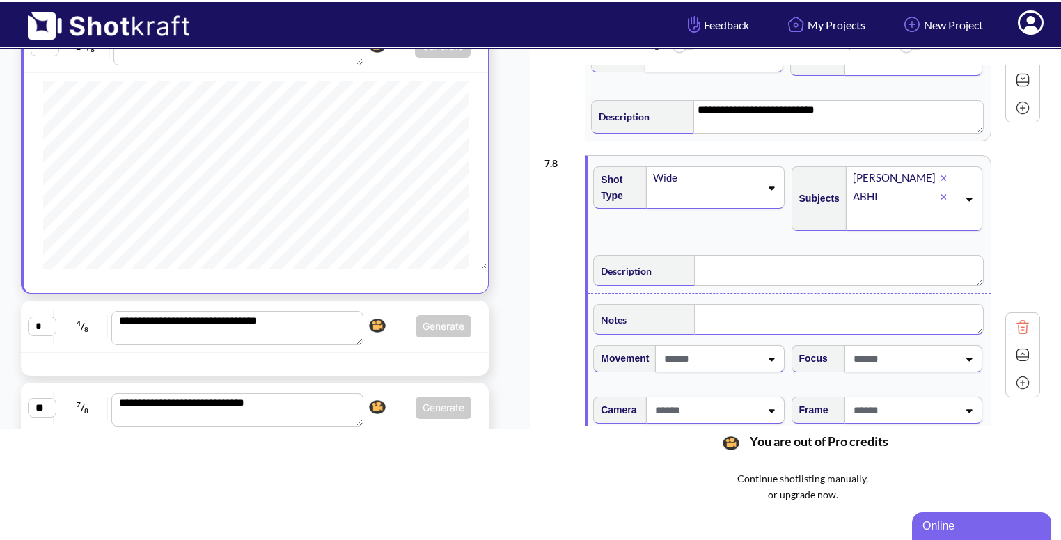
click at [933, 323] on textarea at bounding box center [839, 319] width 288 height 31
type textarea "*"
click at [773, 183] on icon at bounding box center [771, 188] width 19 height 10
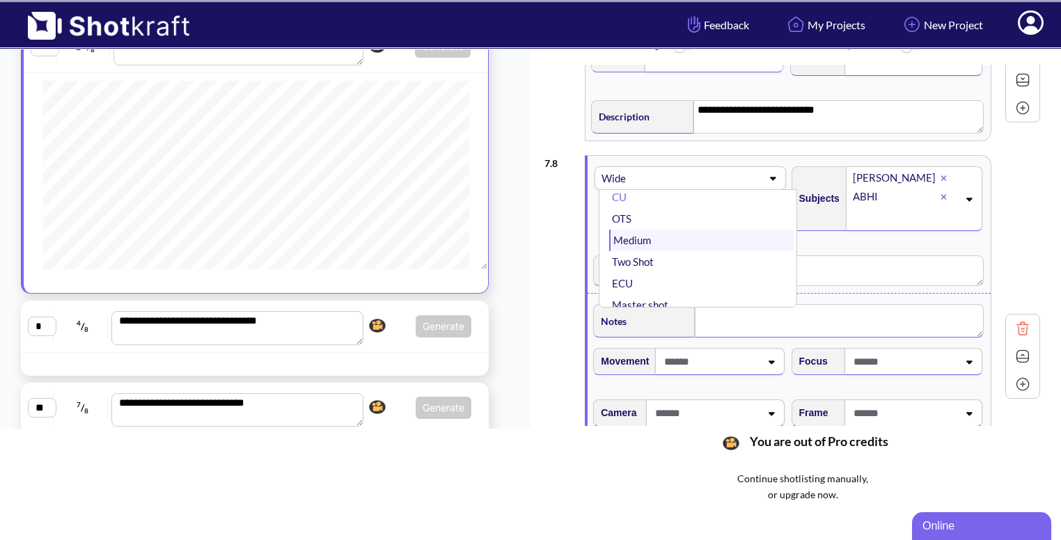
scroll to position [19, 0]
click at [719, 249] on li "Two Shot" at bounding box center [701, 260] width 184 height 22
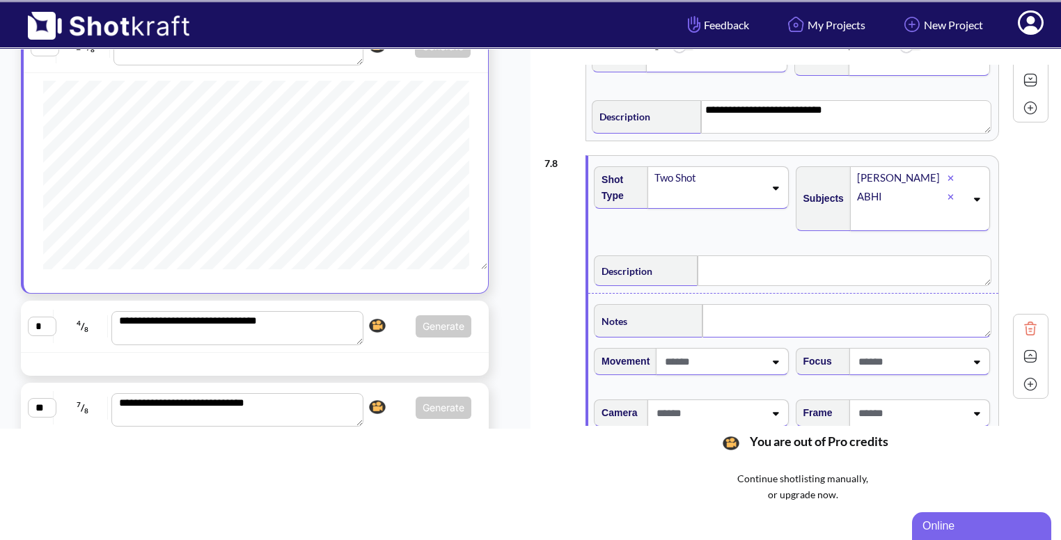
click at [754, 304] on textarea at bounding box center [847, 320] width 289 height 33
type textarea "**********"
click at [719, 273] on textarea at bounding box center [845, 271] width 294 height 31
type textarea "******"
type textarea "**********"
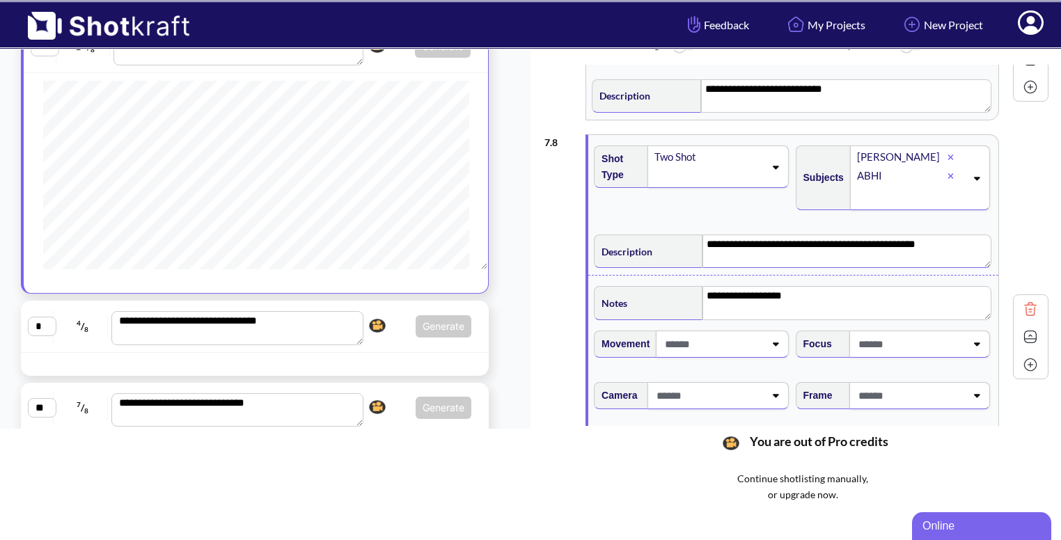
scroll to position [896, 0]
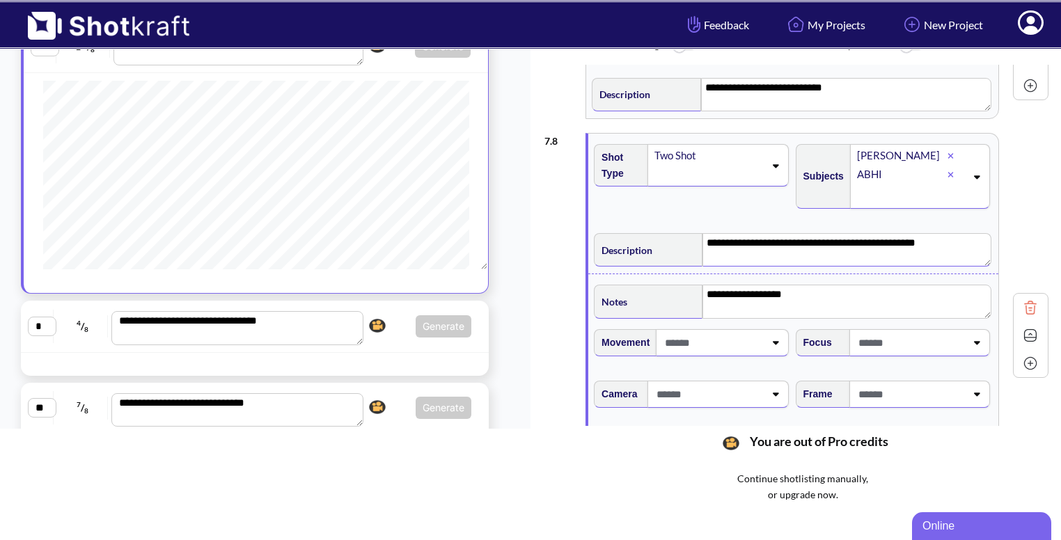
click at [753, 240] on textarea "**********" at bounding box center [847, 249] width 289 height 33
click at [945, 331] on span at bounding box center [910, 342] width 111 height 23
type textarea "**********"
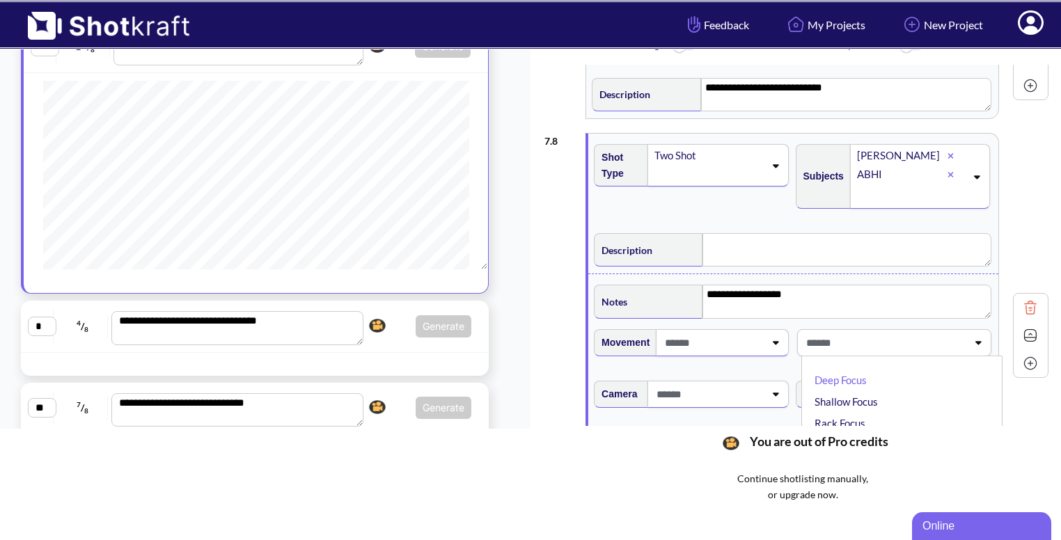
scroll to position [928, 0]
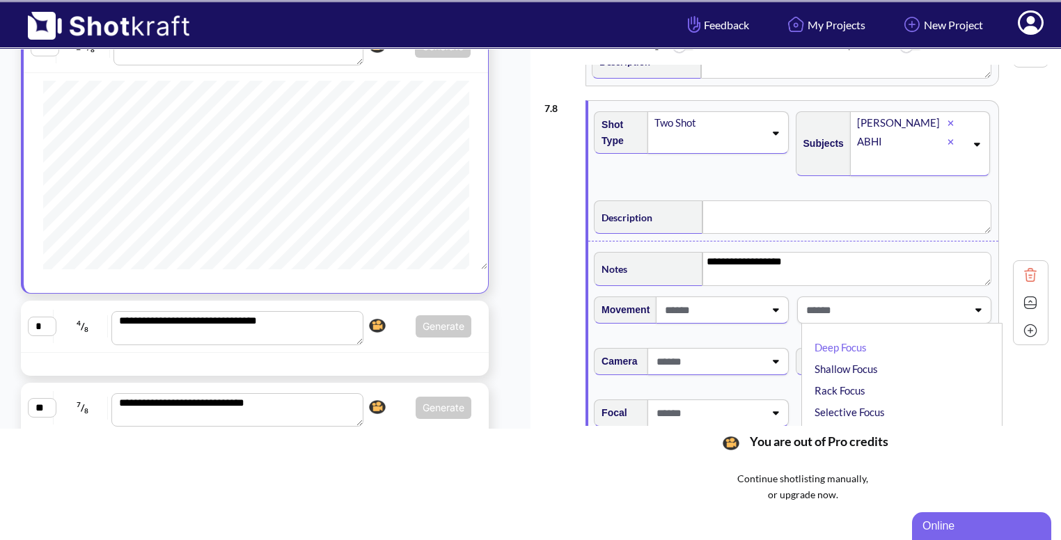
click at [953, 306] on span at bounding box center [885, 310] width 165 height 23
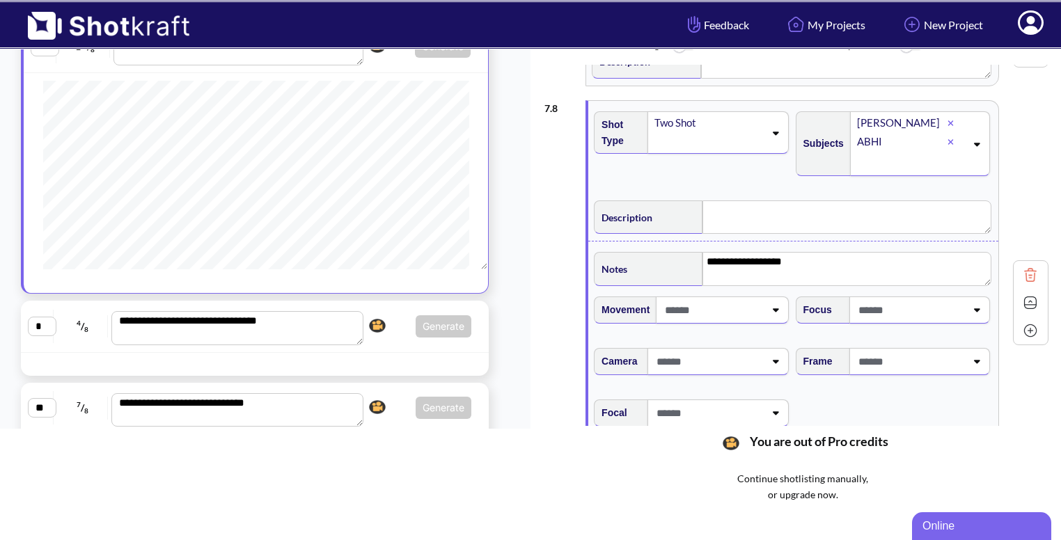
click at [935, 352] on span at bounding box center [910, 361] width 111 height 23
type textarea "**********"
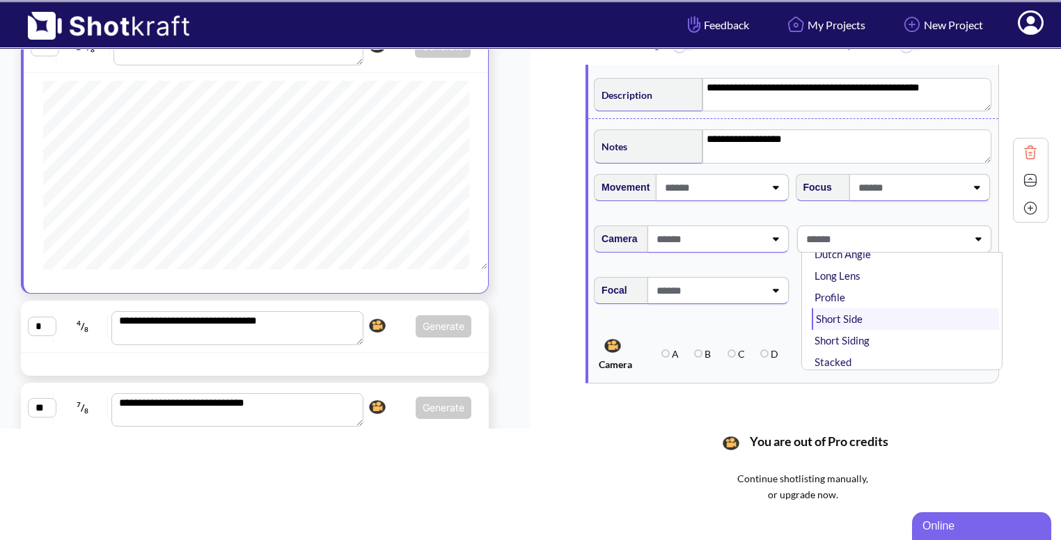
scroll to position [171, 0]
click at [1049, 288] on div "**********" at bounding box center [803, 245] width 517 height 361
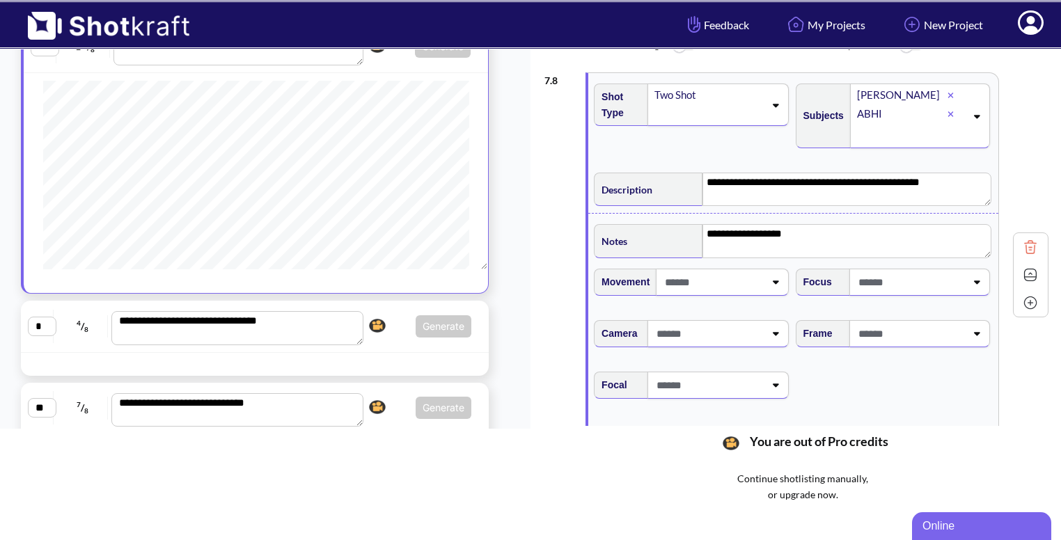
scroll to position [910, 0]
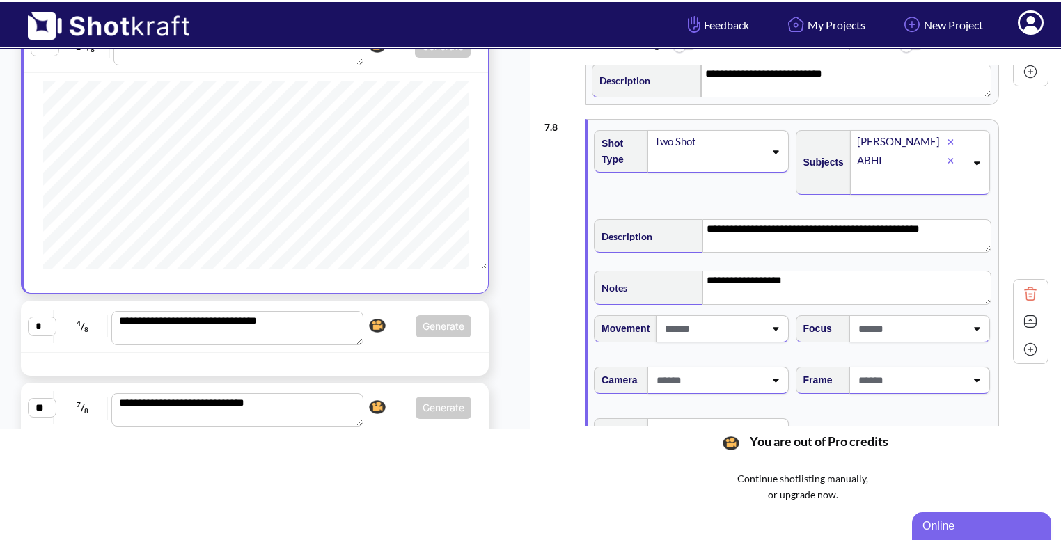
click at [936, 379] on span at bounding box center [910, 380] width 111 height 23
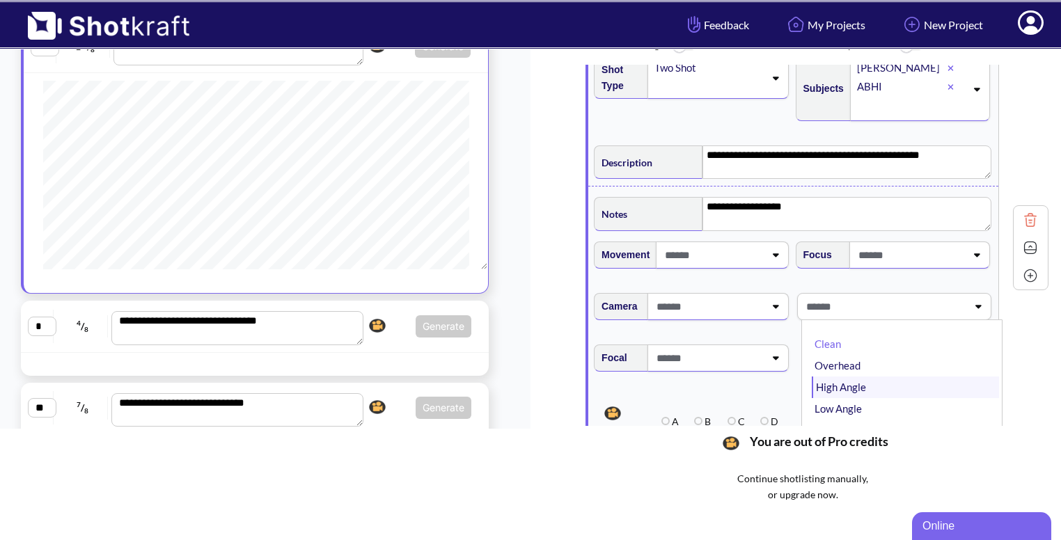
scroll to position [75, 0]
click at [858, 352] on li "Balanced" at bounding box center [905, 356] width 187 height 22
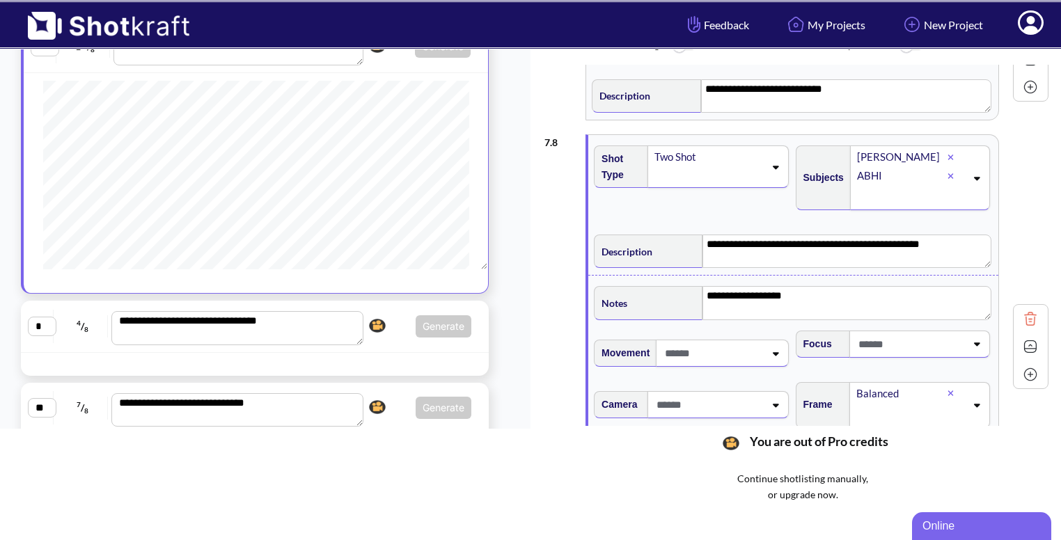
click at [1031, 341] on img at bounding box center [1030, 346] width 21 height 21
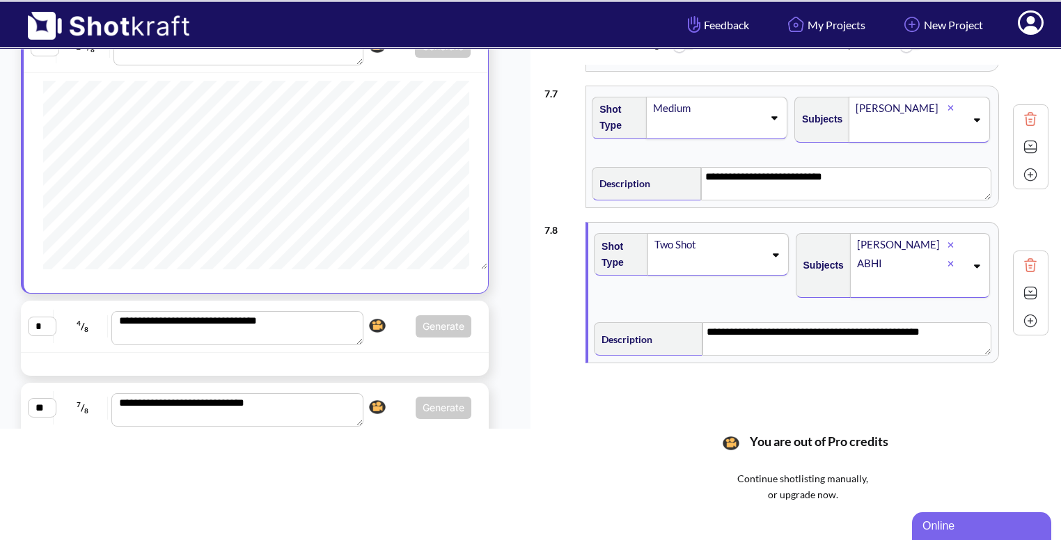
scroll to position [802, 0]
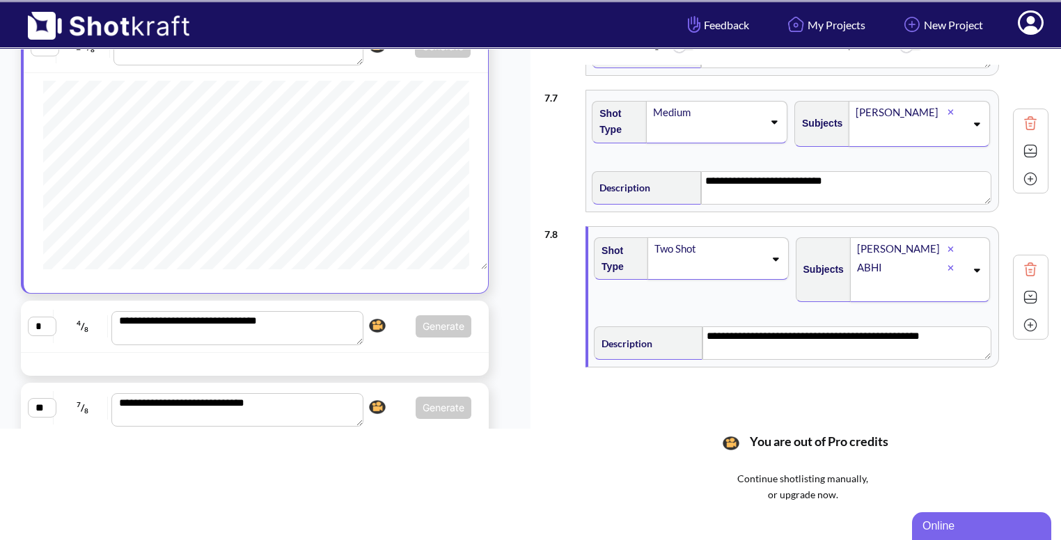
click at [1025, 324] on img at bounding box center [1030, 325] width 21 height 21
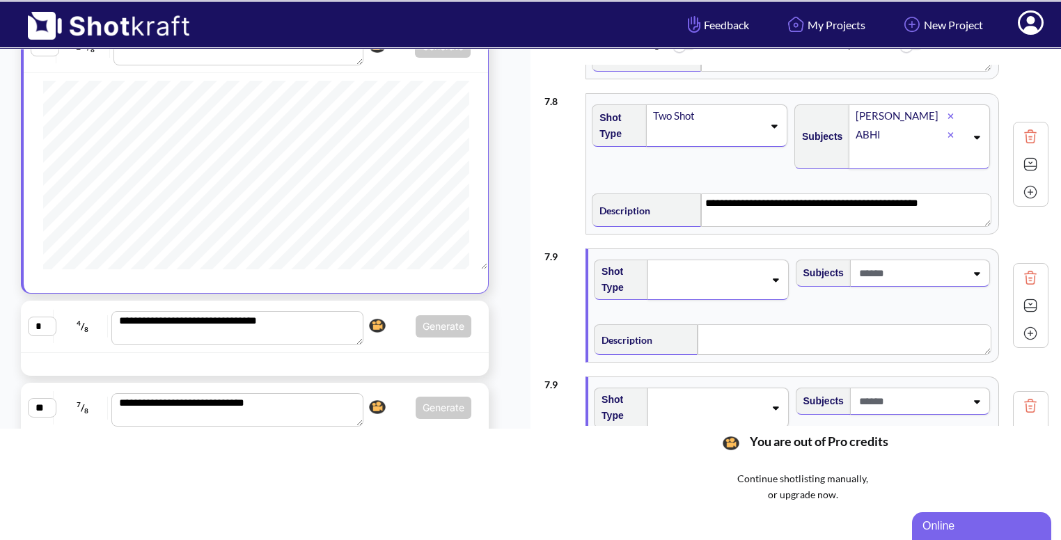
scroll to position [934, 0]
click at [742, 261] on div at bounding box center [718, 281] width 141 height 40
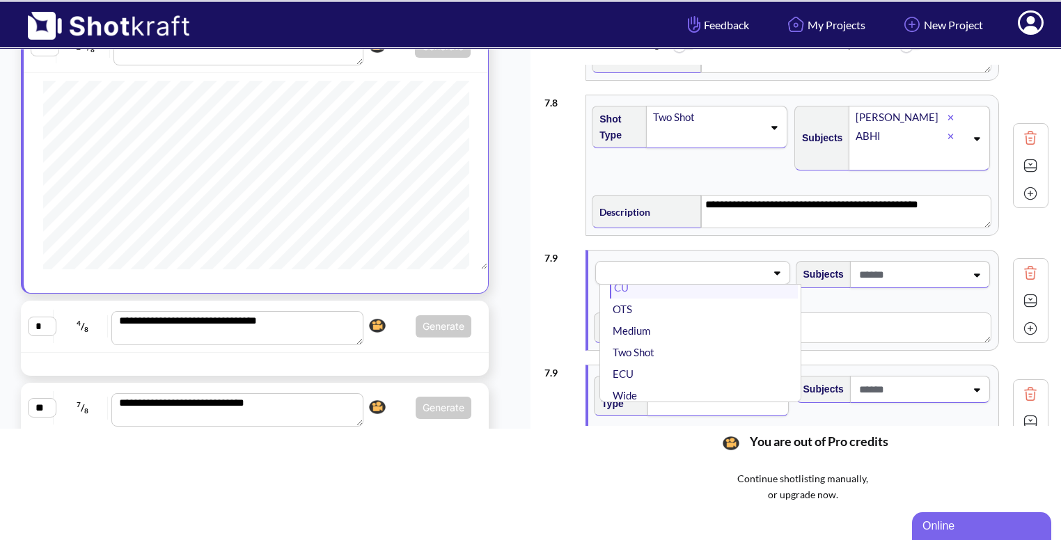
scroll to position [22, 0]
click at [741, 310] on li "OTS" at bounding box center [703, 309] width 187 height 22
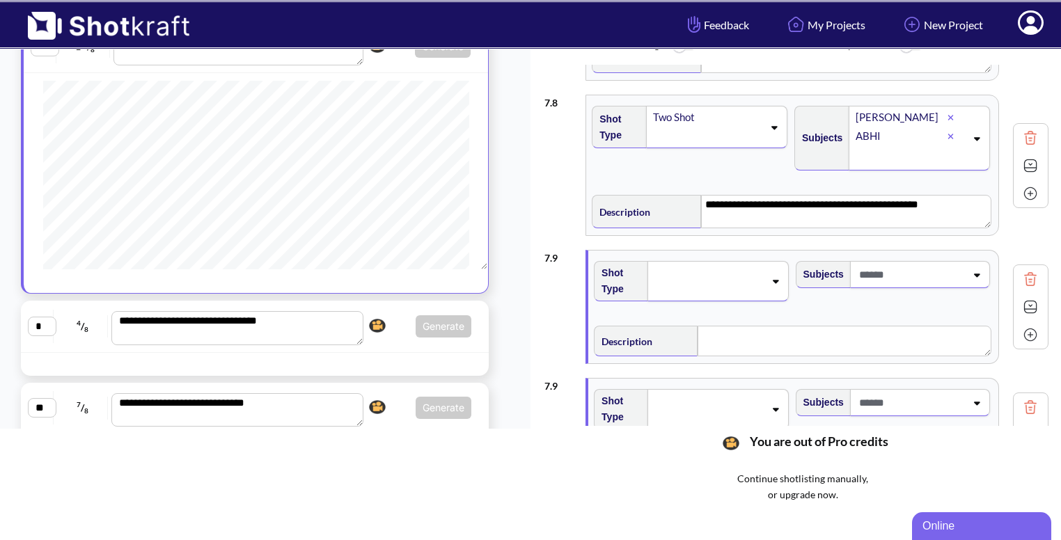
click at [946, 282] on div at bounding box center [920, 274] width 140 height 27
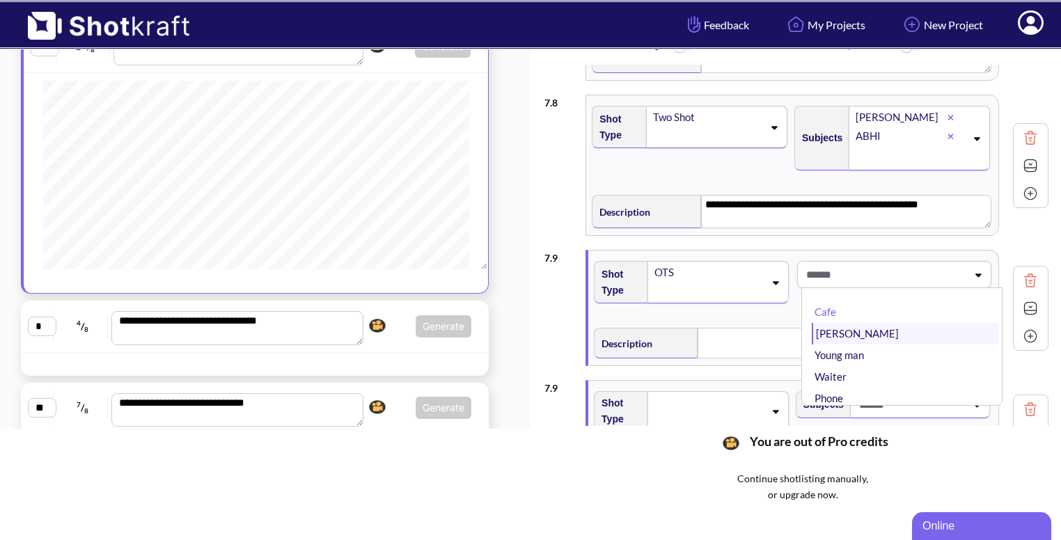
click at [900, 330] on li "[PERSON_NAME]" at bounding box center [905, 334] width 187 height 22
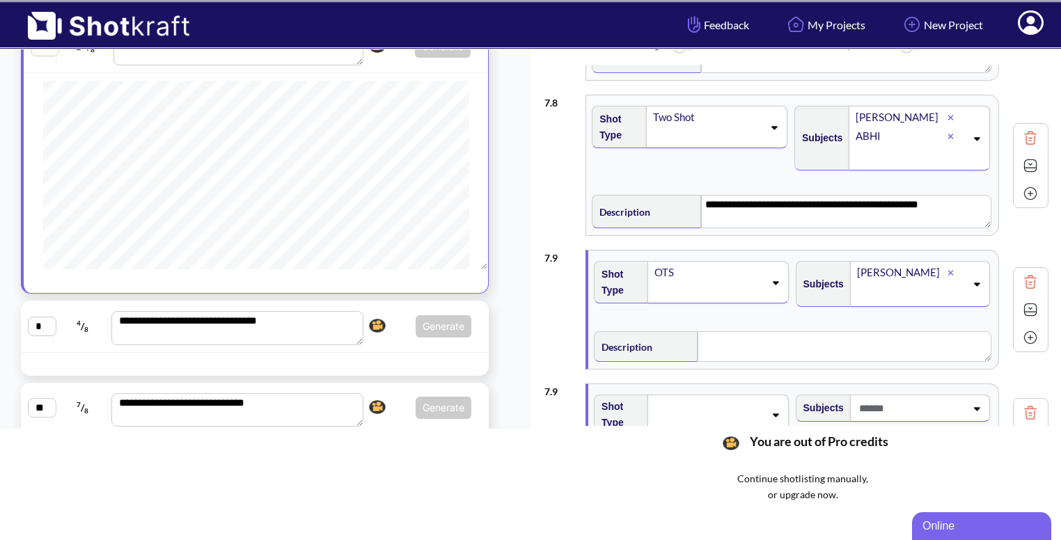
click at [822, 360] on div "Description" at bounding box center [793, 345] width 403 height 41
click at [759, 346] on textarea at bounding box center [845, 346] width 294 height 31
click at [1031, 311] on img at bounding box center [1030, 311] width 21 height 21
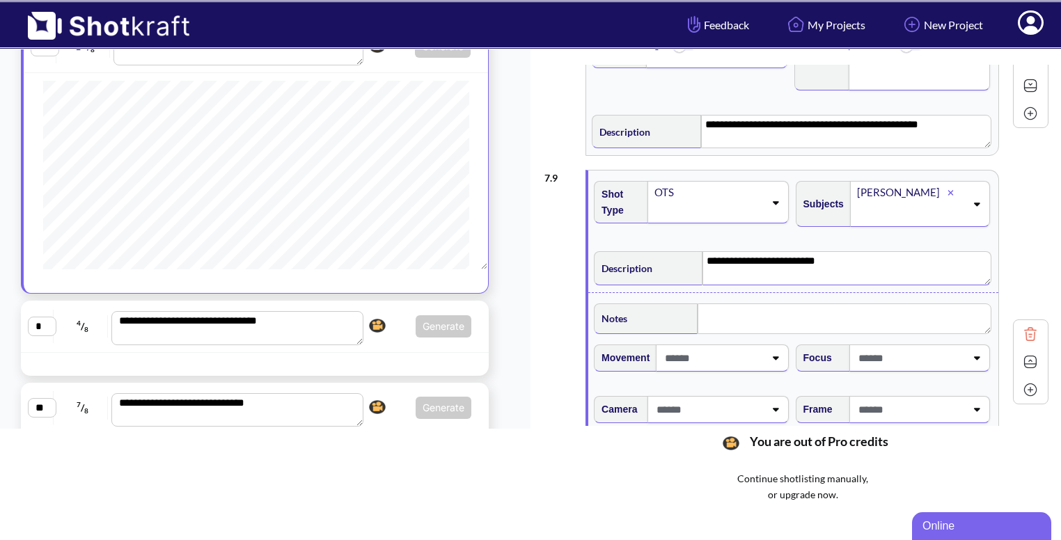
scroll to position [1014, 0]
type textarea "**********"
click at [835, 321] on textarea at bounding box center [845, 319] width 294 height 31
type textarea "**********"
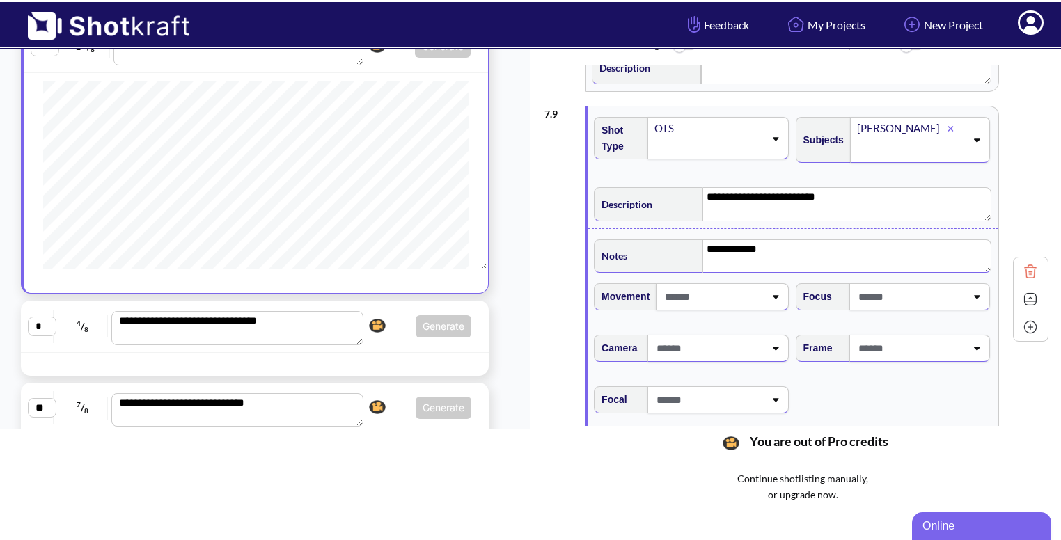
scroll to position [1081, 0]
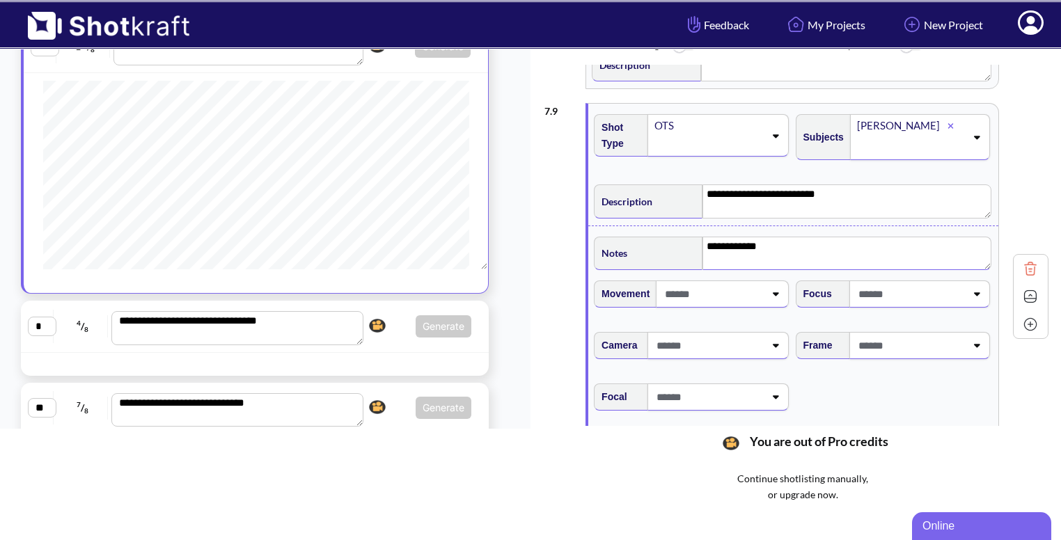
click at [905, 339] on span at bounding box center [910, 345] width 111 height 23
type textarea "**********"
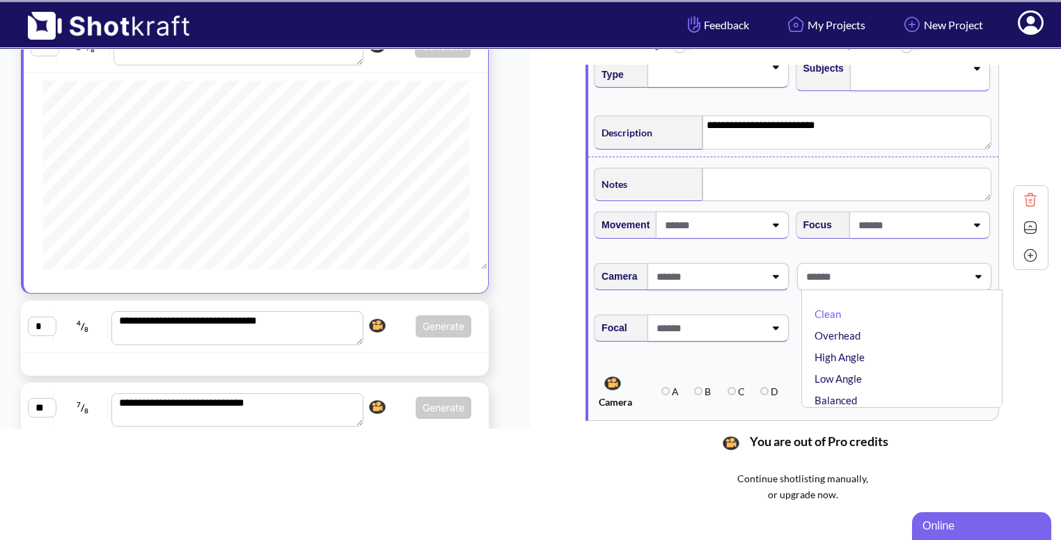
scroll to position [1150, 0]
click at [900, 346] on li "High Angle" at bounding box center [905, 357] width 187 height 22
type textarea "**********"
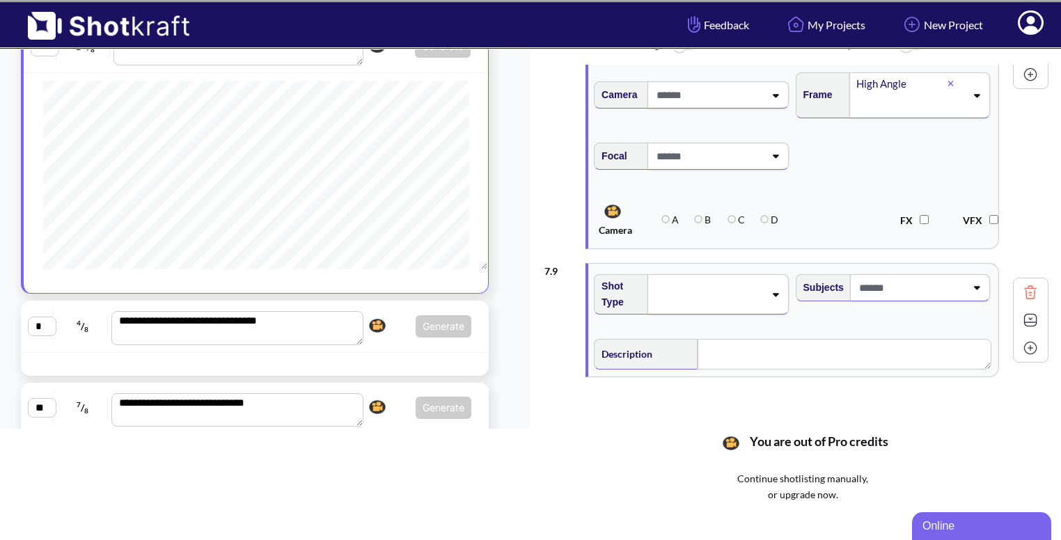
scroll to position [1351, 0]
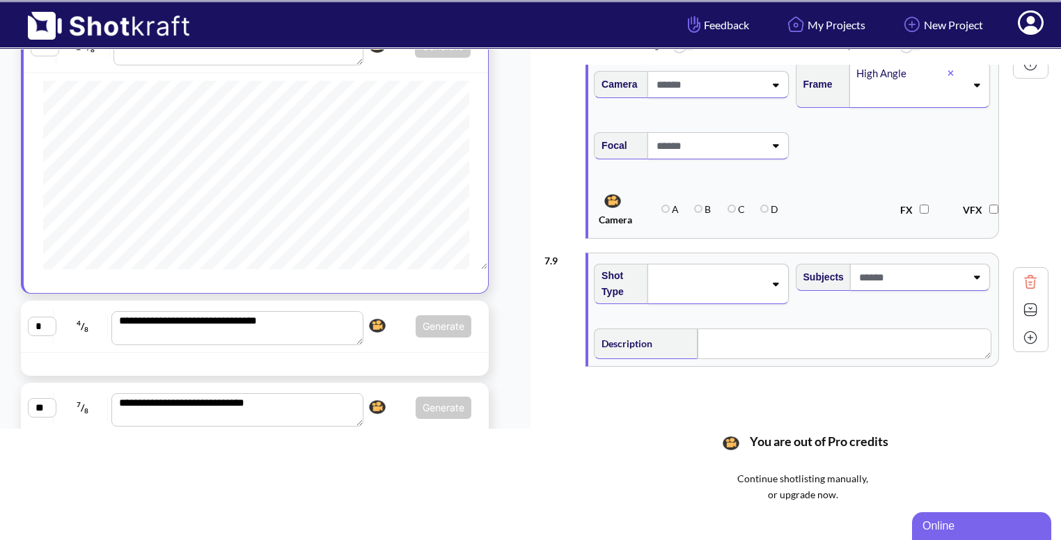
click at [777, 279] on icon at bounding box center [775, 284] width 19 height 10
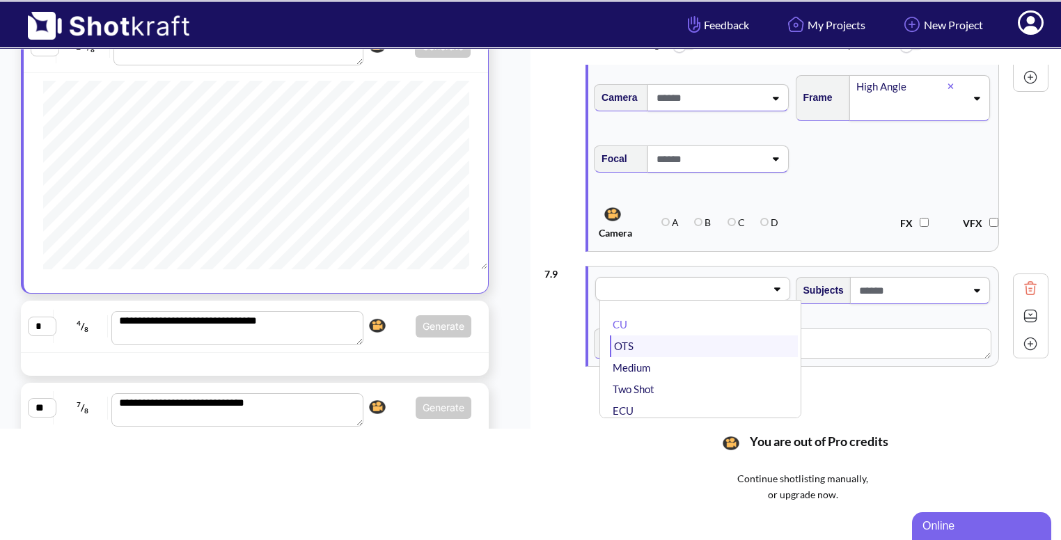
click at [674, 336] on li "OTS" at bounding box center [703, 347] width 187 height 22
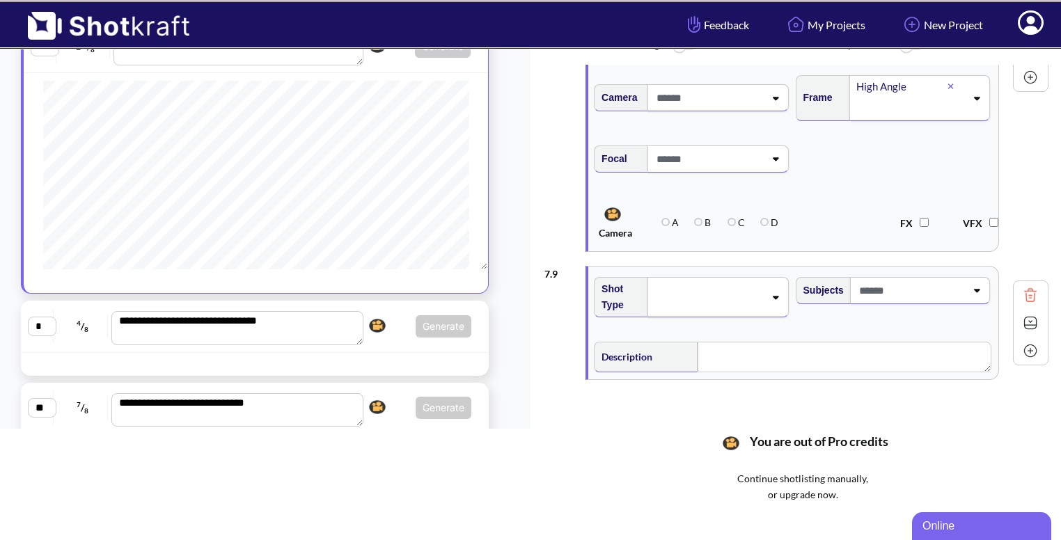
click at [937, 288] on span at bounding box center [911, 290] width 110 height 23
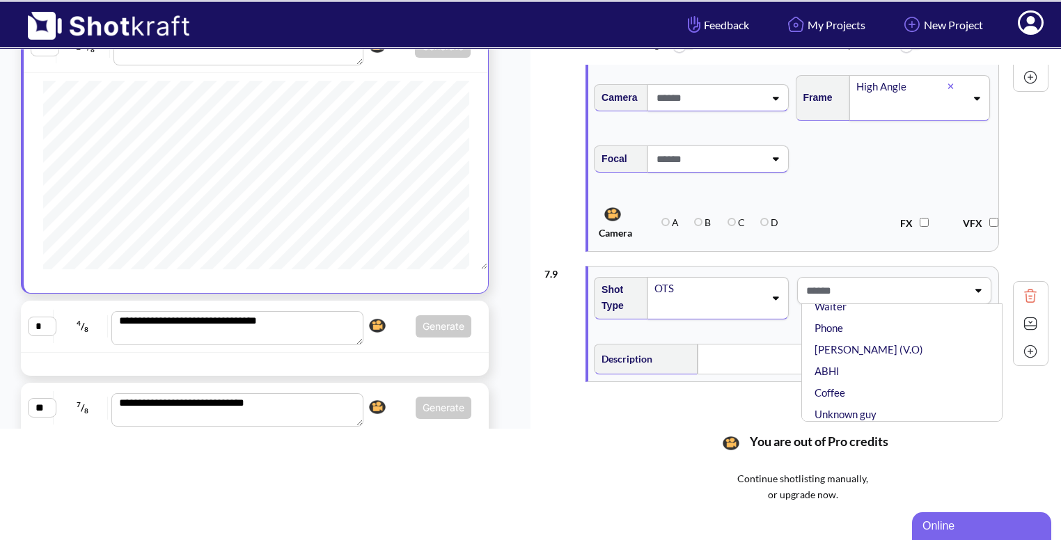
scroll to position [86, 0]
click at [844, 361] on li "ABHI" at bounding box center [905, 372] width 187 height 22
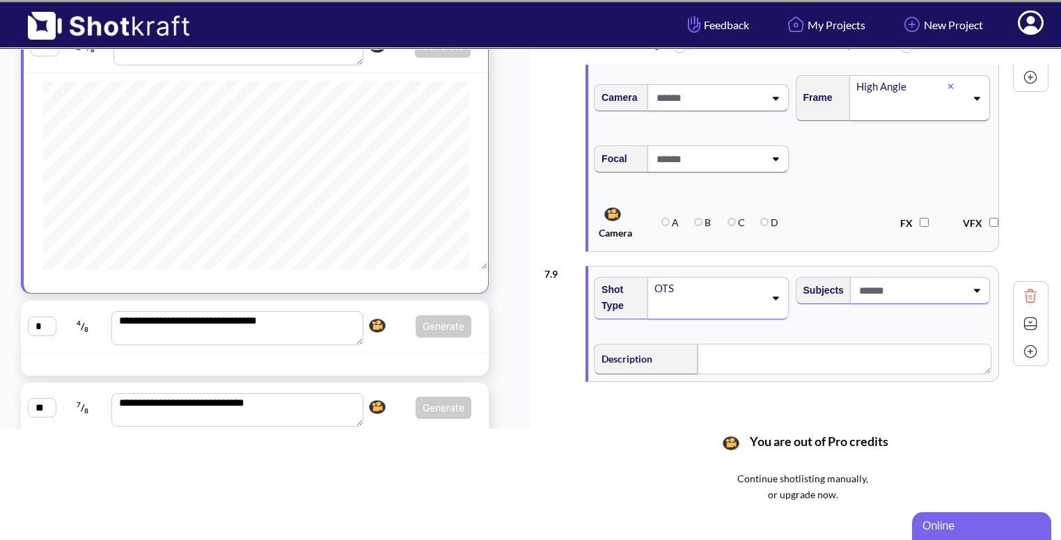
scroll to position [1354, 0]
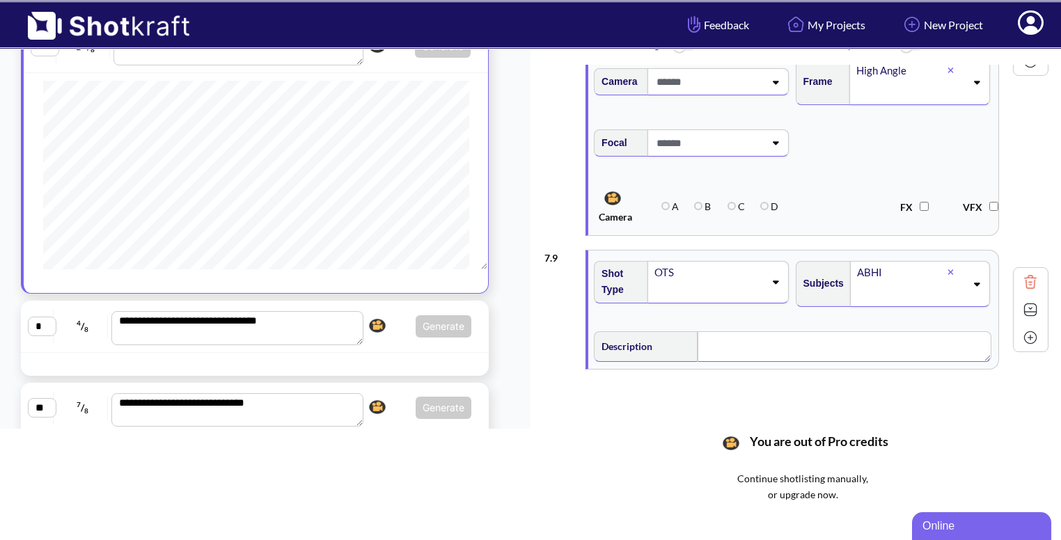
click at [763, 332] on textarea at bounding box center [845, 346] width 294 height 31
type textarea "****"
click at [1020, 309] on img at bounding box center [1030, 311] width 21 height 21
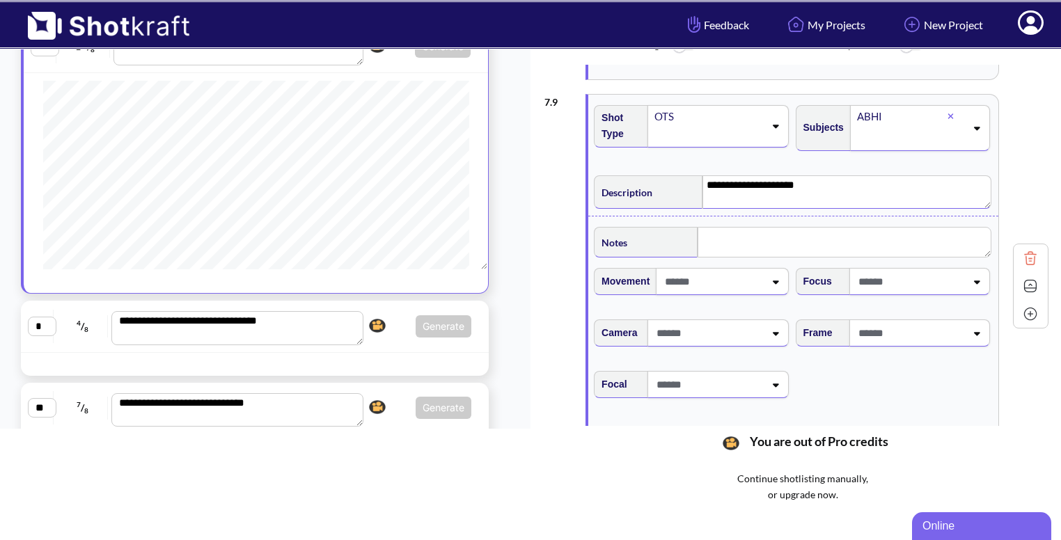
scroll to position [1518, 0]
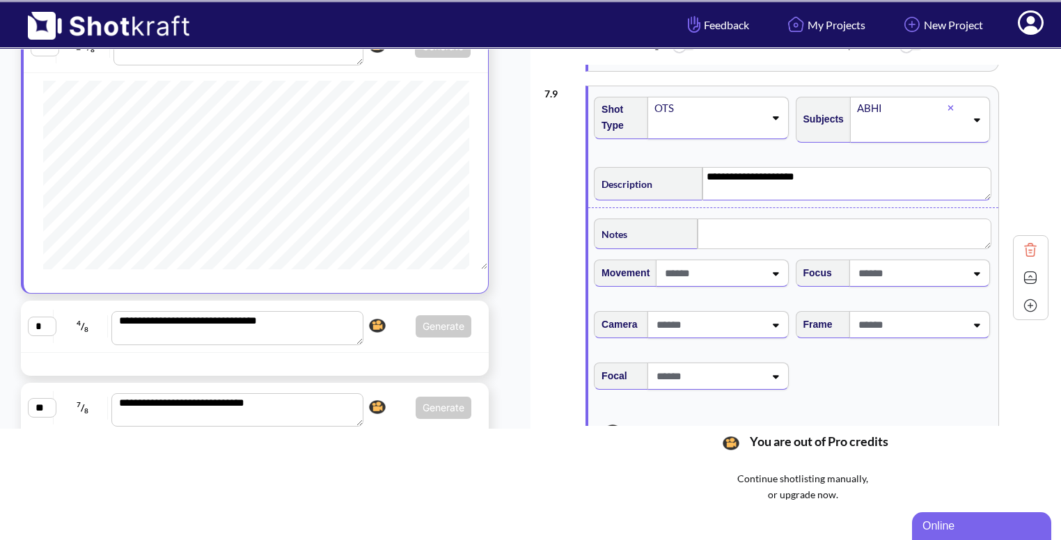
click at [973, 322] on icon at bounding box center [976, 325] width 19 height 10
click at [905, 361] on li "Low Angle" at bounding box center [905, 361] width 187 height 22
type textarea "****"
type textarea "**********"
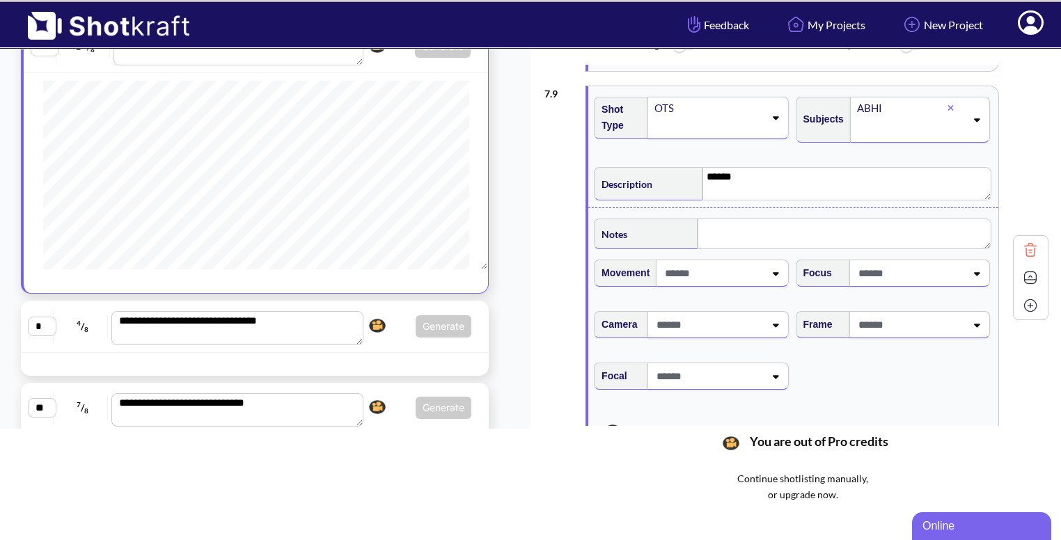
type textarea "**********"
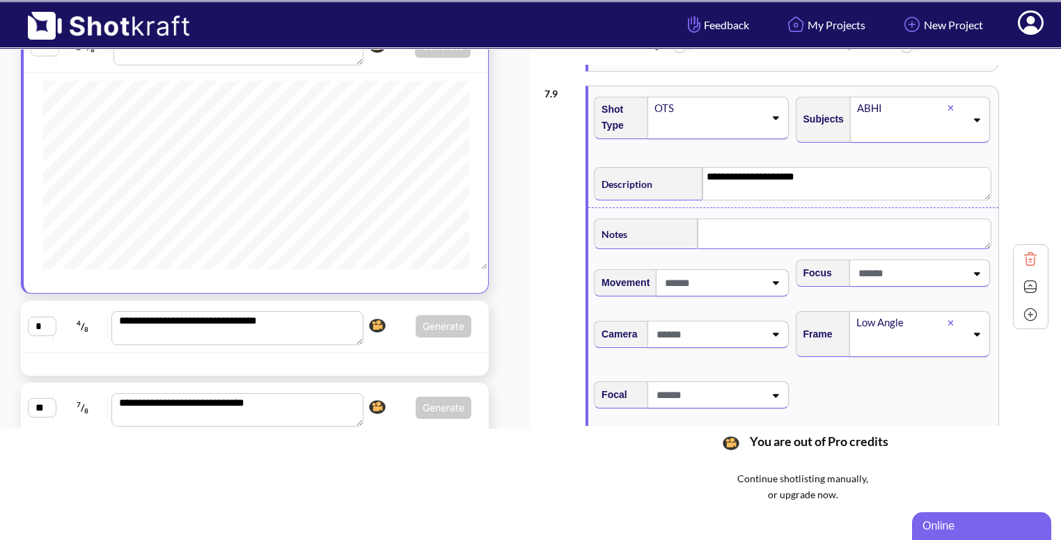
click at [842, 235] on textarea at bounding box center [845, 234] width 294 height 31
type textarea "******"
click at [1020, 279] on img at bounding box center [1030, 288] width 21 height 21
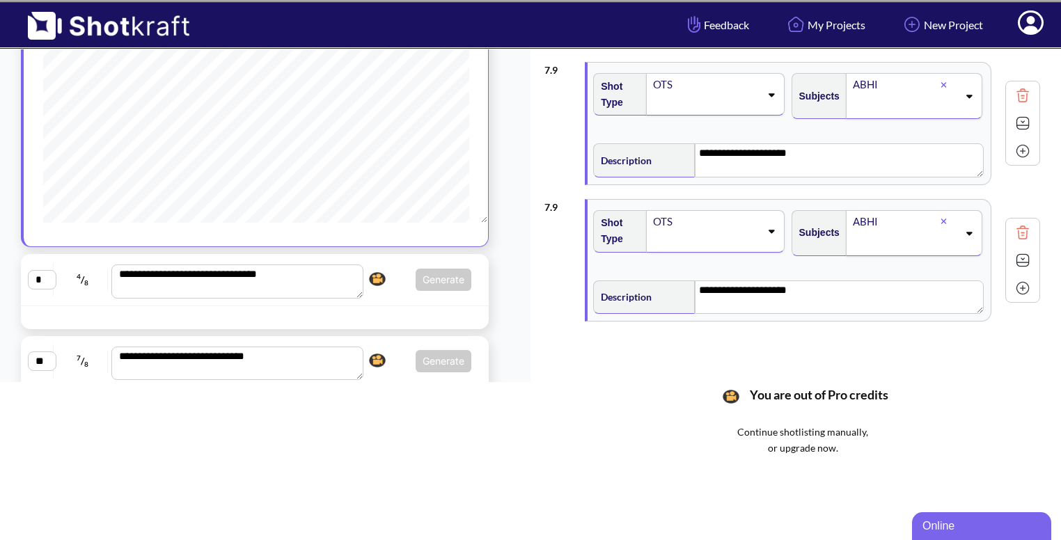
scroll to position [110, 0]
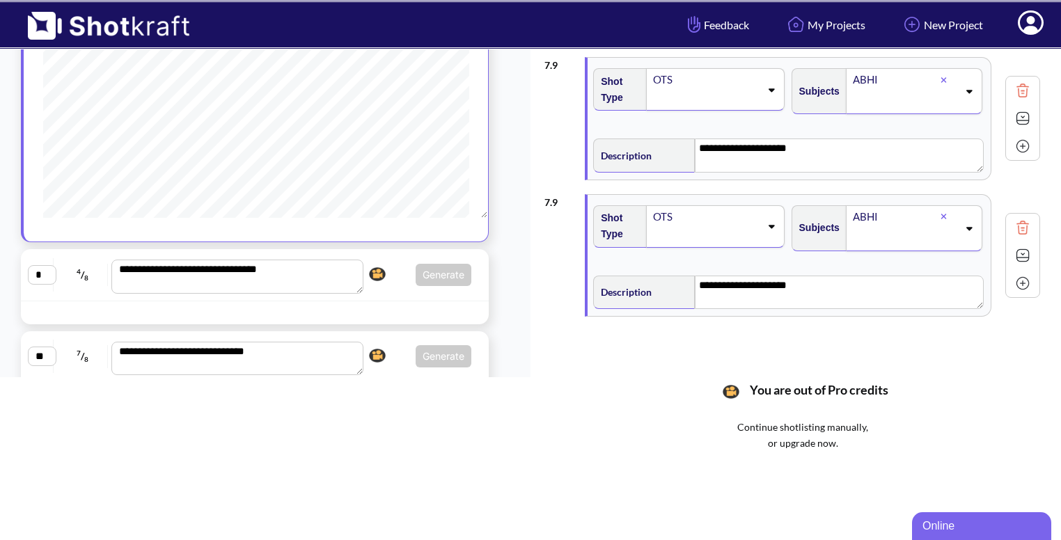
click at [1026, 285] on img at bounding box center [1023, 283] width 21 height 21
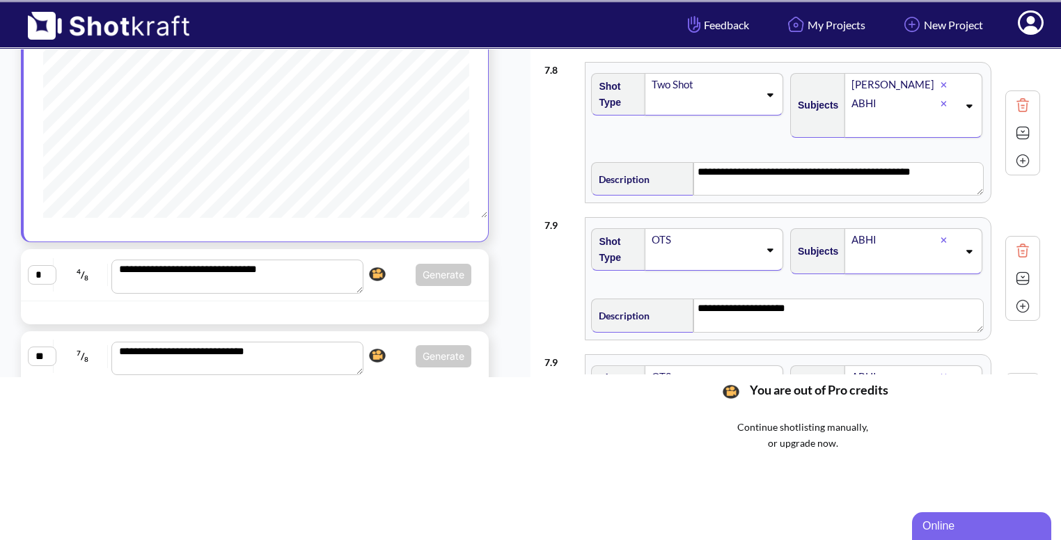
type textarea "**********"
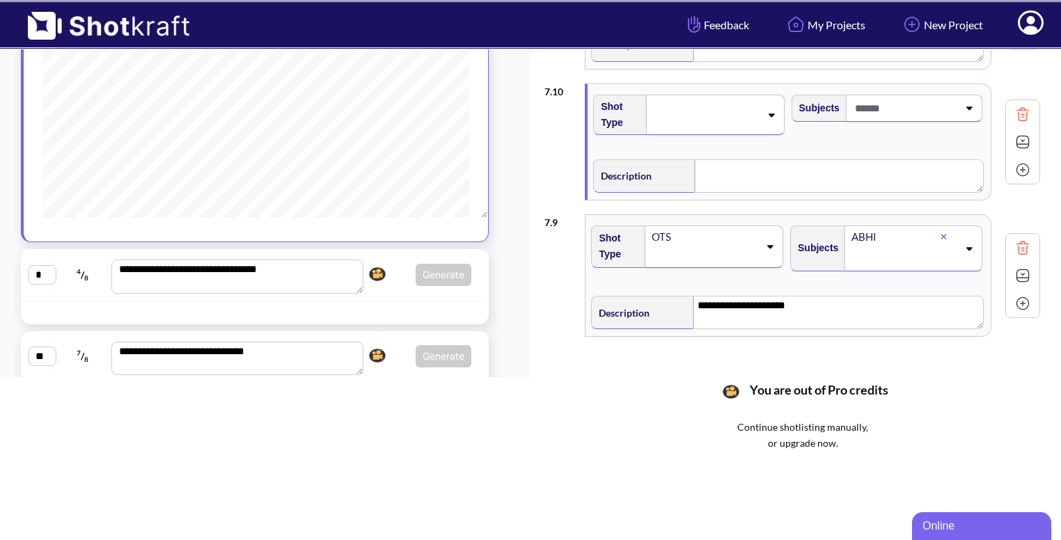
scroll to position [1206, 0]
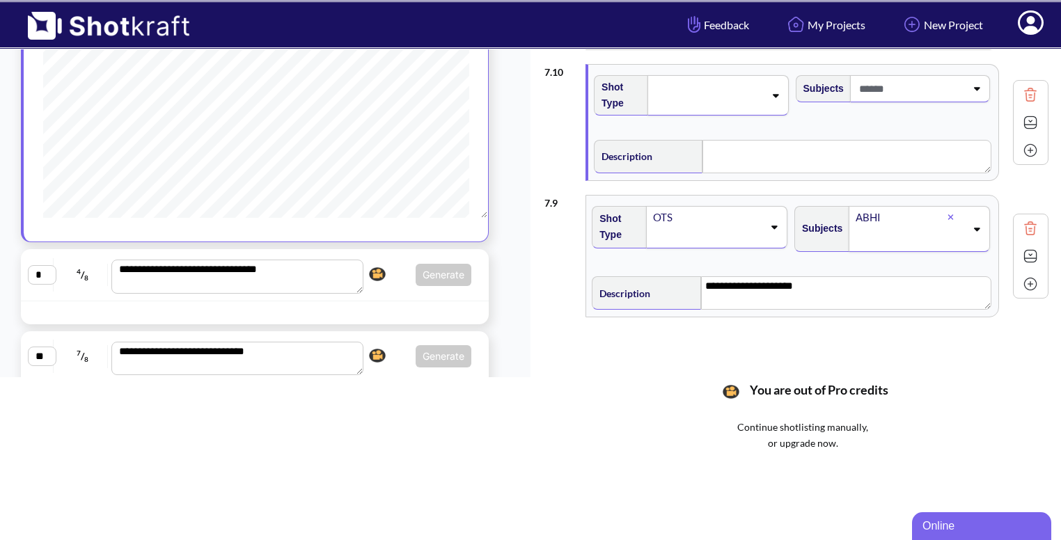
click at [1028, 221] on img at bounding box center [1030, 228] width 21 height 21
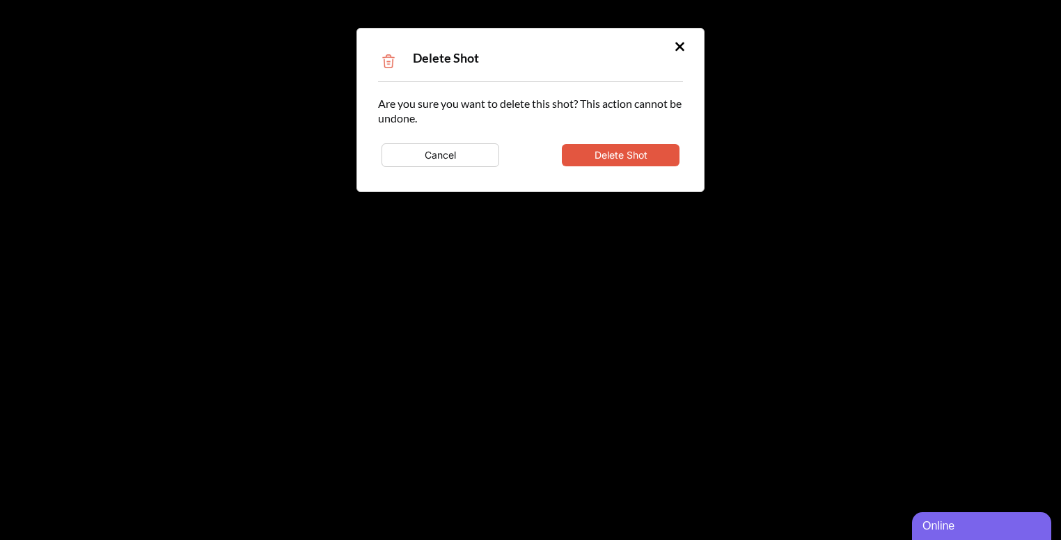
click at [670, 154] on button "Delete Shot" at bounding box center [621, 155] width 118 height 22
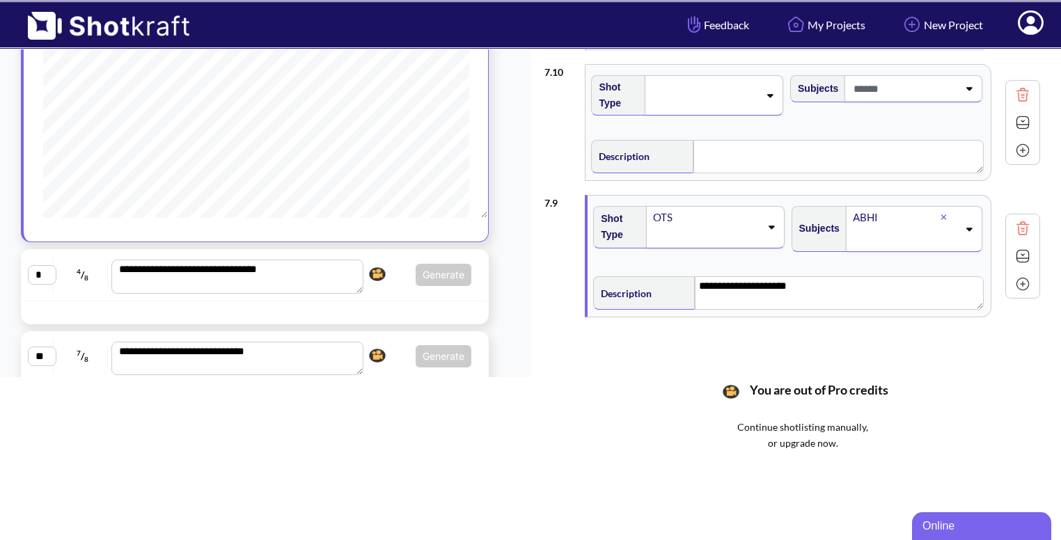
type textarea "**********"
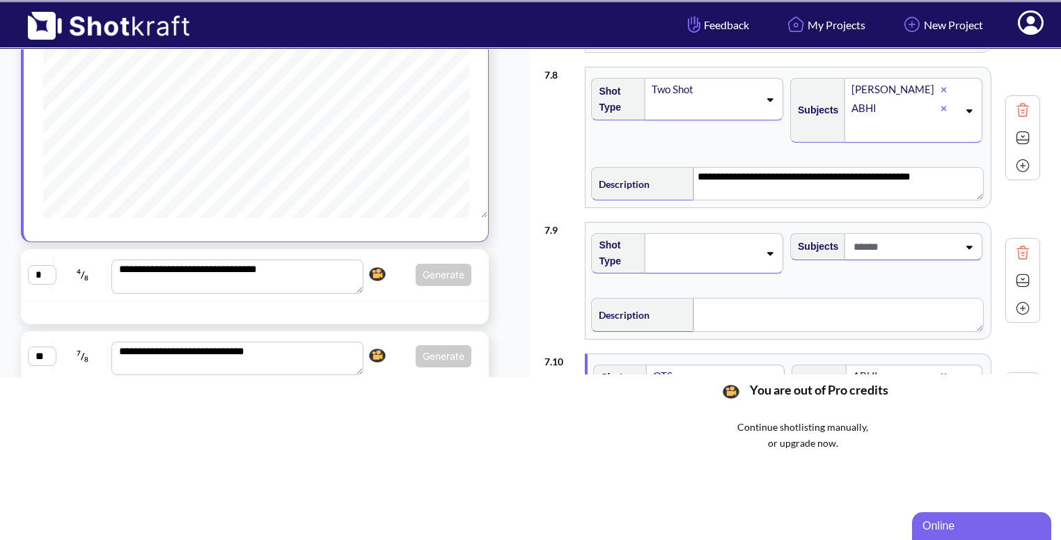
scroll to position [908, 0]
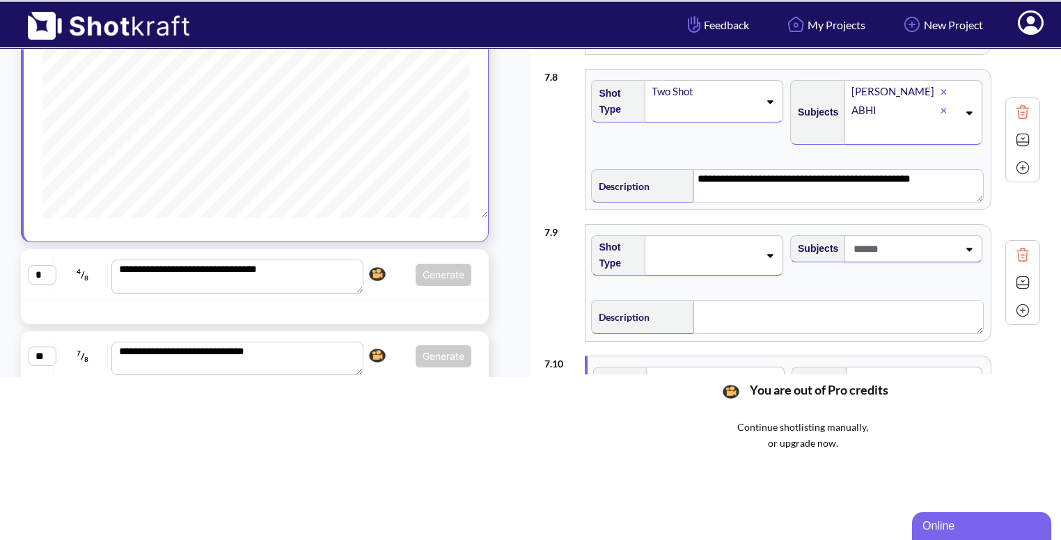
click at [726, 246] on span at bounding box center [704, 255] width 109 height 19
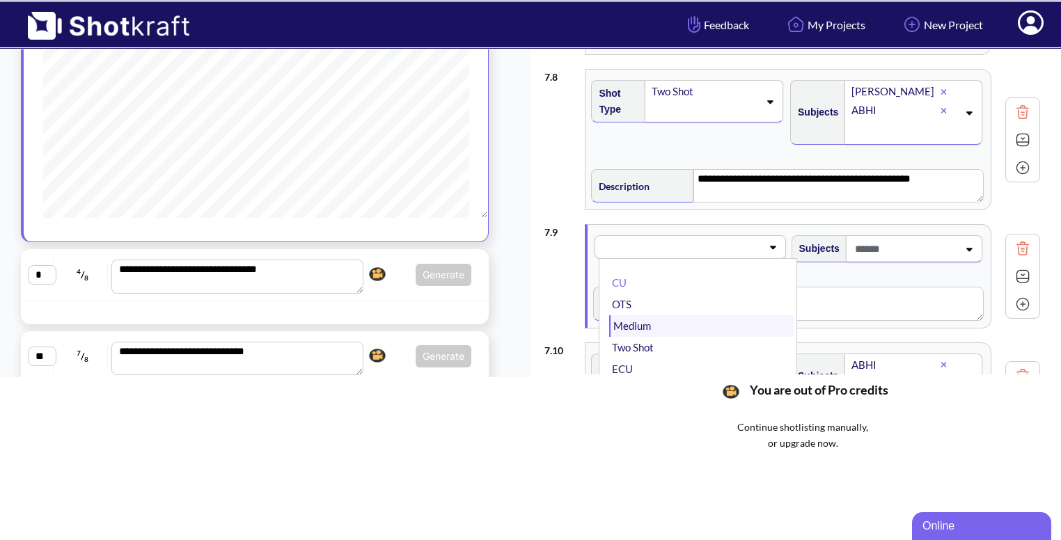
click at [653, 318] on li "Medium" at bounding box center [701, 326] width 184 height 22
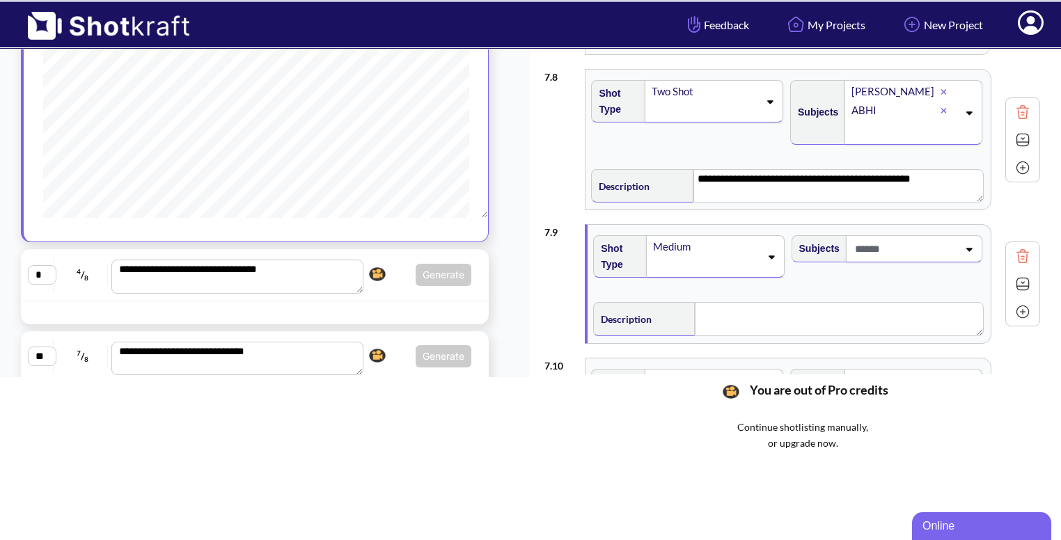
click at [955, 247] on span at bounding box center [905, 248] width 107 height 23
click at [875, 303] on li "[PERSON_NAME]" at bounding box center [900, 308] width 184 height 22
click at [773, 304] on textarea at bounding box center [839, 318] width 289 height 33
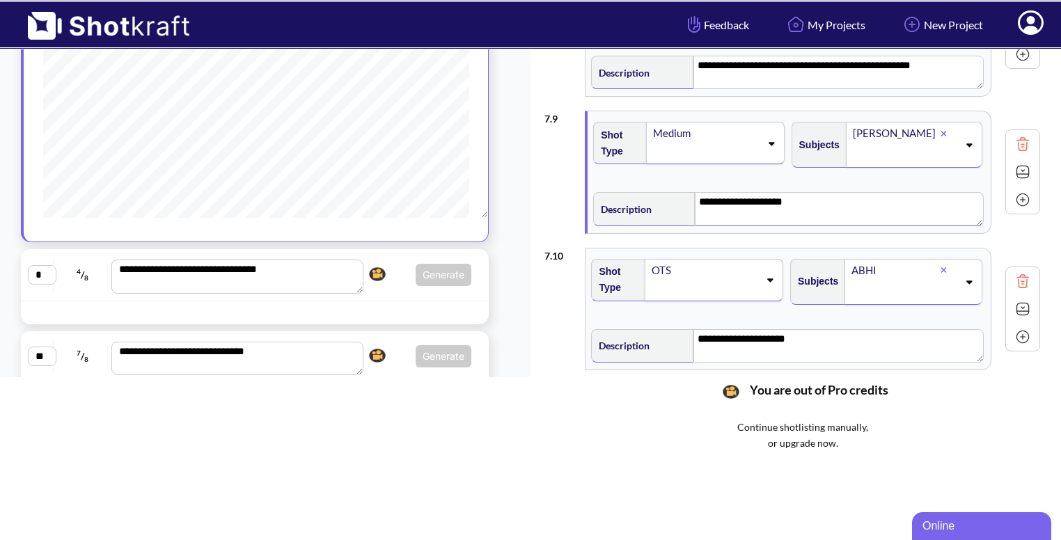
scroll to position [1013, 0]
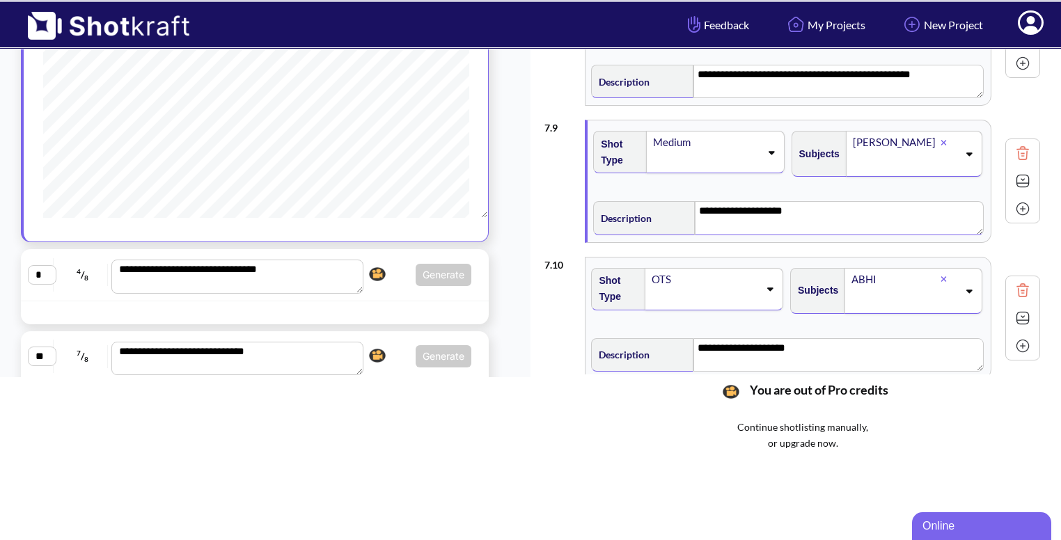
click at [1020, 178] on img at bounding box center [1023, 181] width 21 height 21
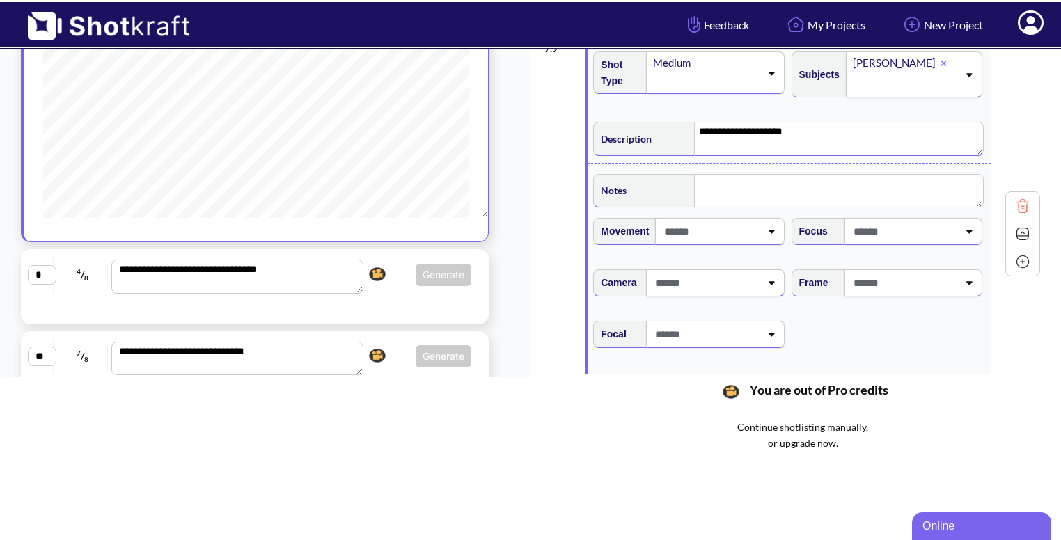
click at [905, 272] on span at bounding box center [904, 283] width 108 height 23
type textarea "**********"
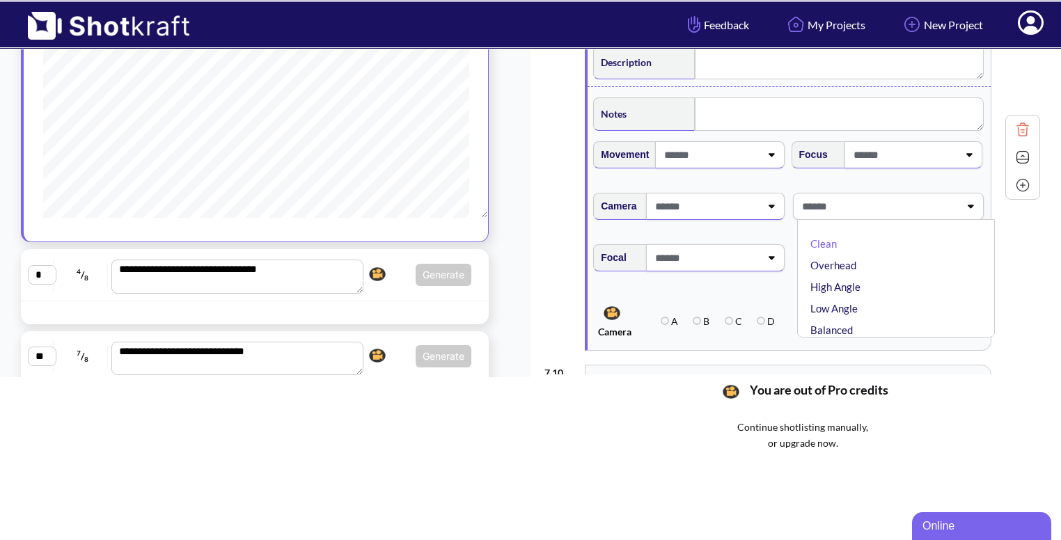
scroll to position [1169, 0]
click at [889, 276] on li "High Angle" at bounding box center [900, 287] width 184 height 22
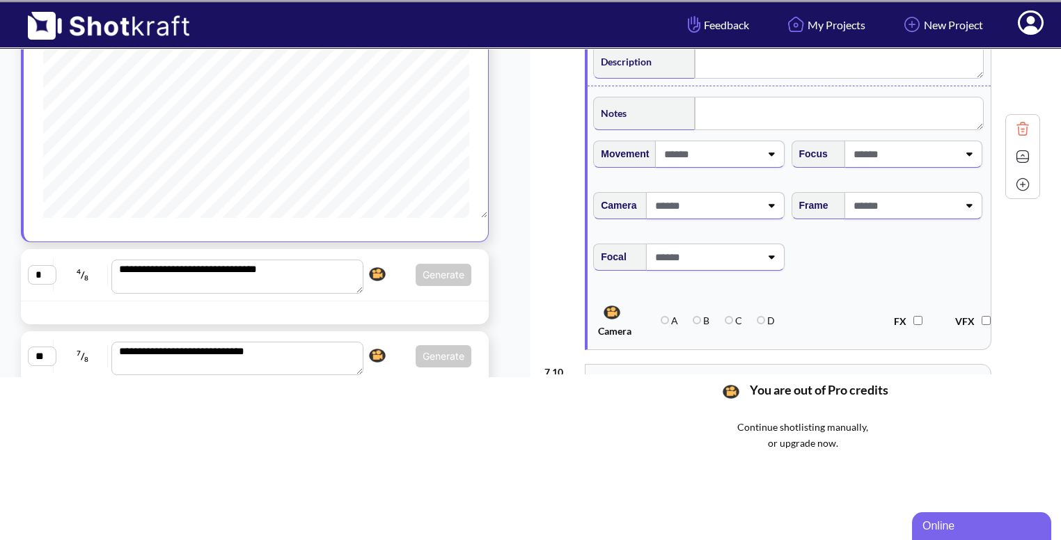
type textarea "**********"
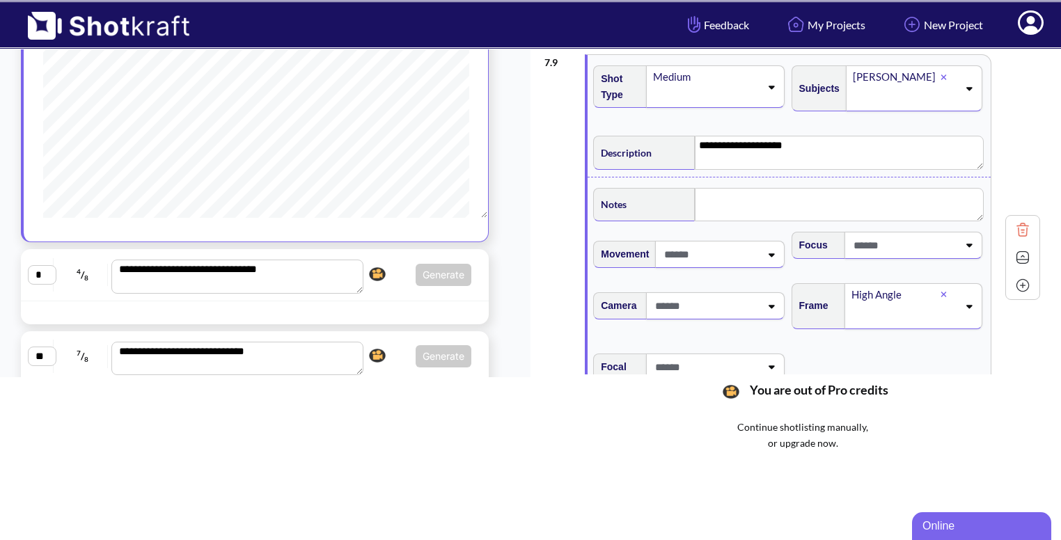
scroll to position [1072, 0]
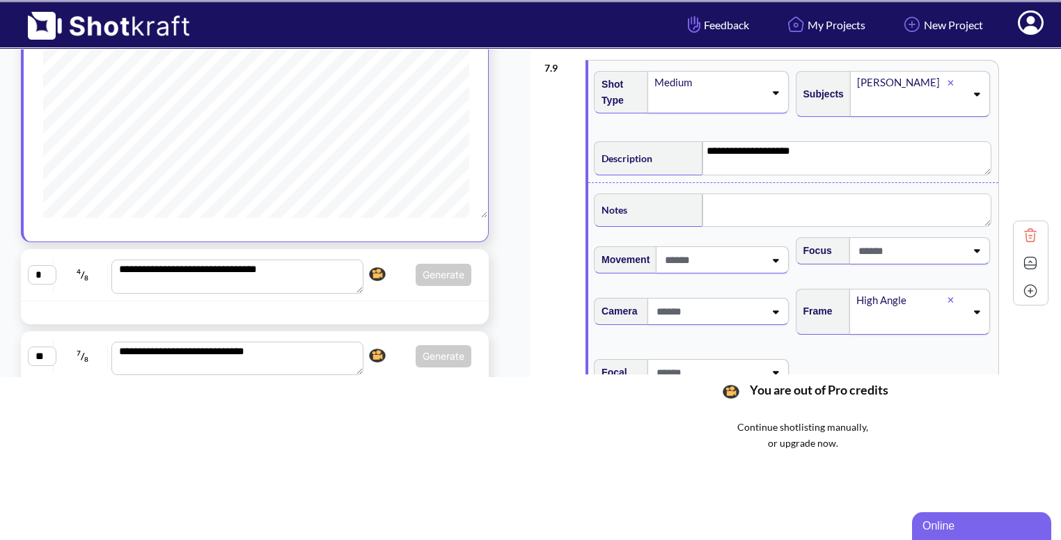
click at [1020, 260] on img at bounding box center [1030, 263] width 21 height 21
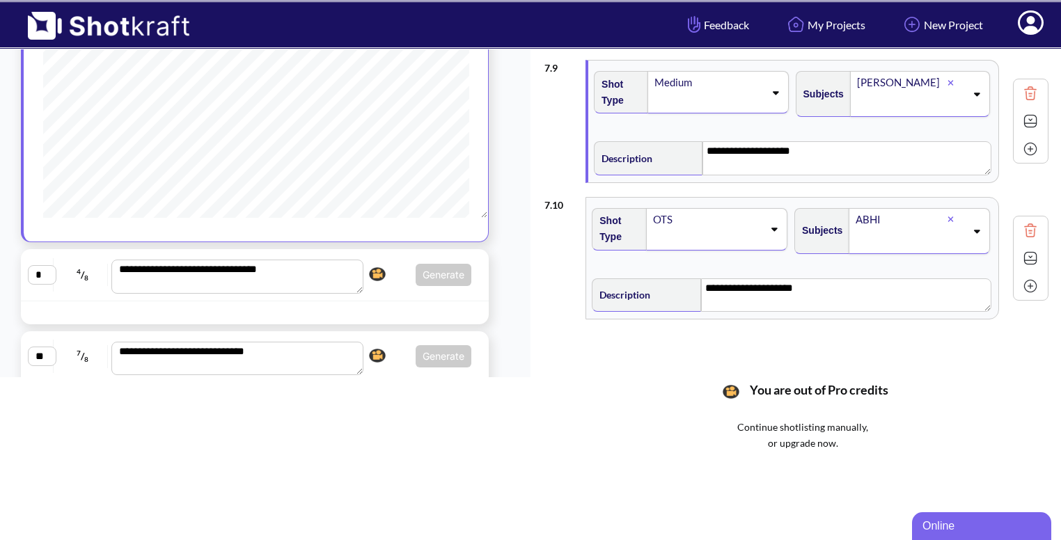
scroll to position [1075, 0]
click at [1022, 277] on img at bounding box center [1030, 283] width 21 height 21
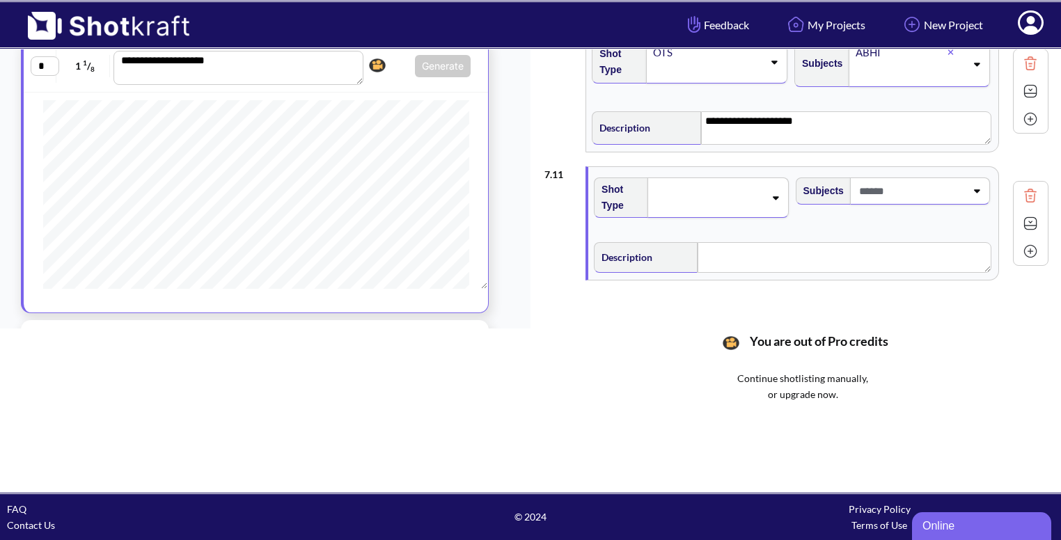
scroll to position [1206, 0]
